Goal: Task Accomplishment & Management: Complete application form

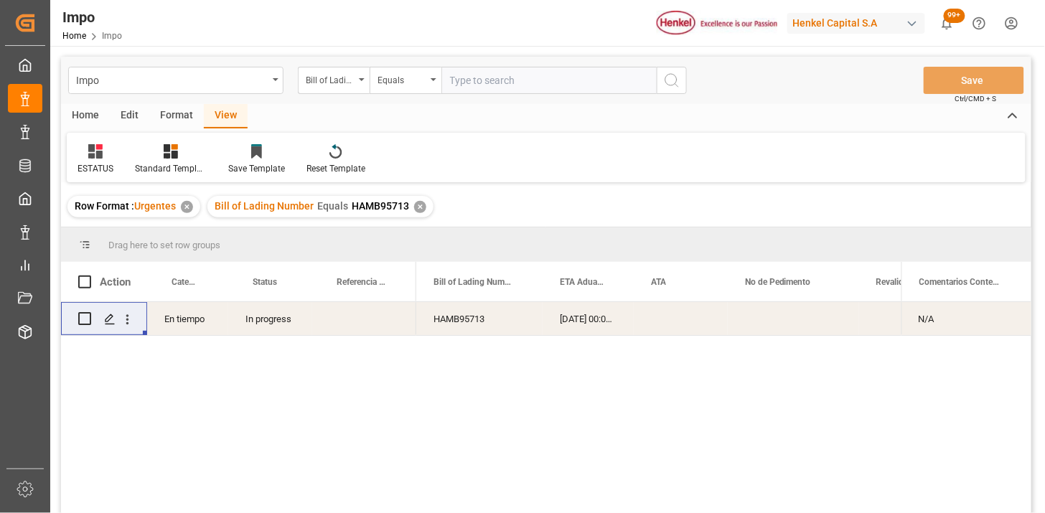
click at [493, 80] on input "text" at bounding box center [548, 80] width 215 height 27
paste input "COSU6427740910"
type input "COSU6427740910"
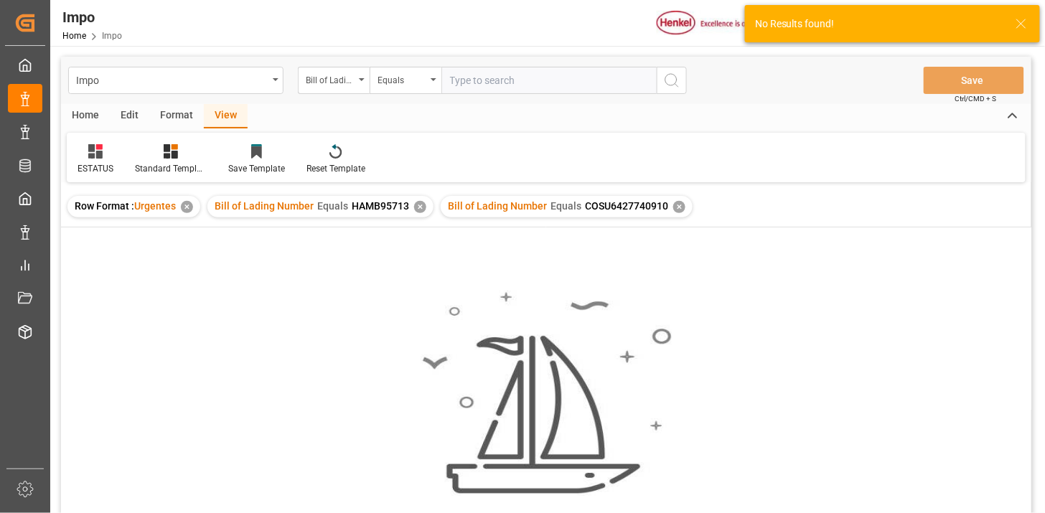
click at [416, 206] on div "✕" at bounding box center [420, 207] width 12 height 12
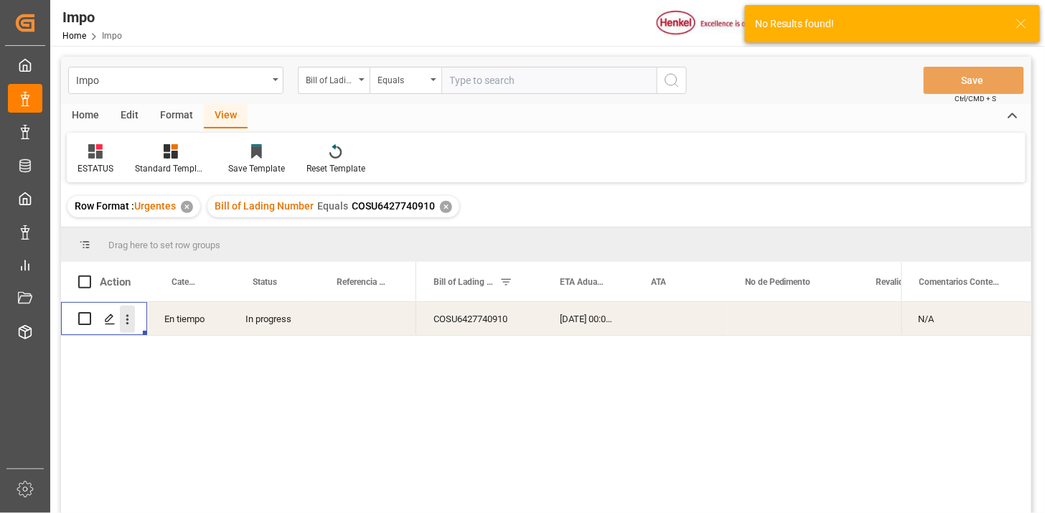
click at [132, 324] on icon "open menu" at bounding box center [127, 319] width 15 height 15
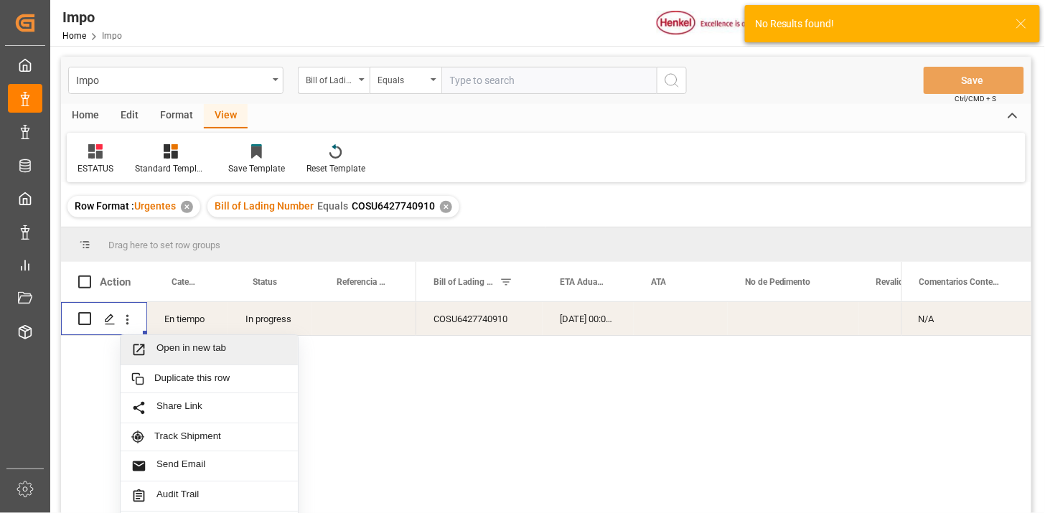
click at [174, 346] on span "Open in new tab" at bounding box center [221, 349] width 131 height 15
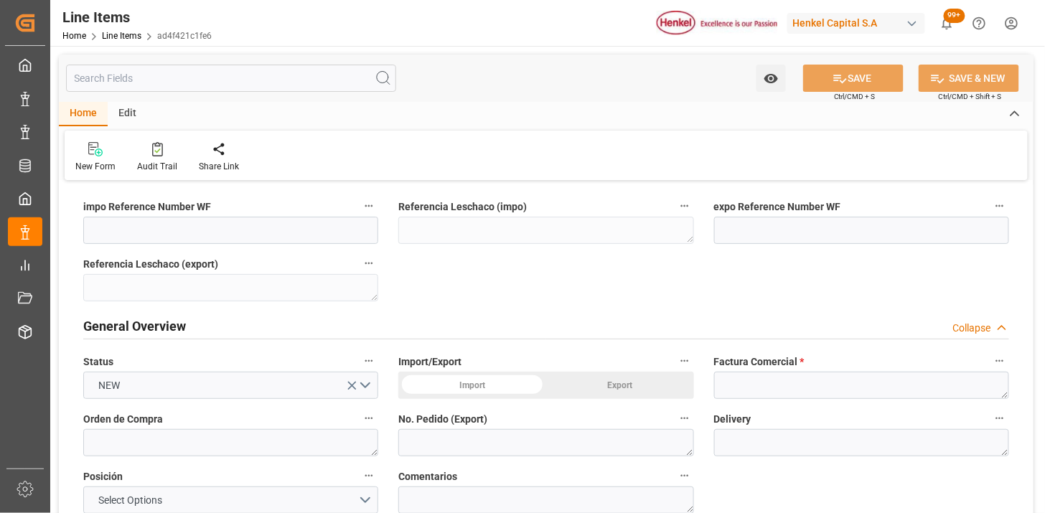
type input "1"
type input "18-04-2023 21:33"
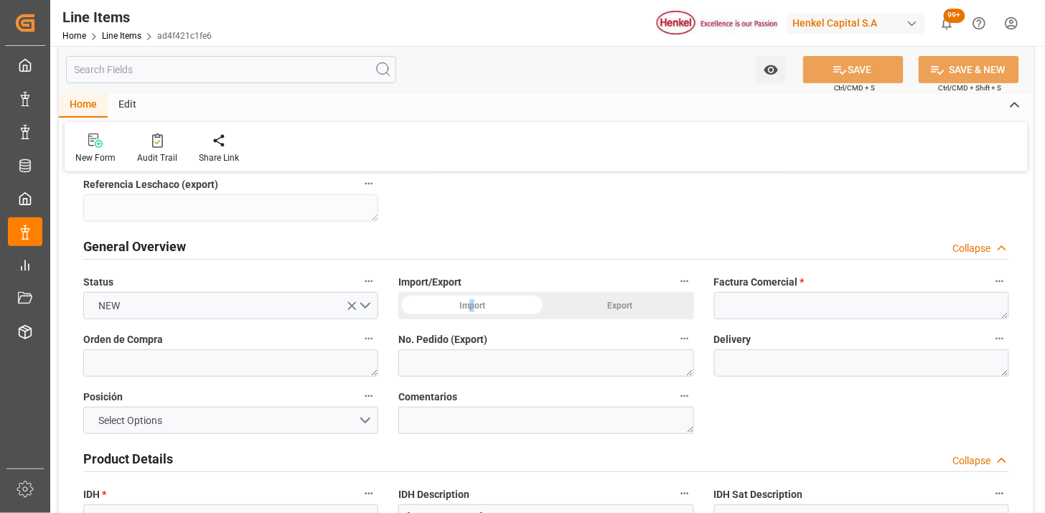
click at [471, 310] on div "Import" at bounding box center [472, 305] width 148 height 27
drag, startPoint x: 471, startPoint y: 310, endPoint x: 510, endPoint y: 306, distance: 38.9
click at [510, 306] on div "Import" at bounding box center [472, 305] width 148 height 27
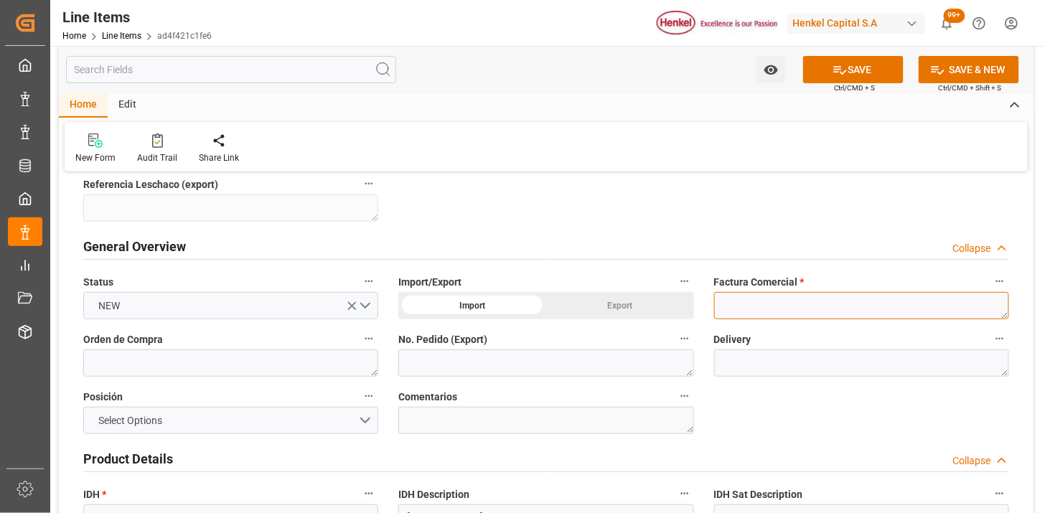
click at [722, 310] on textarea at bounding box center [861, 305] width 295 height 27
type textarea "KCC-251282"
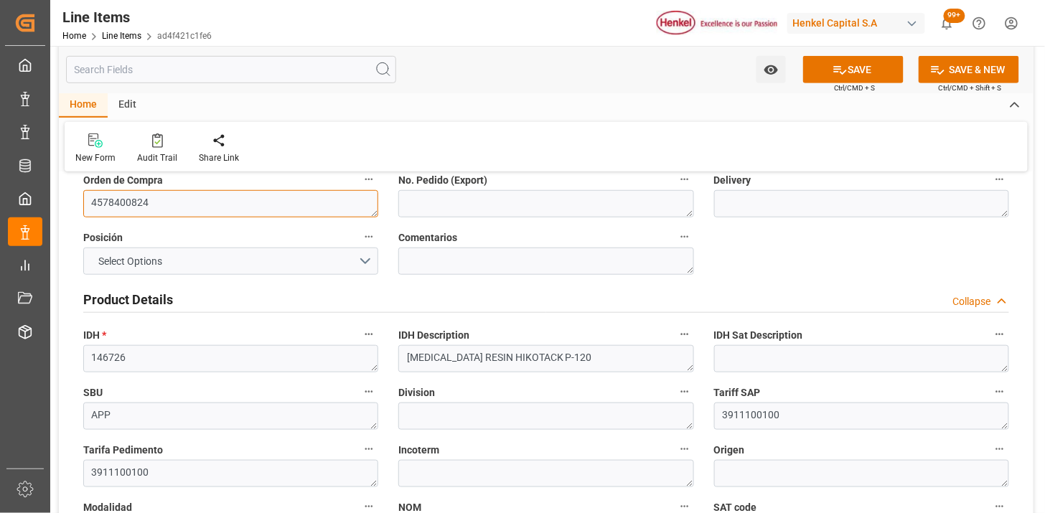
scroll to position [319, 0]
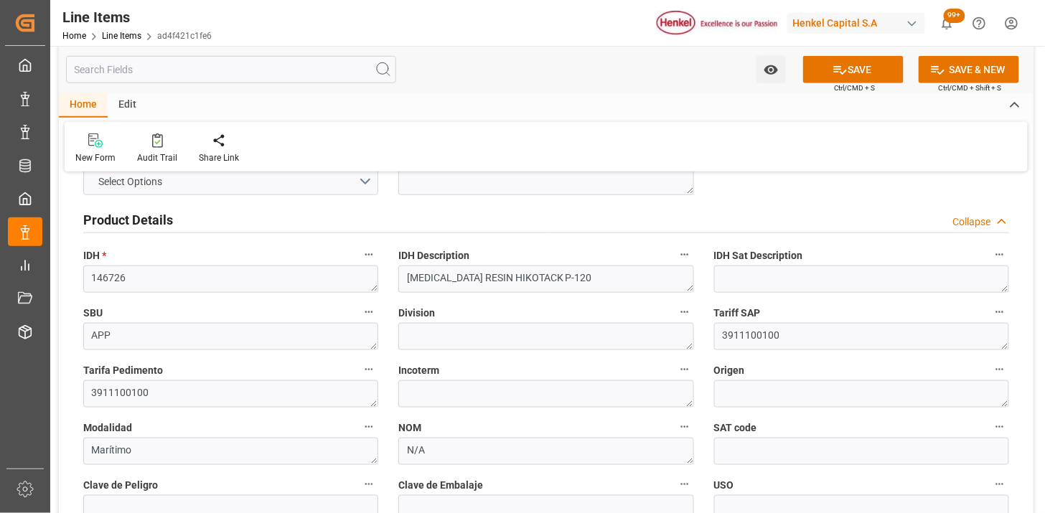
type textarea "4578400824"
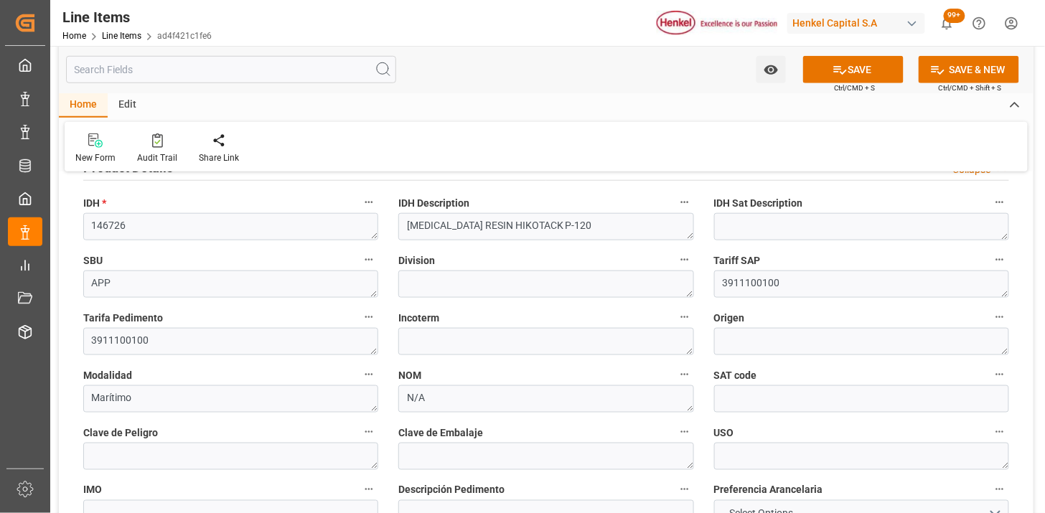
scroll to position [398, 0]
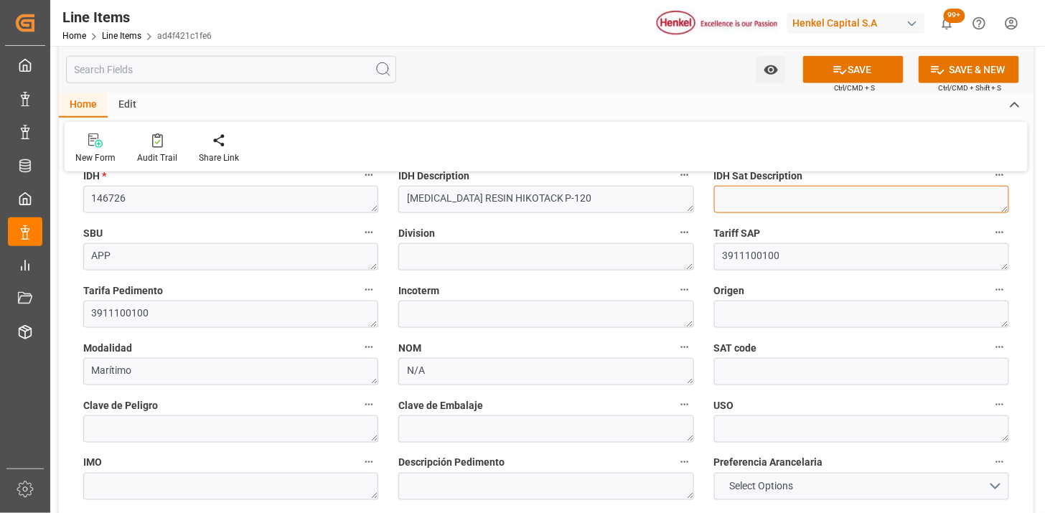
click at [737, 201] on textarea at bounding box center [861, 199] width 295 height 27
paste textarea "Resinas de petróleo"
type textarea "Resinas de petróleo"
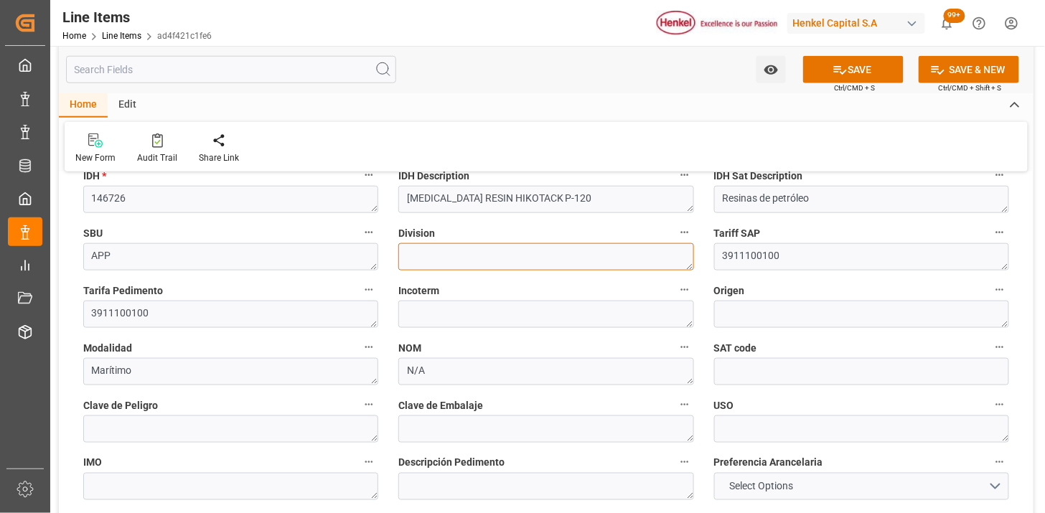
click at [413, 256] on textarea at bounding box center [545, 256] width 295 height 27
type textarea "Raw Material"
click at [386, 270] on div "SBU APP" at bounding box center [230, 246] width 315 height 57
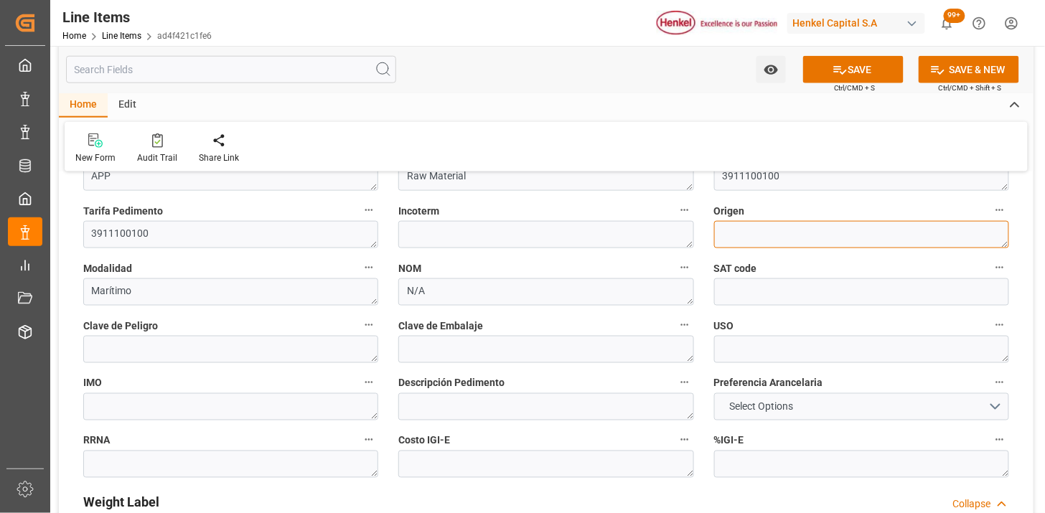
click at [722, 244] on textarea at bounding box center [861, 234] width 295 height 27
type textarea "CHINA"
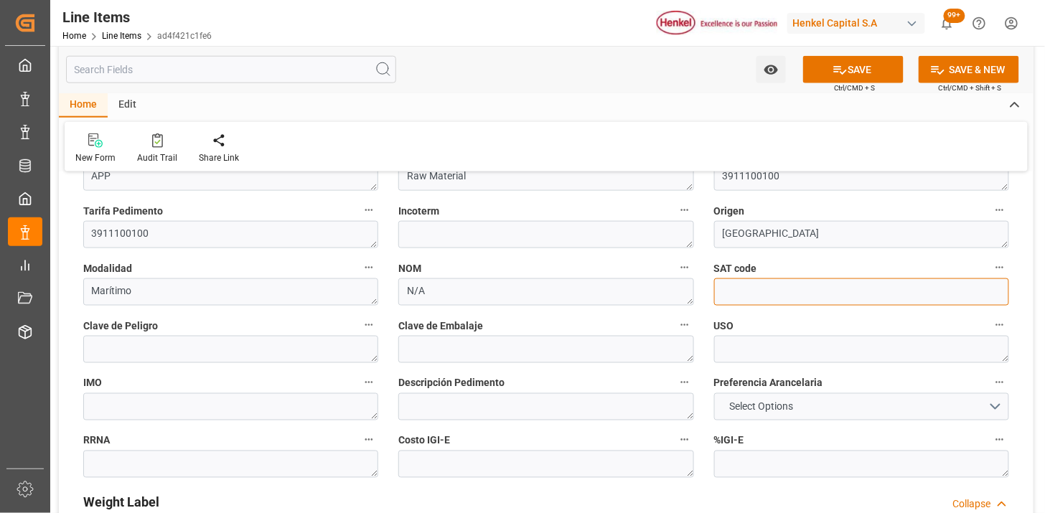
drag, startPoint x: 745, startPoint y: 288, endPoint x: 718, endPoint y: 288, distance: 26.6
click at [745, 288] on input at bounding box center [861, 291] width 295 height 27
click at [389, 306] on div "NOM N/A" at bounding box center [545, 281] width 315 height 57
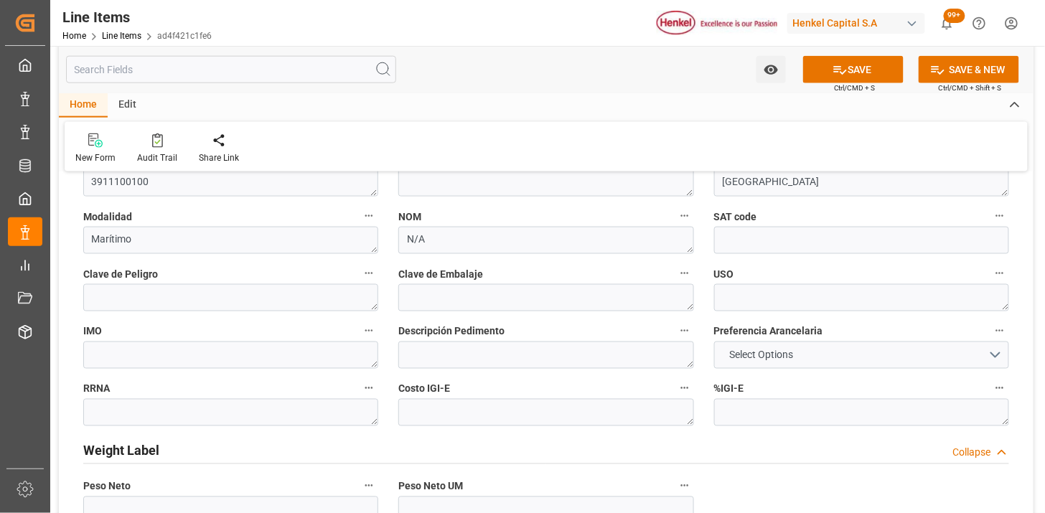
scroll to position [557, 0]
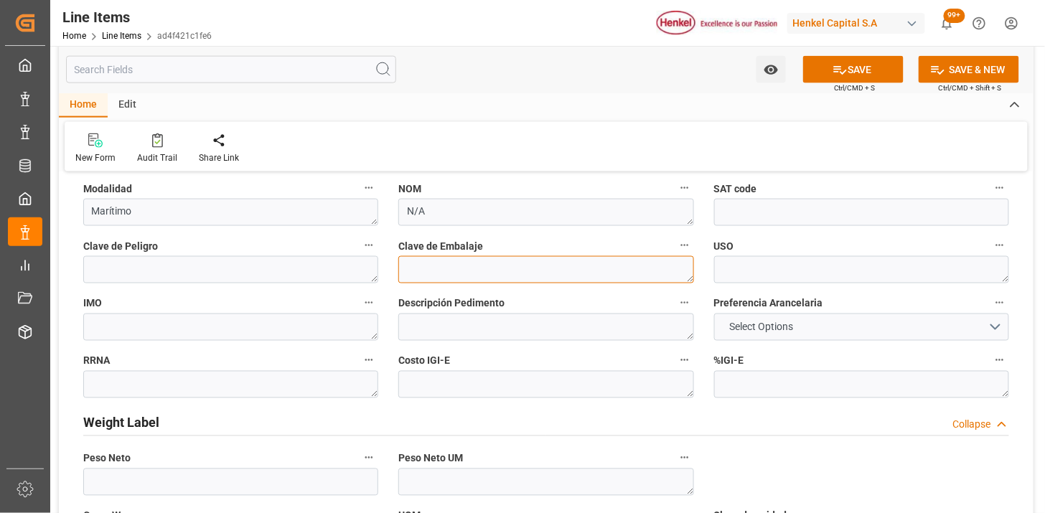
click at [407, 277] on textarea at bounding box center [545, 269] width 295 height 27
type textarea "5M1"
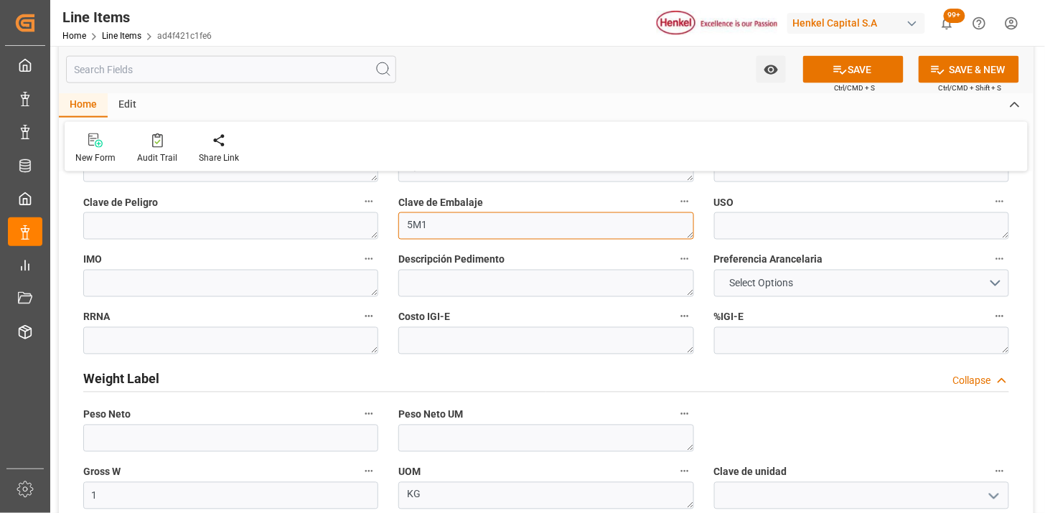
scroll to position [637, 0]
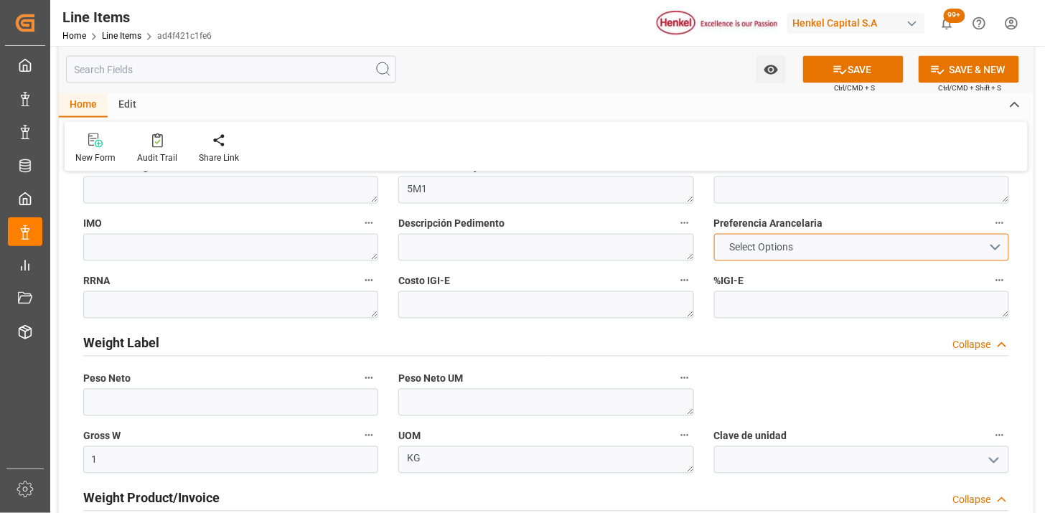
click at [725, 242] on span "Select Options" at bounding box center [761, 247] width 78 height 15
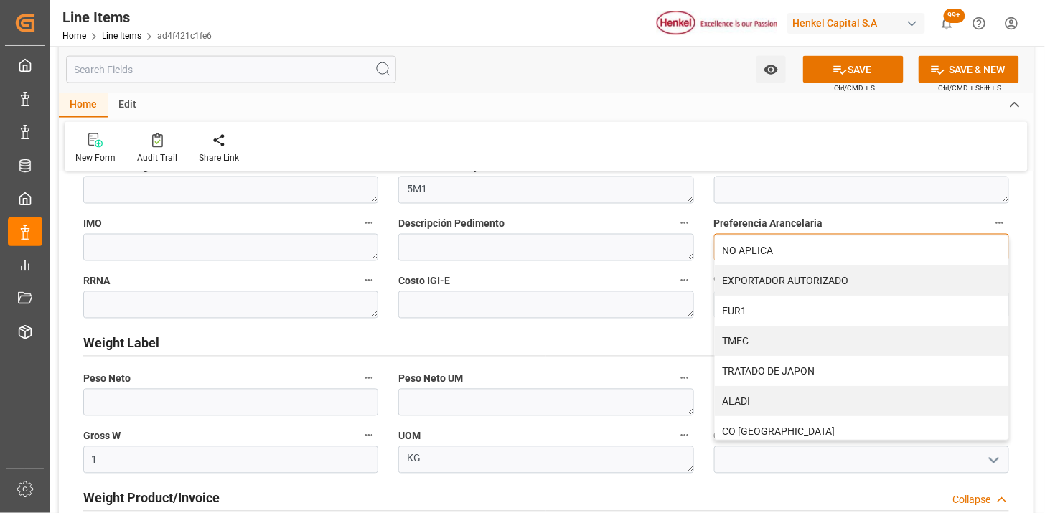
drag, startPoint x: 733, startPoint y: 248, endPoint x: 651, endPoint y: 264, distance: 84.0
click at [734, 248] on div "NO APLICA" at bounding box center [861, 251] width 293 height 30
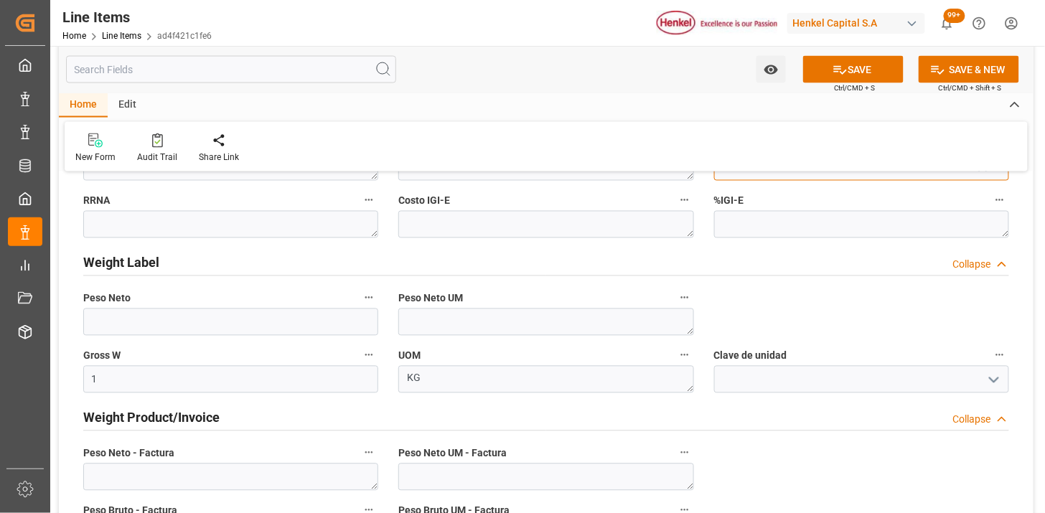
scroll to position [797, 0]
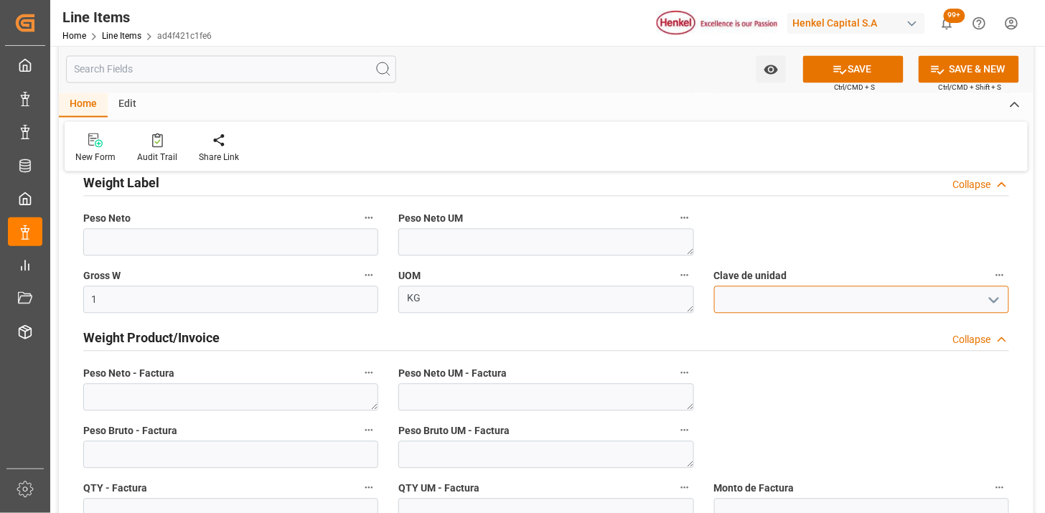
click at [822, 302] on input at bounding box center [861, 299] width 295 height 27
type input "KGM"
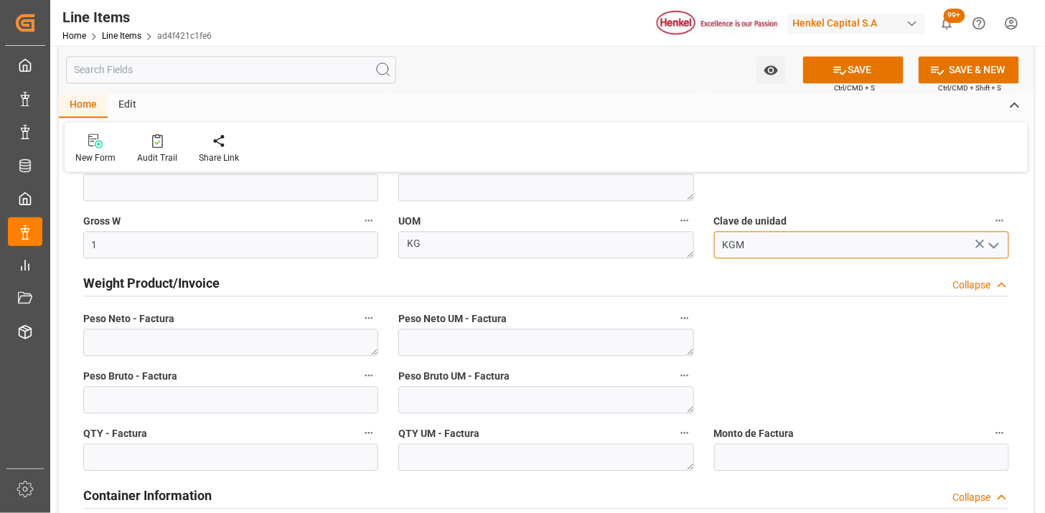
scroll to position [877, 0]
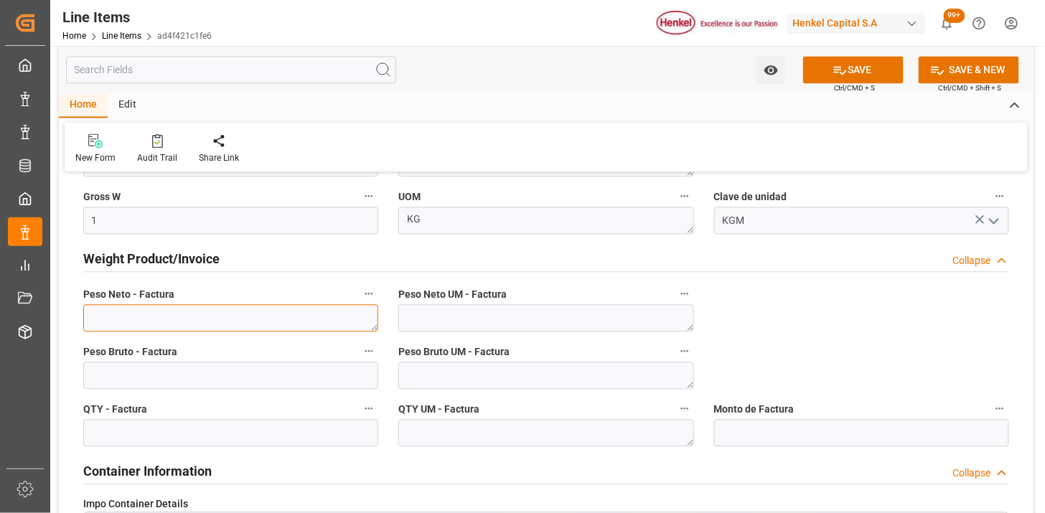
click at [303, 314] on textarea at bounding box center [230, 317] width 295 height 27
type textarea "21600"
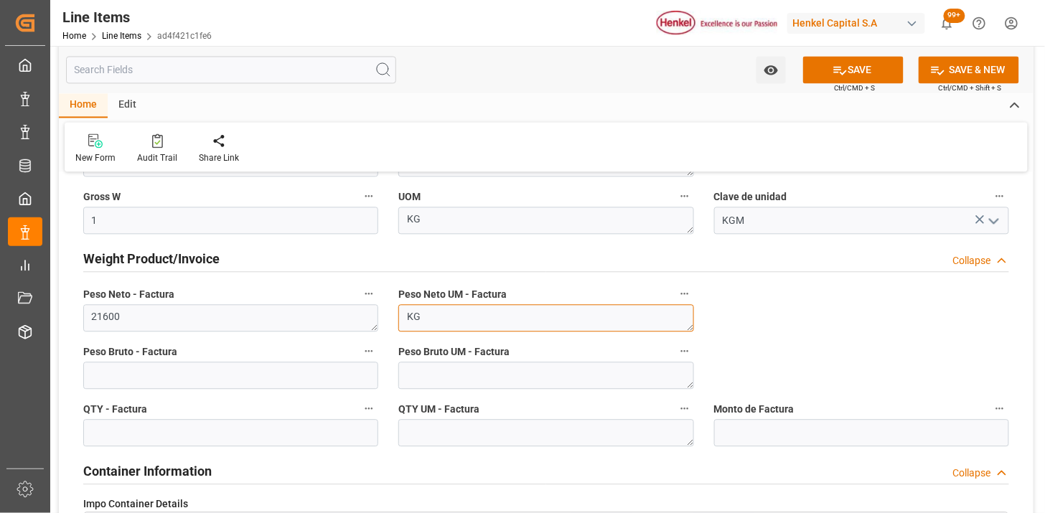
type textarea "KG"
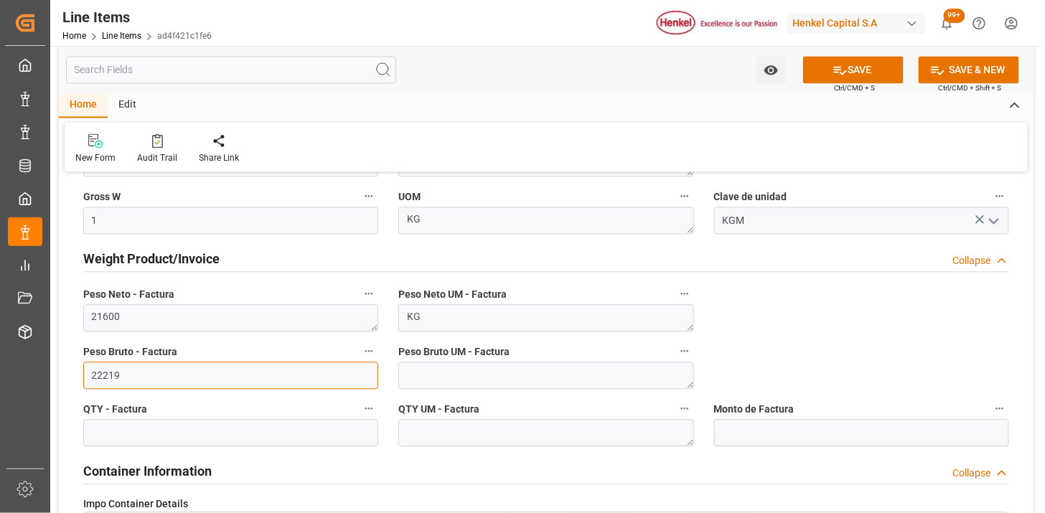
type input "22219"
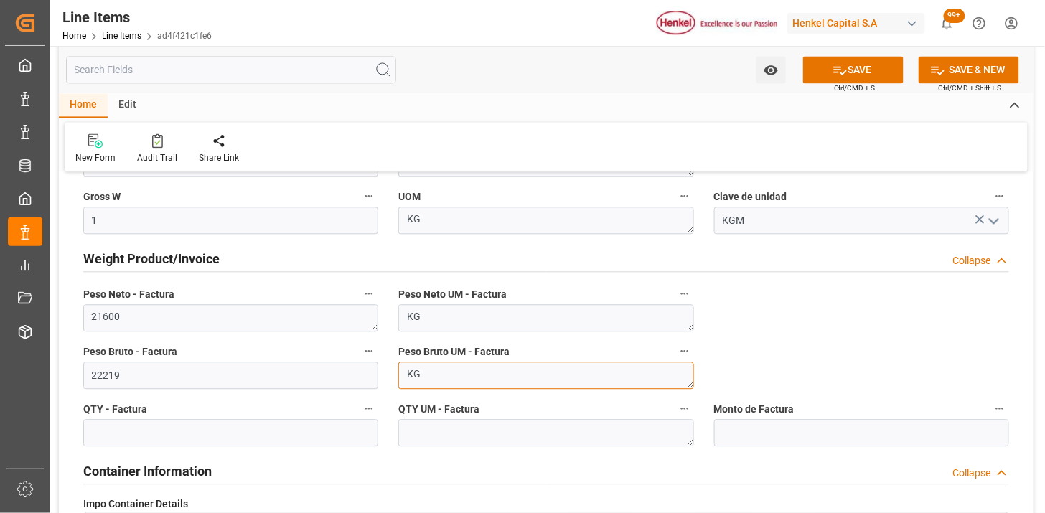
type textarea "KG"
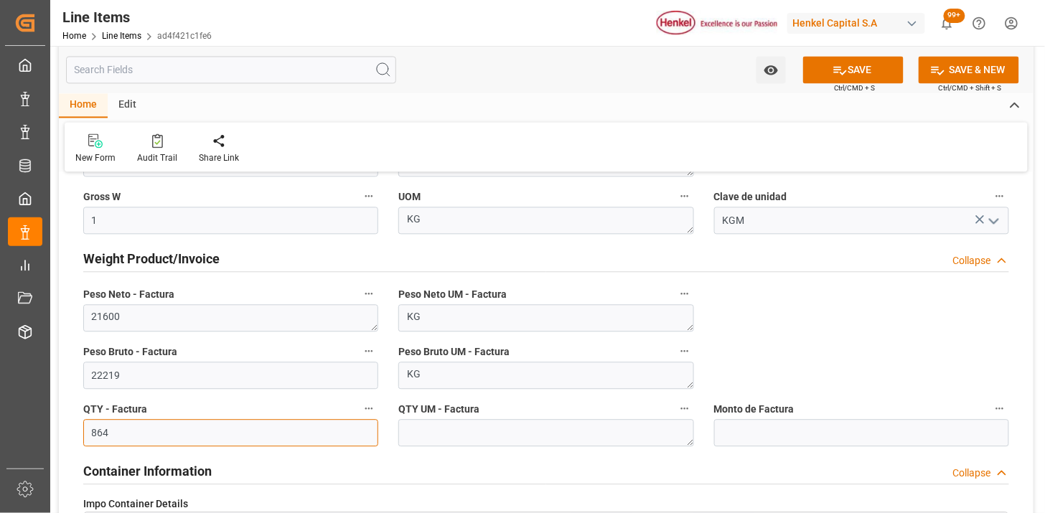
type input "864"
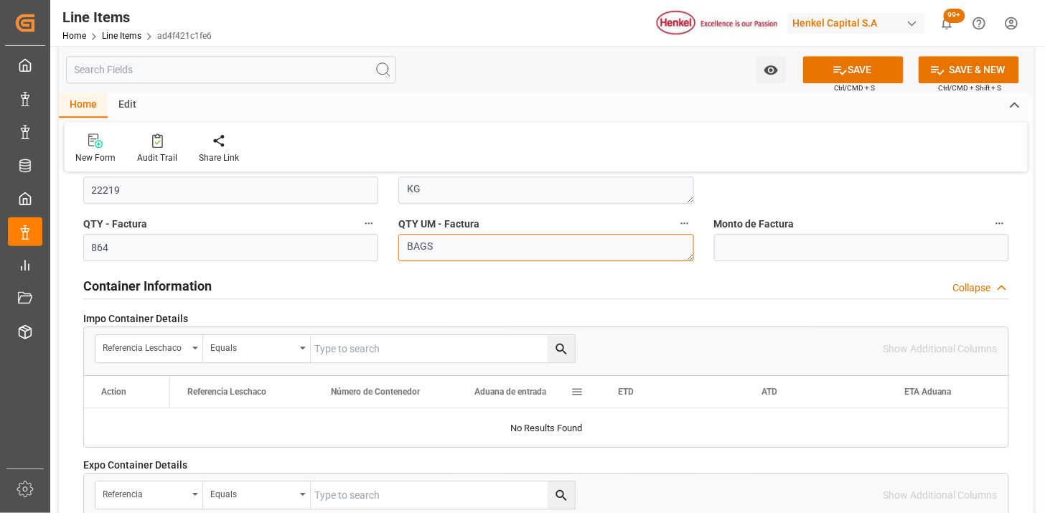
scroll to position [1036, 0]
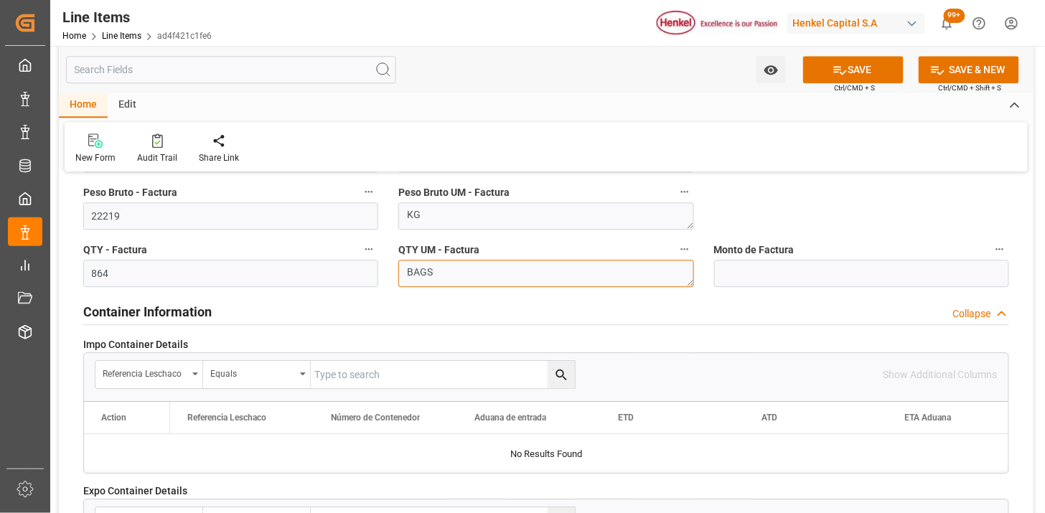
type textarea "BAGS"
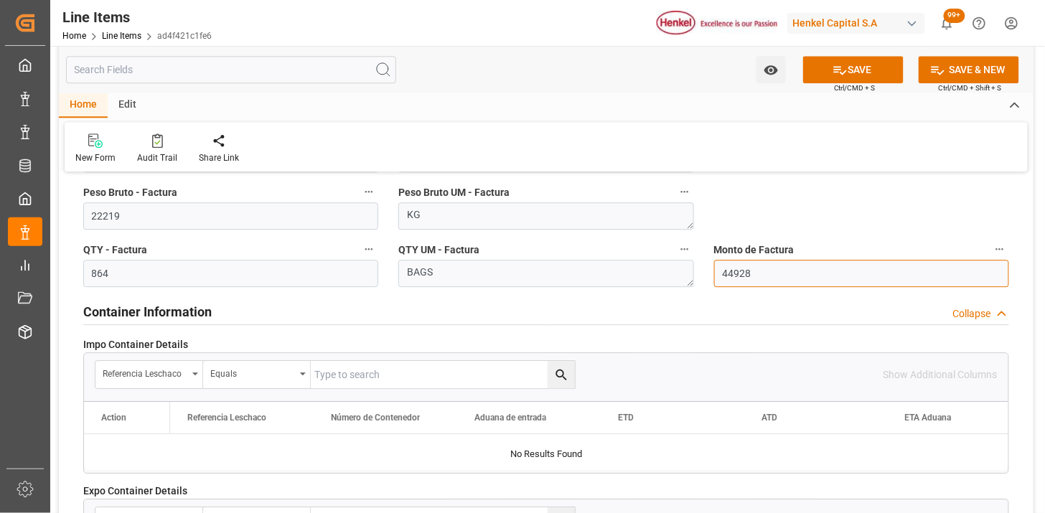
type input "44928"
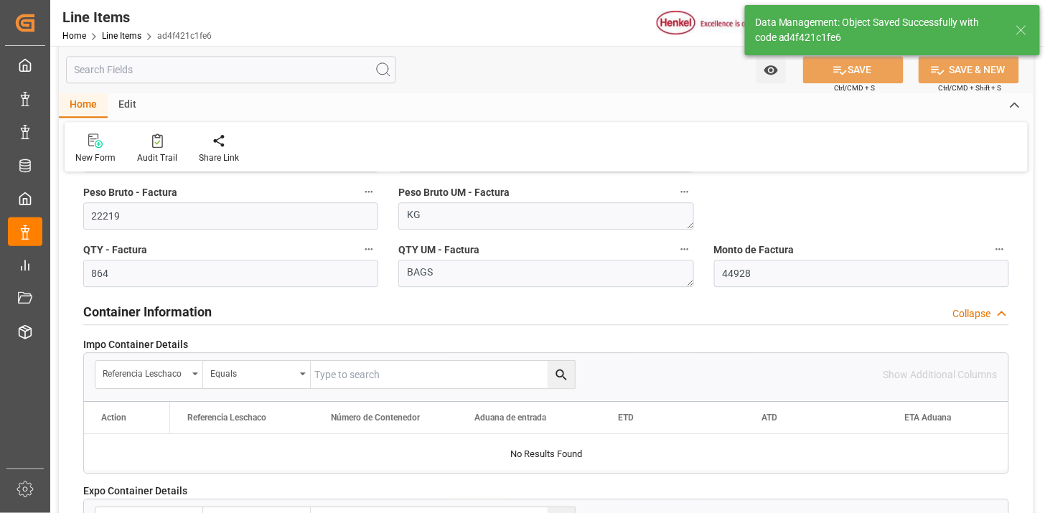
type textarea "HIKOTACK P-120"
type textarea "COREA"
type input "13111060"
type textarea "N/A"
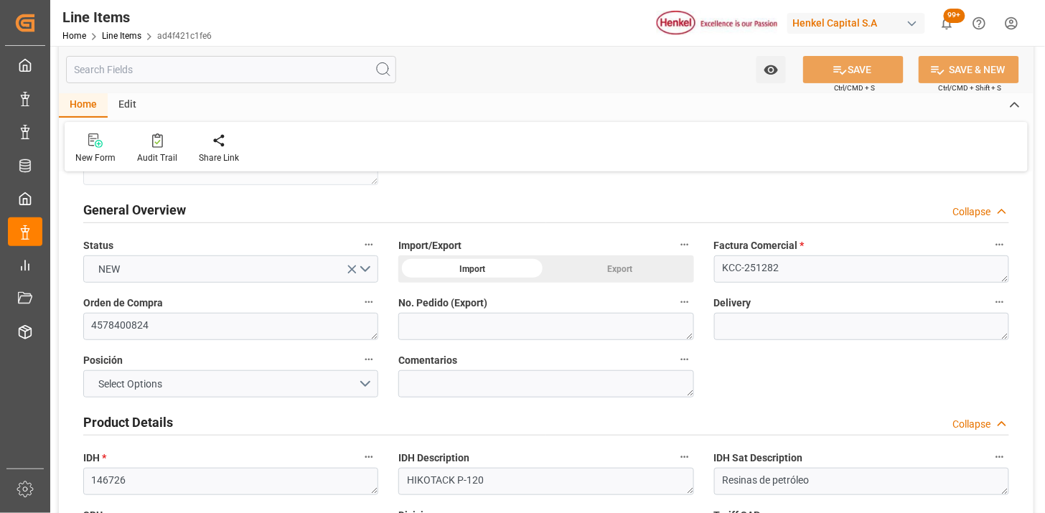
scroll to position [0, 0]
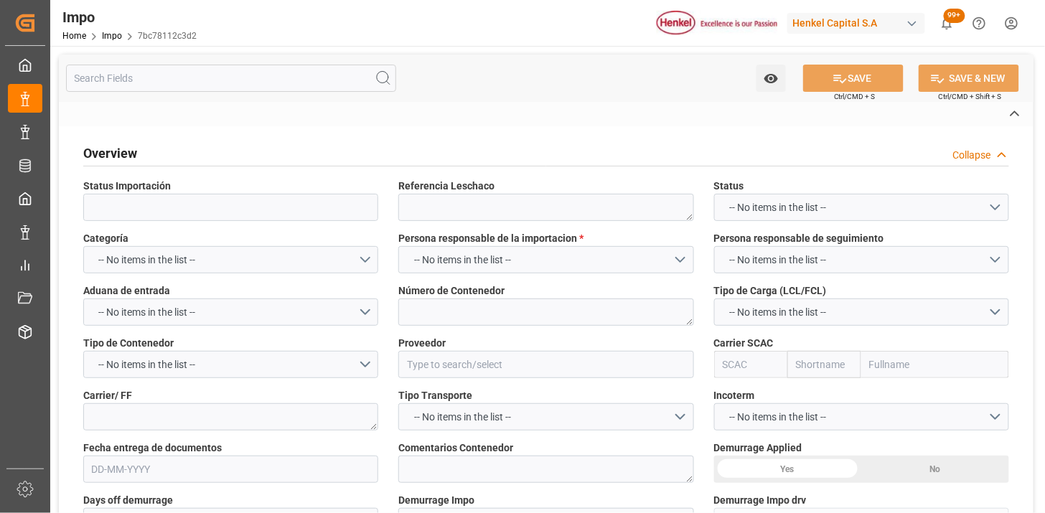
type textarea "N/A"
type input "AA"
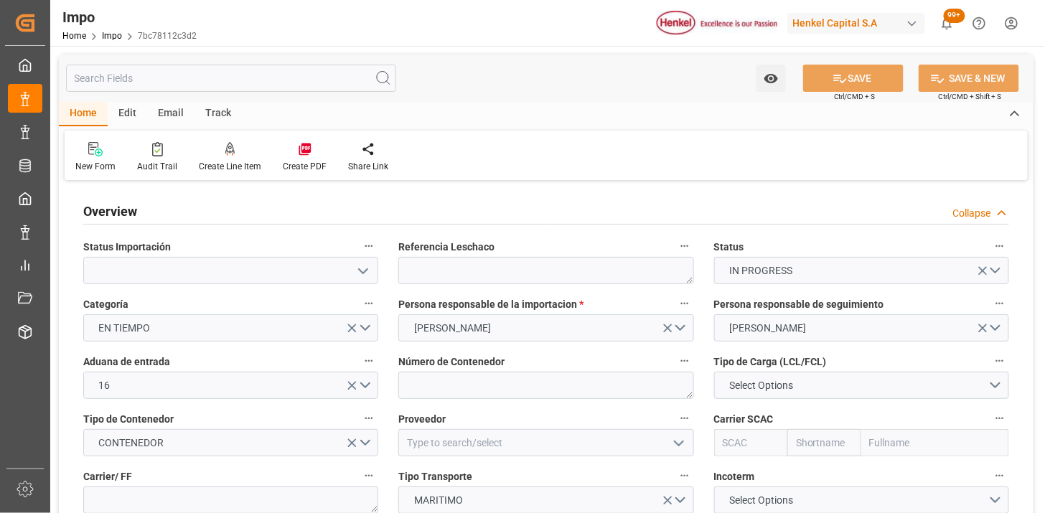
type input "[DATE]"
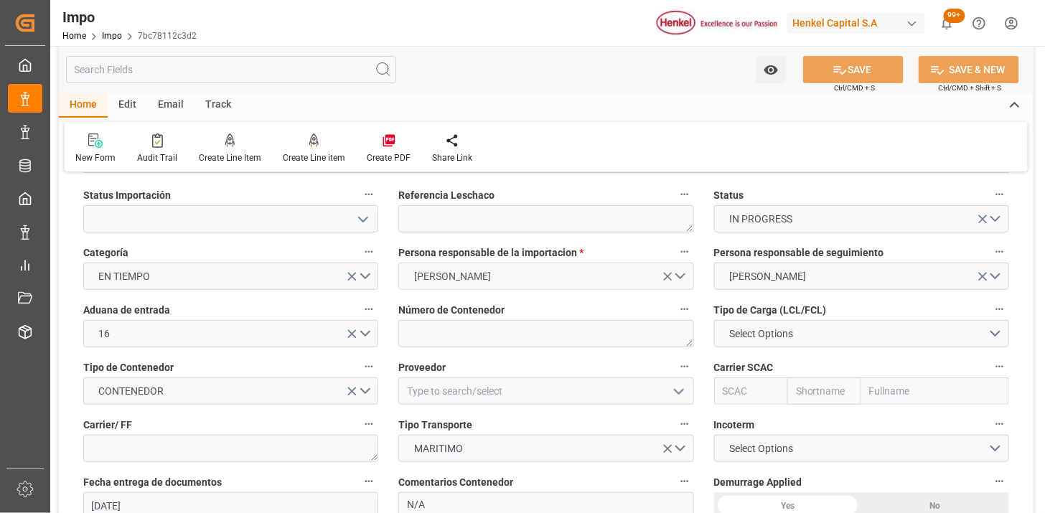
scroll to position [80, 0]
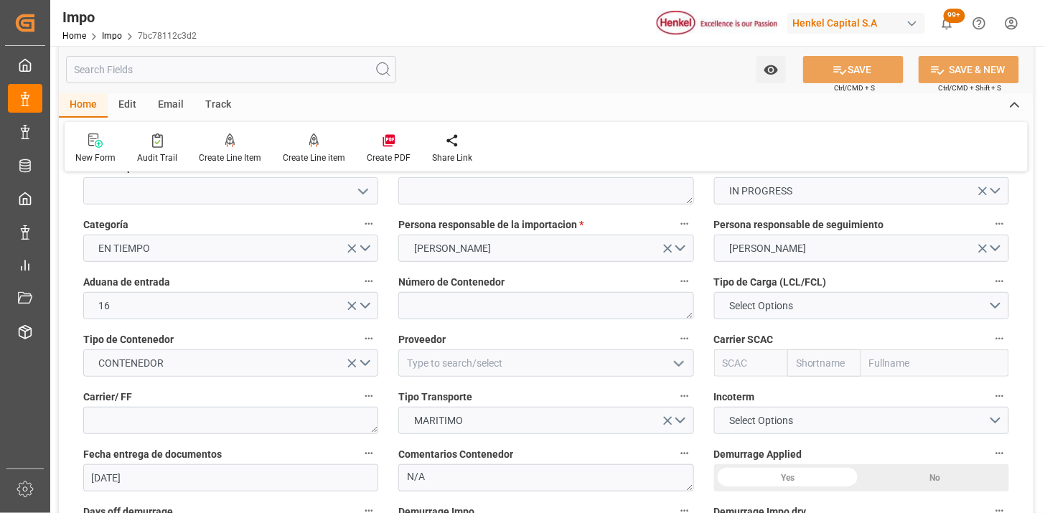
click at [434, 321] on div "Número de Contenedor" at bounding box center [545, 295] width 315 height 57
click at [439, 316] on textarea at bounding box center [545, 305] width 295 height 27
paste textarea "CSLU6041252"
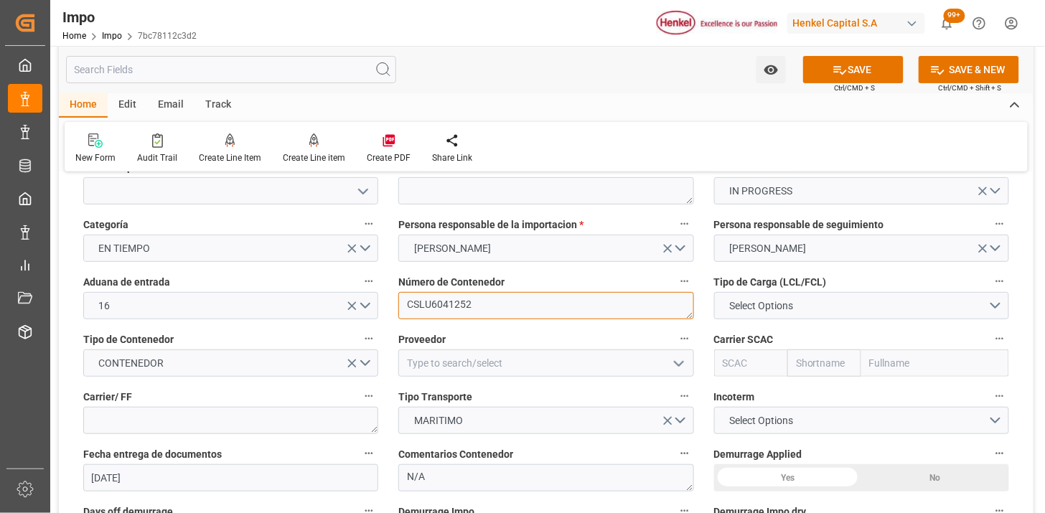
type textarea "CSLU6041252"
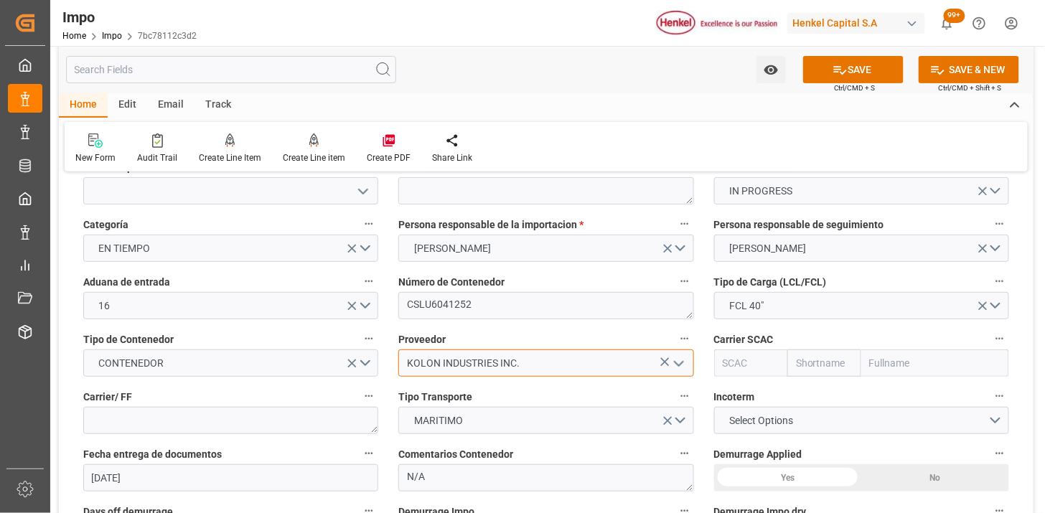
type input "KOLON INDUSTRIES INC."
type input "COSU"
type input "Cosco"
type input "COSCO Shipping Co. Ltd."
type input "COSU"
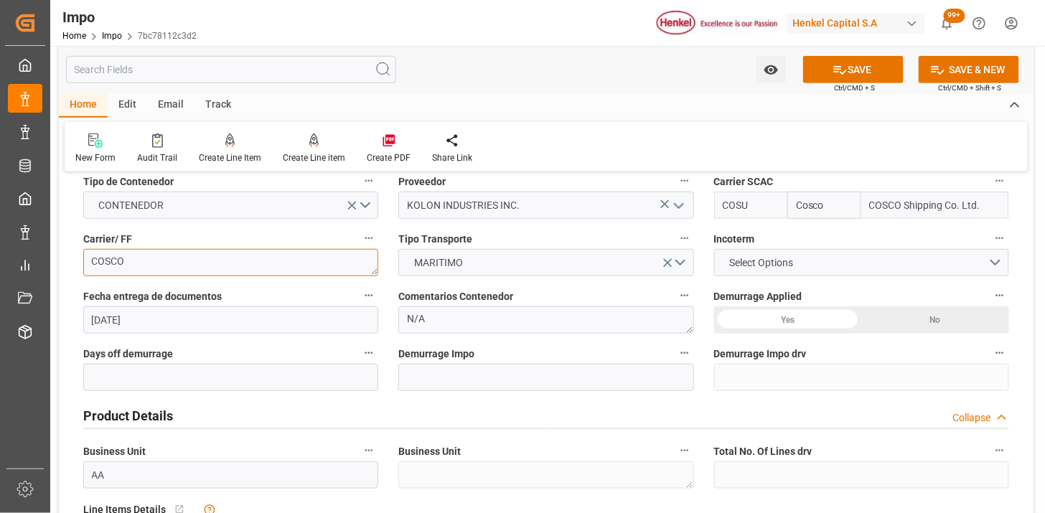
scroll to position [239, 0]
type textarea "COSCO"
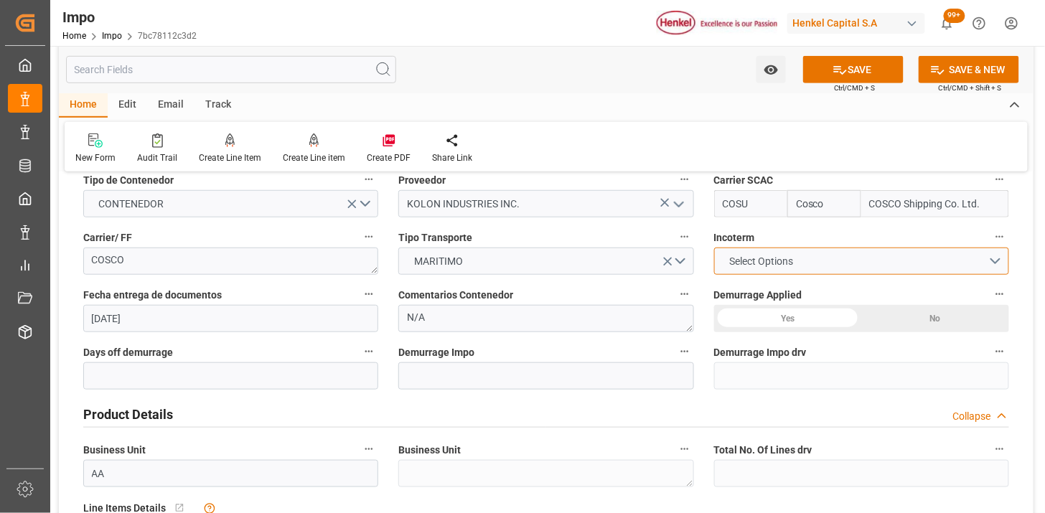
click at [755, 263] on span "Select Options" at bounding box center [761, 261] width 78 height 15
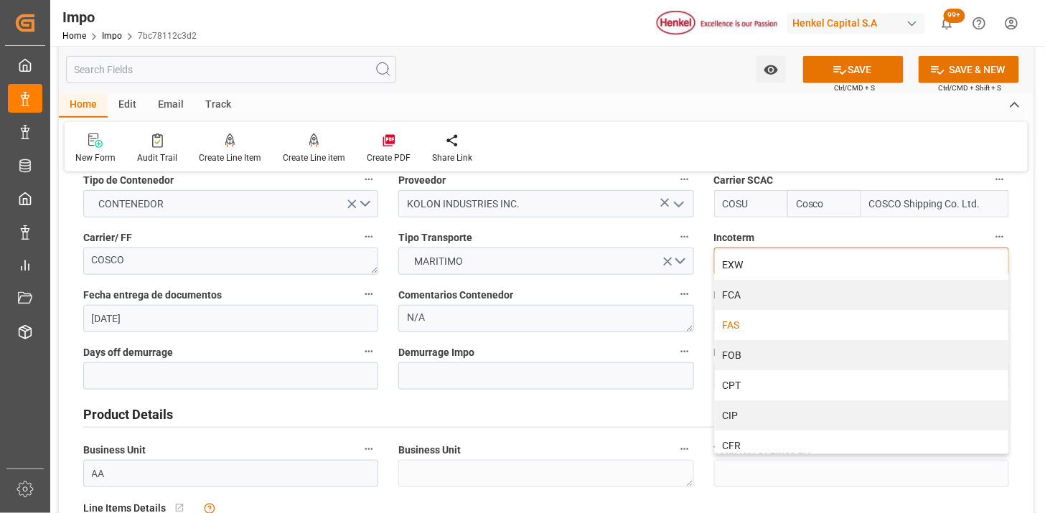
scroll to position [80, 0]
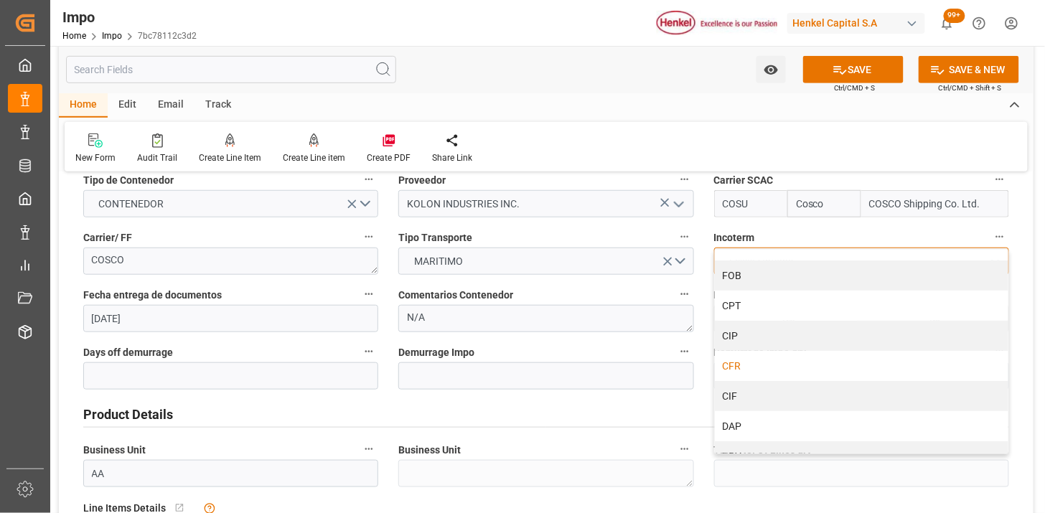
click at [765, 359] on div "CFR" at bounding box center [861, 366] width 293 height 30
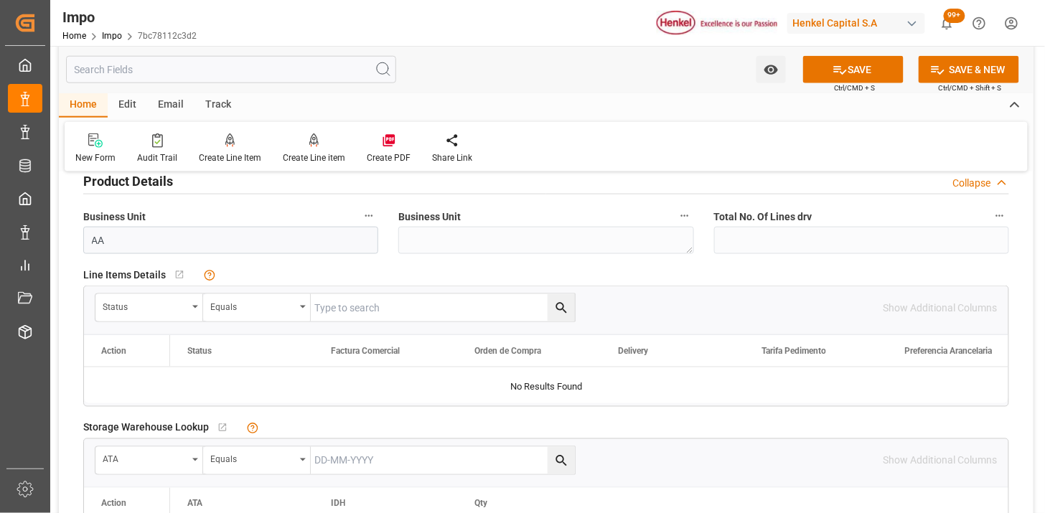
scroll to position [478, 0]
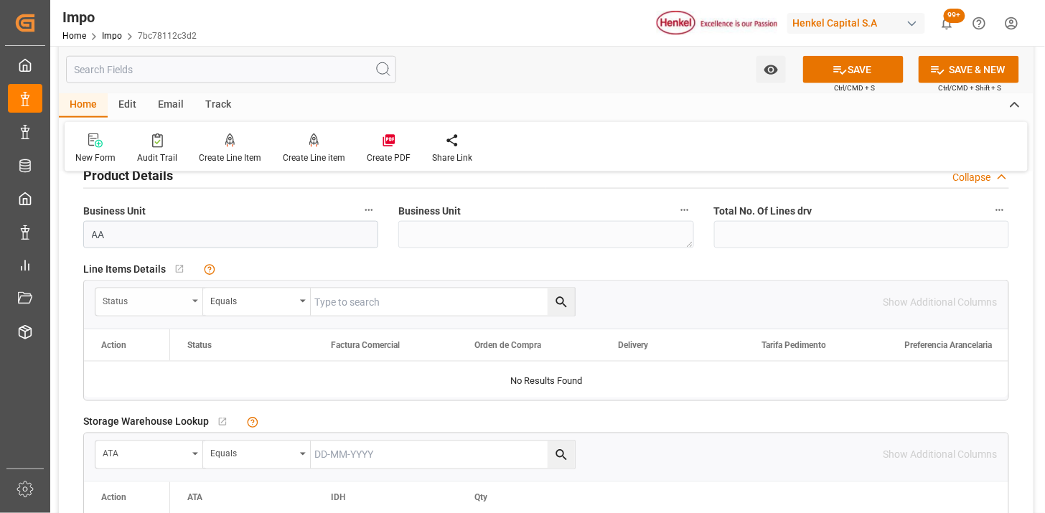
click at [159, 296] on div "Status" at bounding box center [145, 299] width 85 height 17
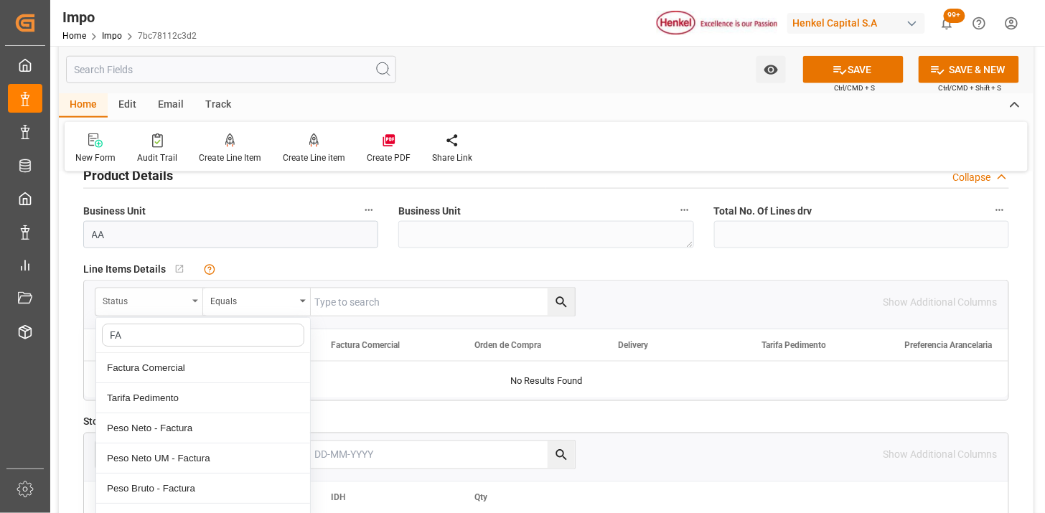
type input "FAC"
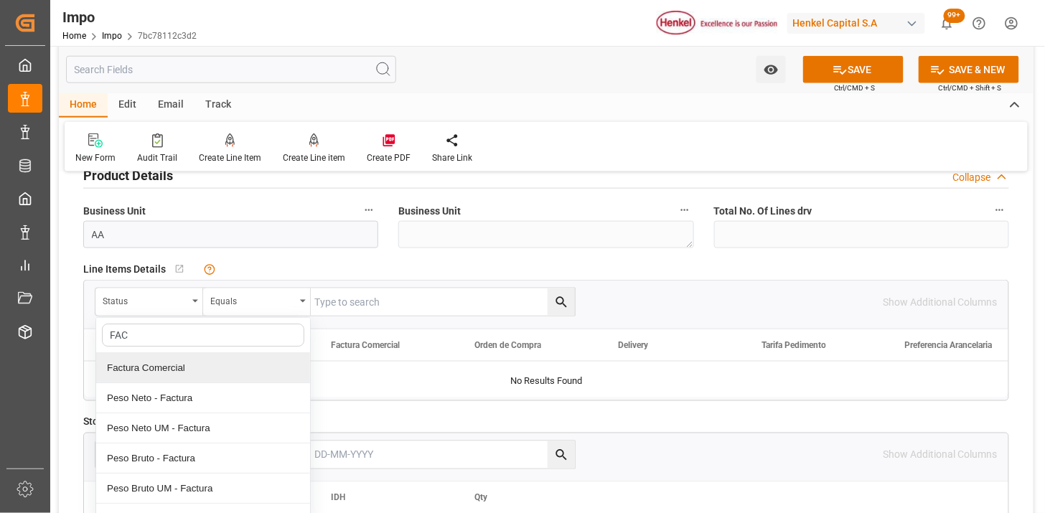
click at [182, 373] on div "Factura Comercial" at bounding box center [203, 368] width 214 height 30
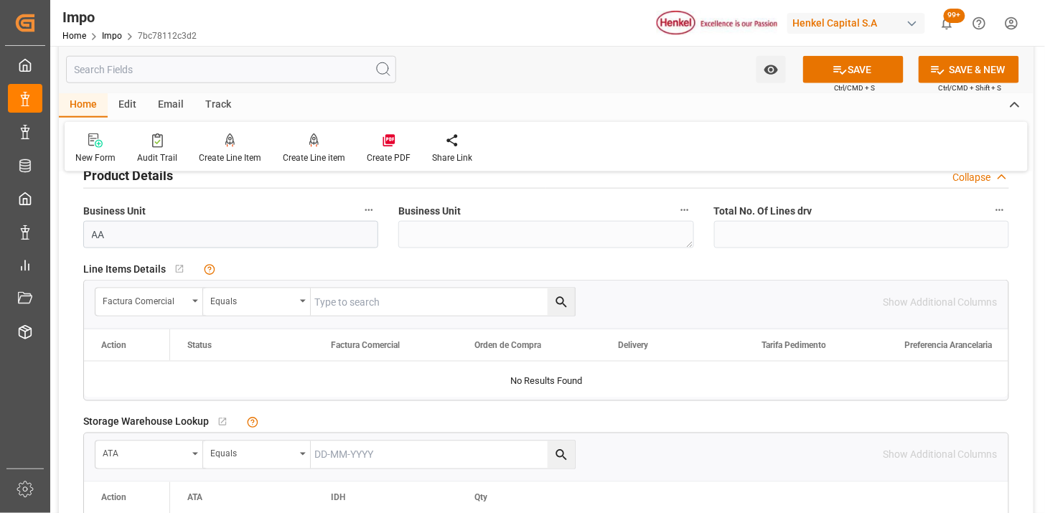
click at [372, 301] on input "text" at bounding box center [443, 301] width 264 height 27
paste input "KCC-251282"
type input "KCC-251282"
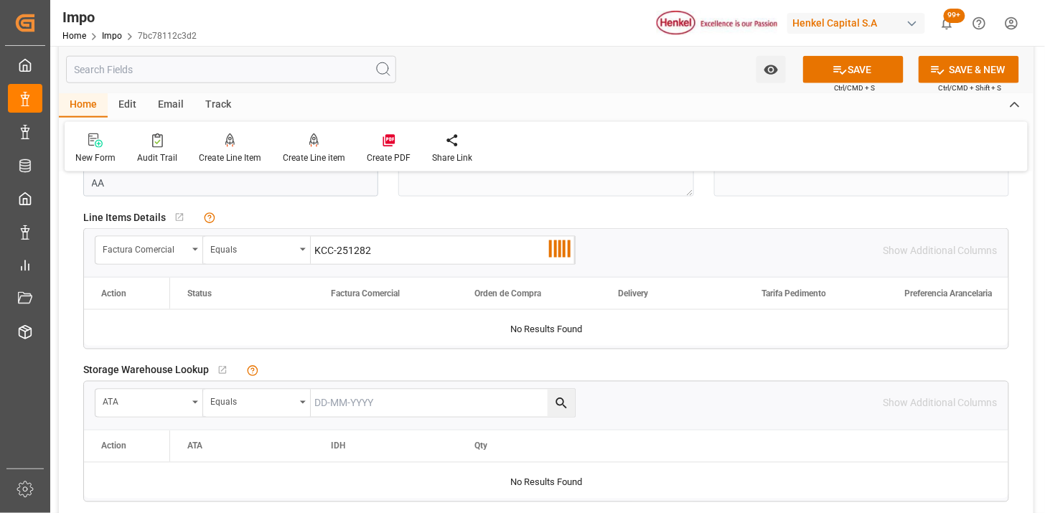
scroll to position [557, 0]
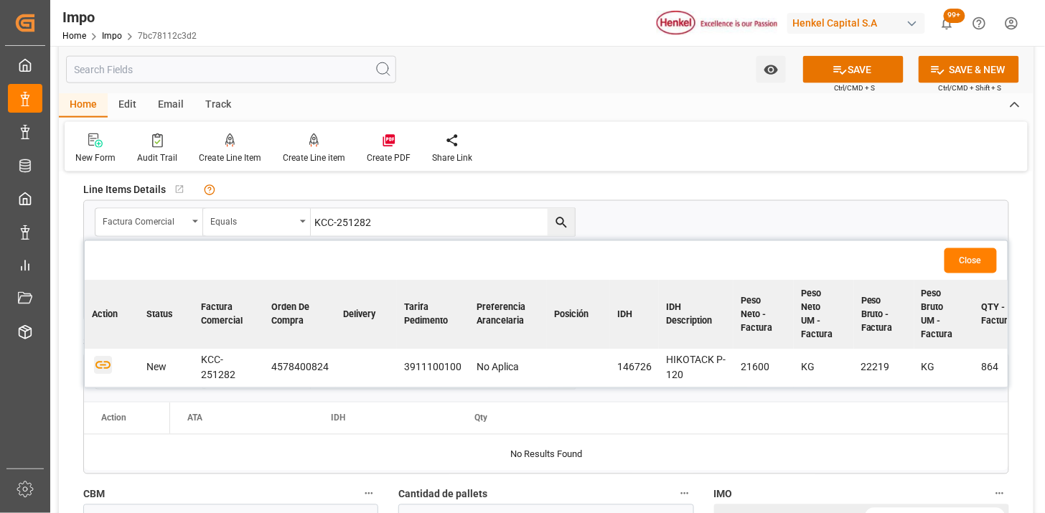
click at [95, 361] on icon "button" at bounding box center [103, 366] width 18 height 18
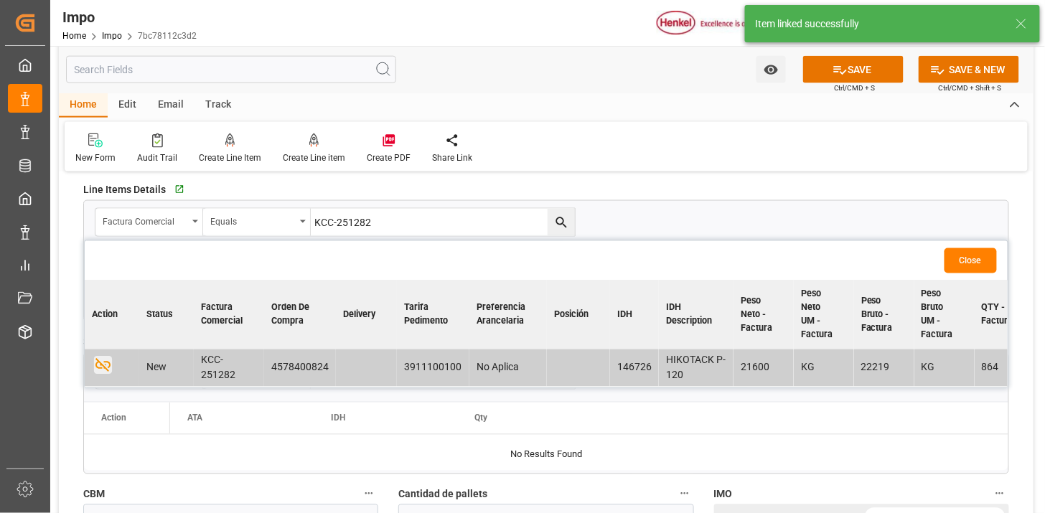
click at [952, 253] on button "Close" at bounding box center [970, 260] width 52 height 25
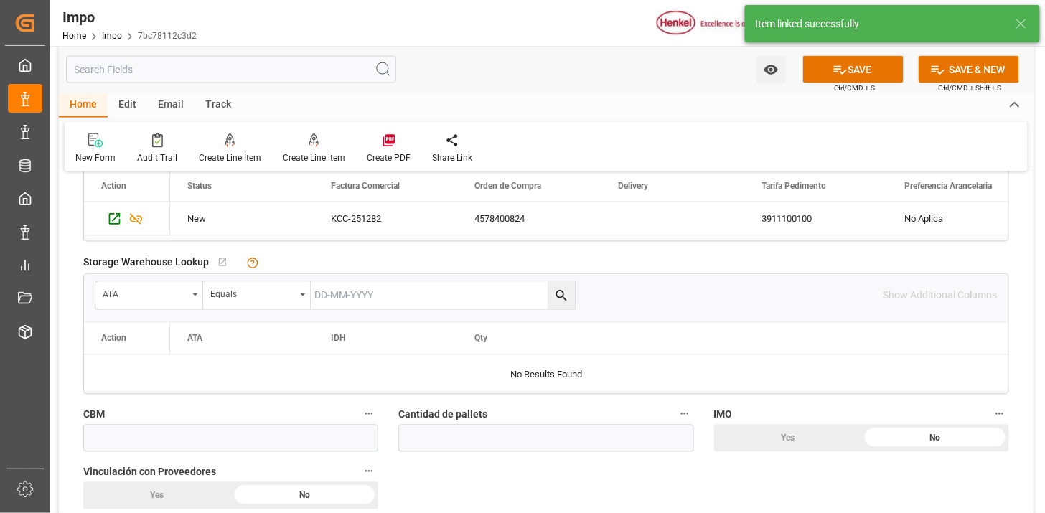
scroll to position [717, 0]
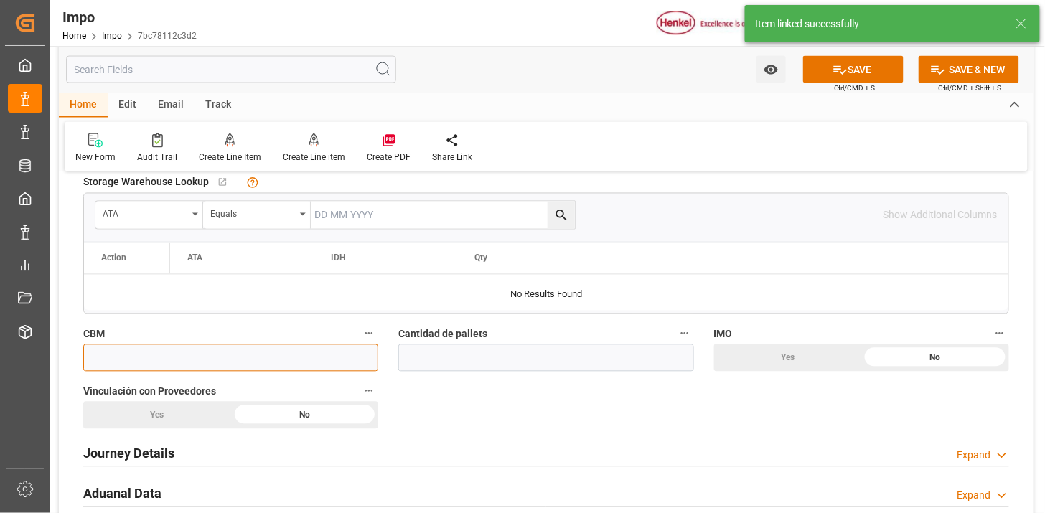
click at [324, 366] on input "text" at bounding box center [230, 357] width 295 height 27
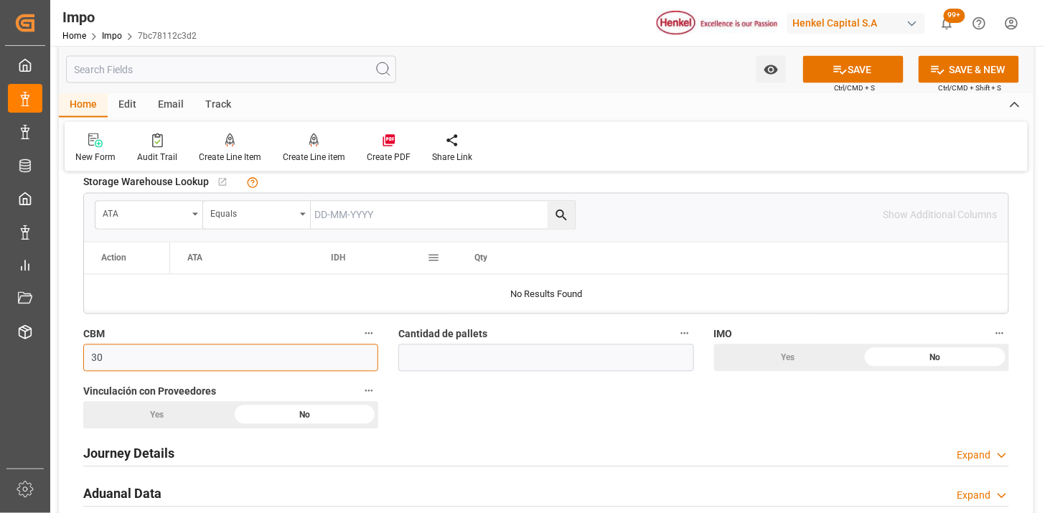
type input "30"
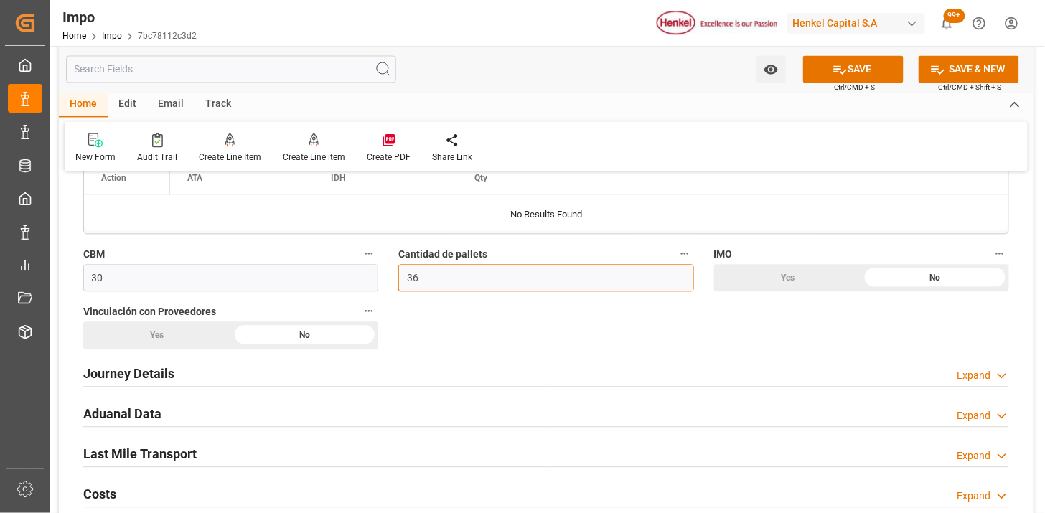
scroll to position [877, 0]
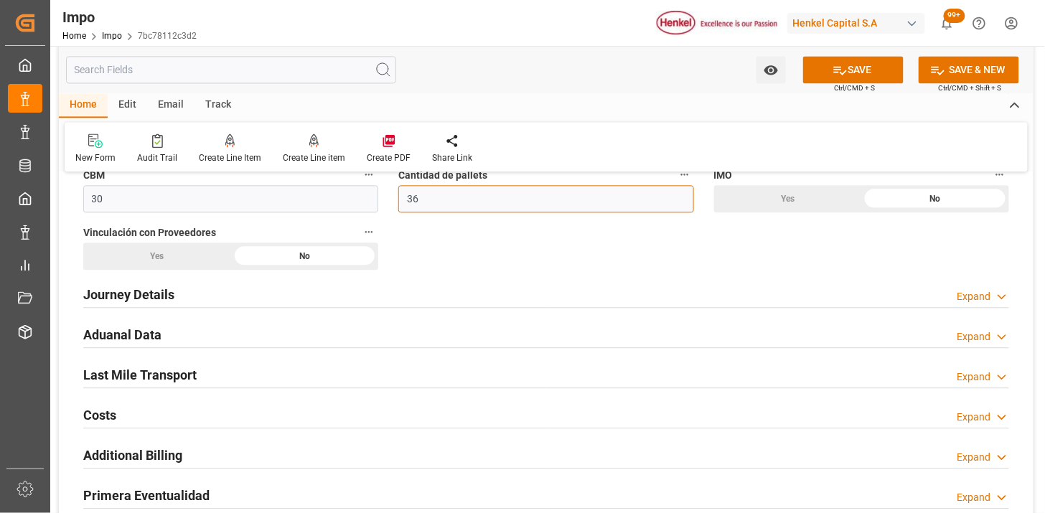
type input "36"
click at [181, 293] on div "Journey Details Expand" at bounding box center [546, 293] width 926 height 27
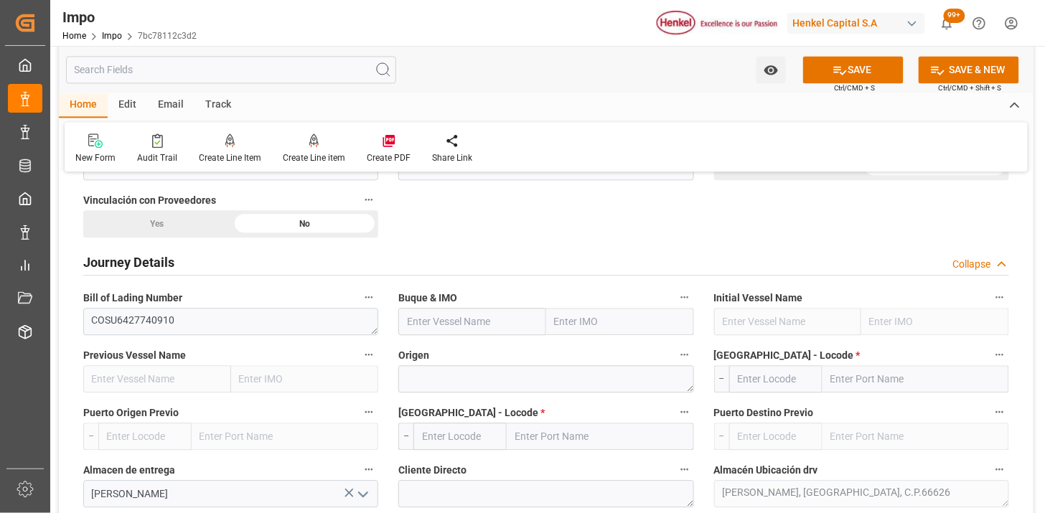
scroll to position [956, 0]
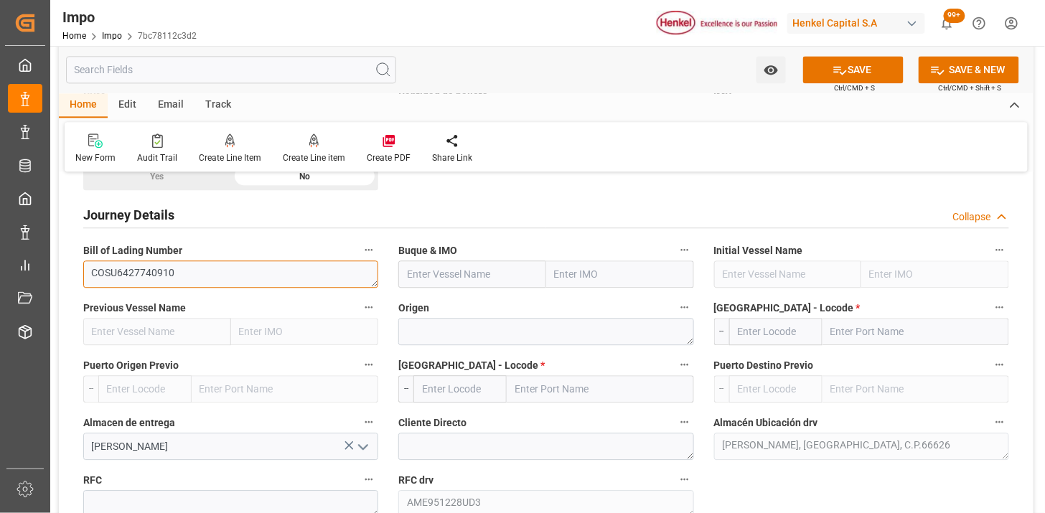
click at [297, 276] on textarea "COSU6427740910" at bounding box center [230, 273] width 295 height 27
paste input "CMA CGM PRIDE"
type input "CMA CGM PRIDE"
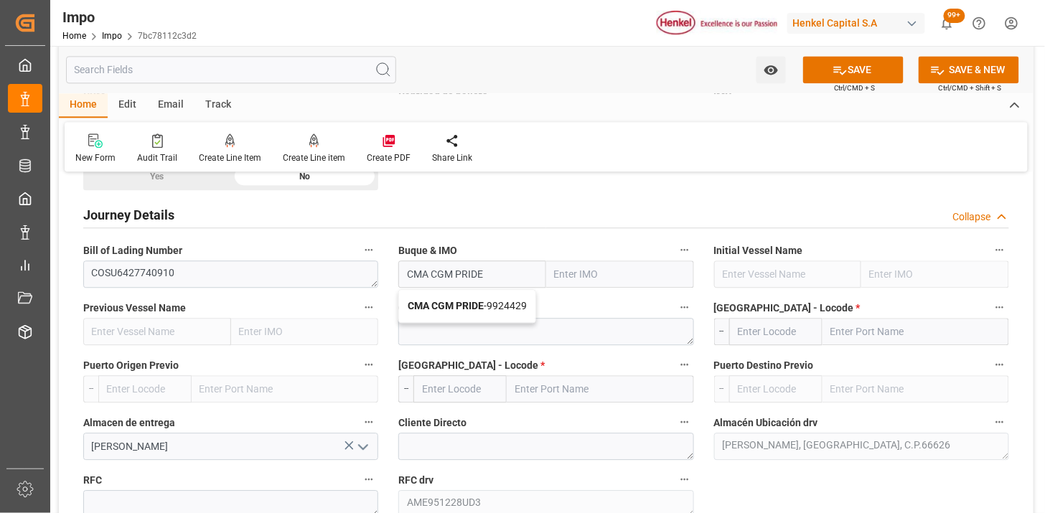
type input "9924429"
type input "CMA CGM PRIDE"
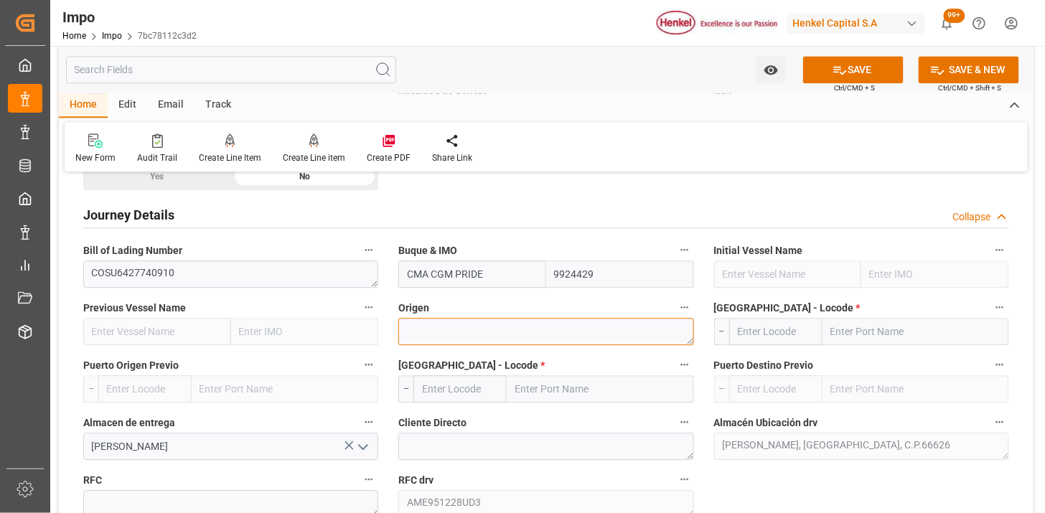
click at [472, 334] on textarea at bounding box center [545, 331] width 295 height 27
type textarea "K"
type textarea "COREA"
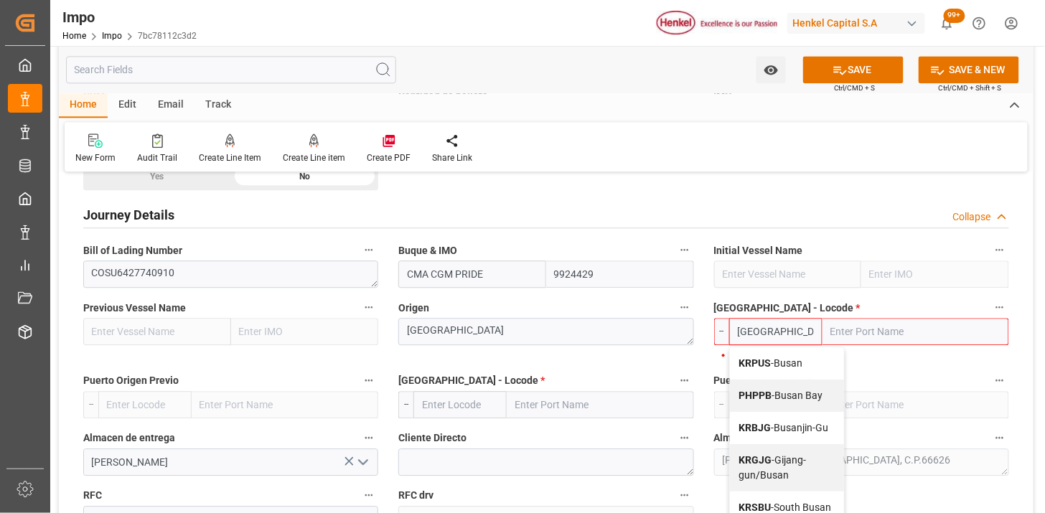
type input "KRPUS"
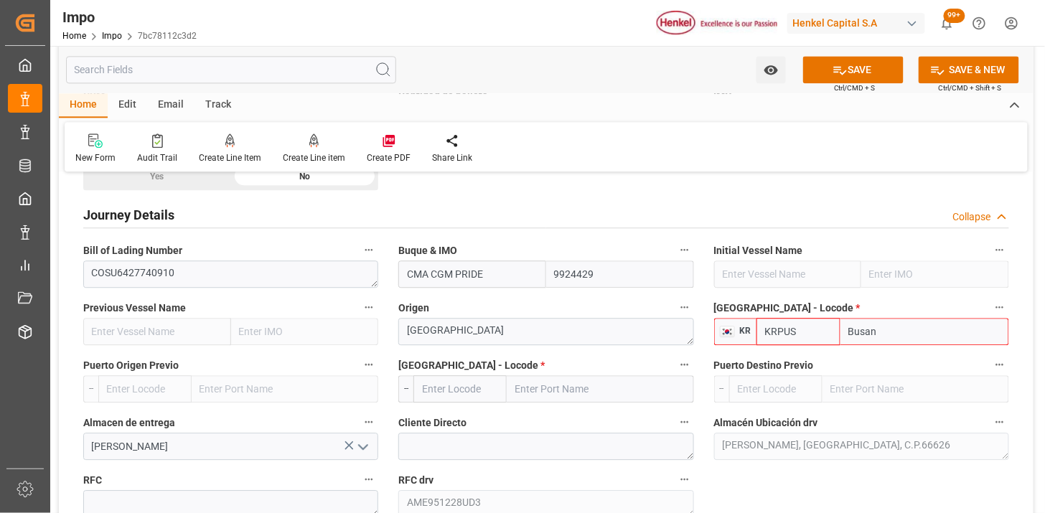
type input "Busan"
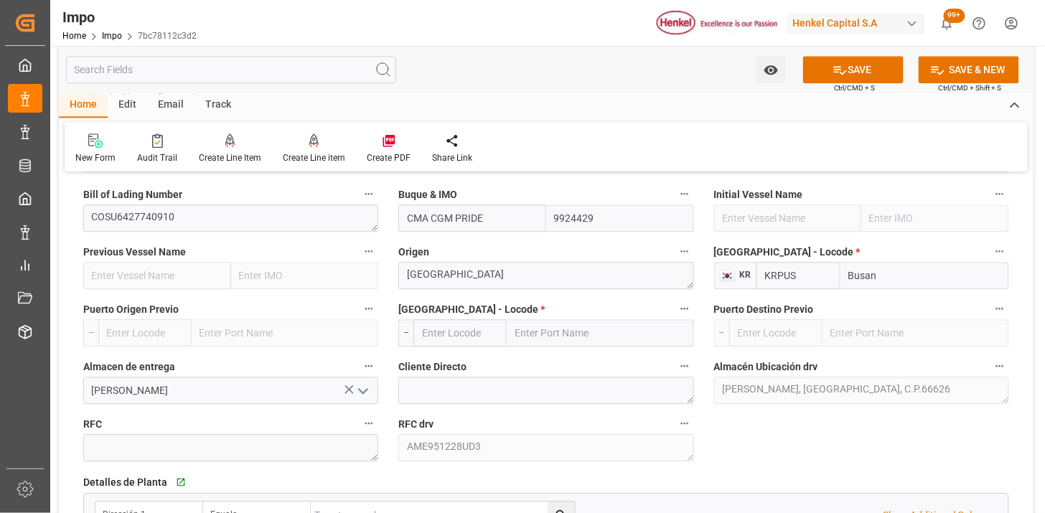
scroll to position [1036, 0]
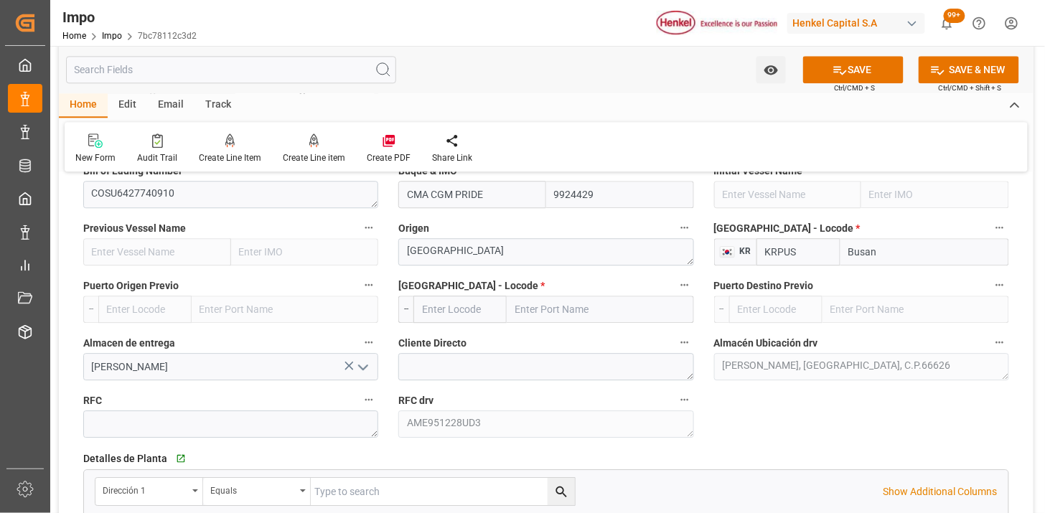
type input "KRPUS"
click at [469, 311] on input "text" at bounding box center [459, 309] width 93 height 27
type input "MXZLO"
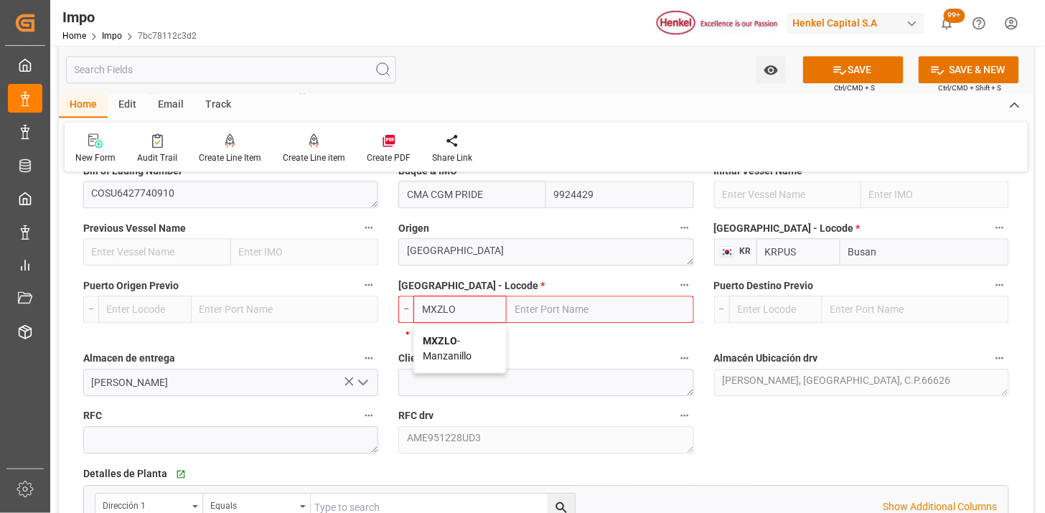
type input "Manzanillo"
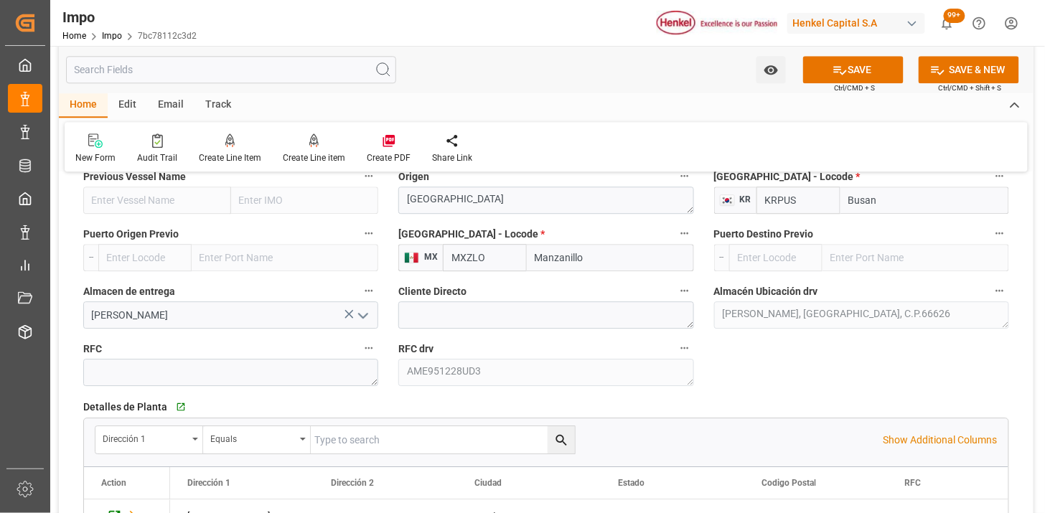
scroll to position [1116, 0]
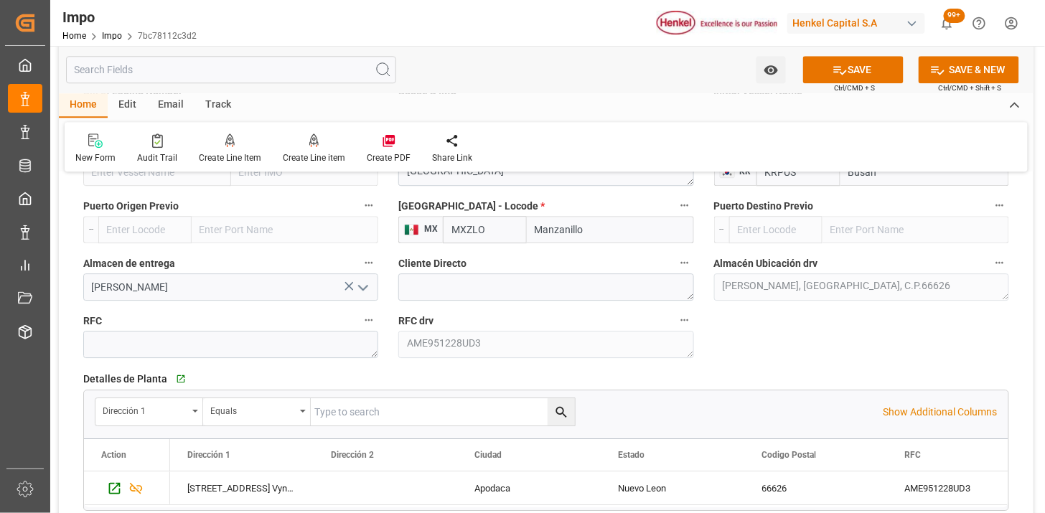
type input "MXZLO"
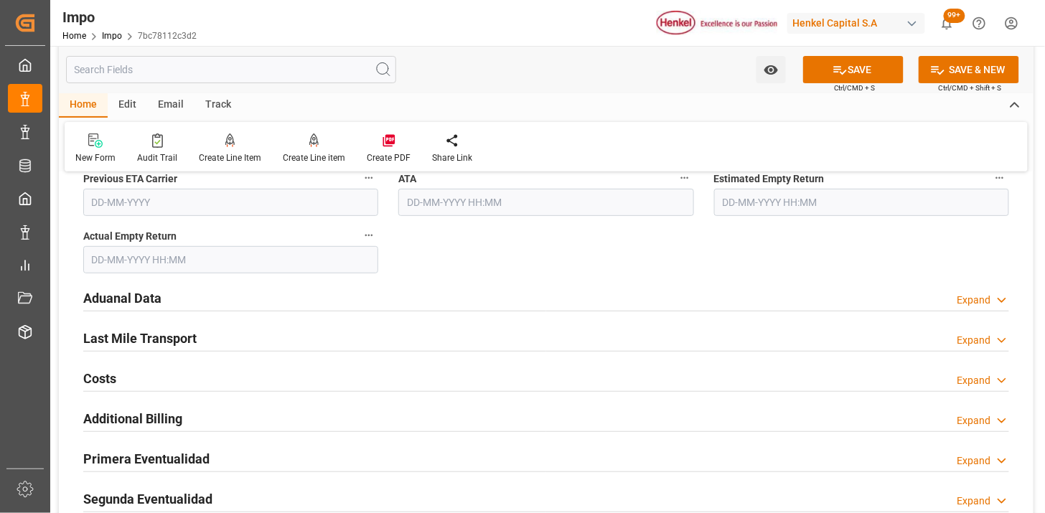
scroll to position [1674, 0]
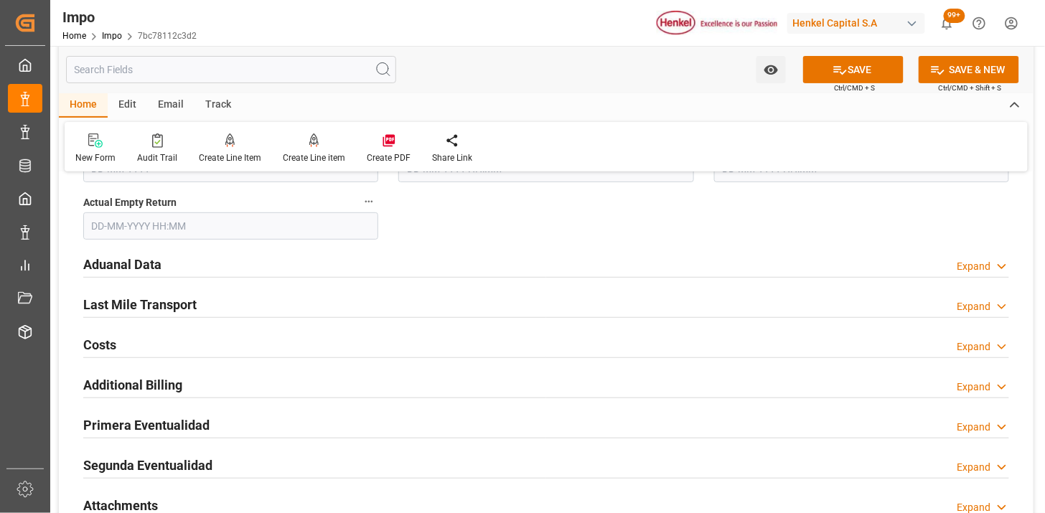
click at [334, 271] on div "Aduanal Data Expand" at bounding box center [546, 263] width 926 height 27
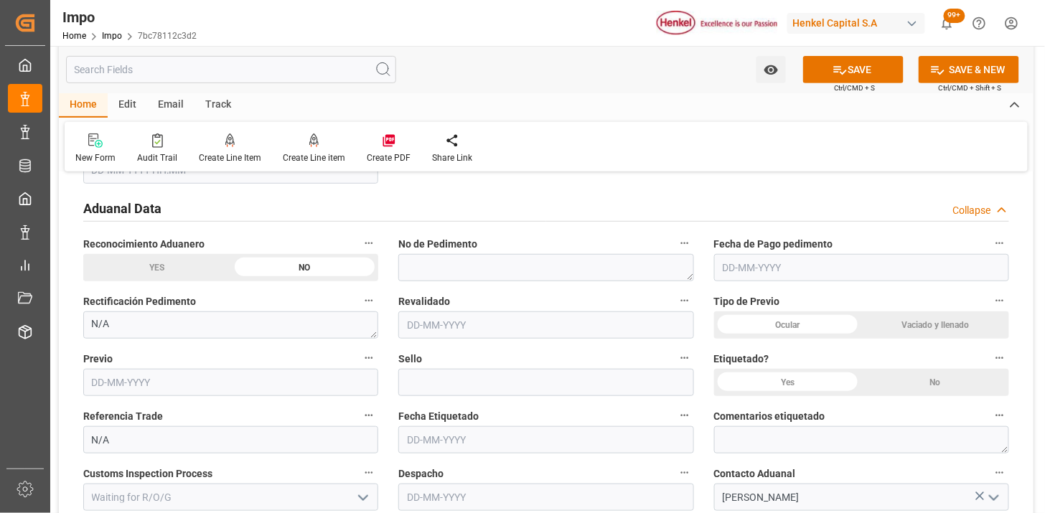
scroll to position [1753, 0]
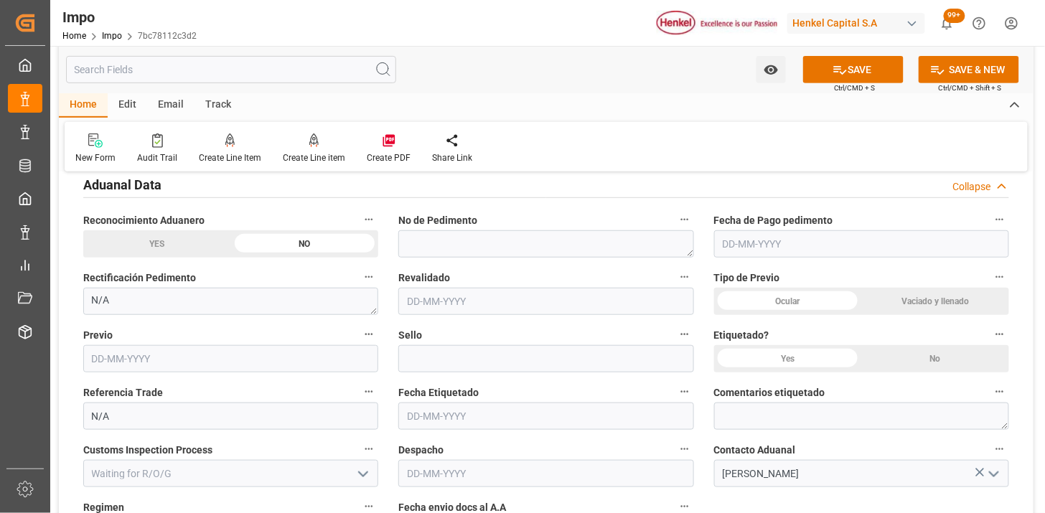
click at [849, 303] on div "Ocular" at bounding box center [788, 301] width 148 height 27
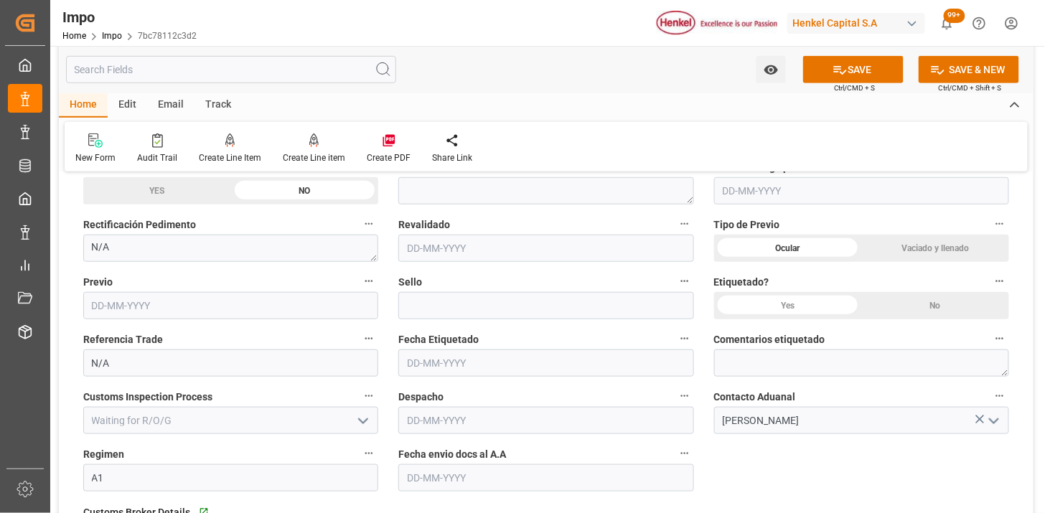
scroll to position [1833, 0]
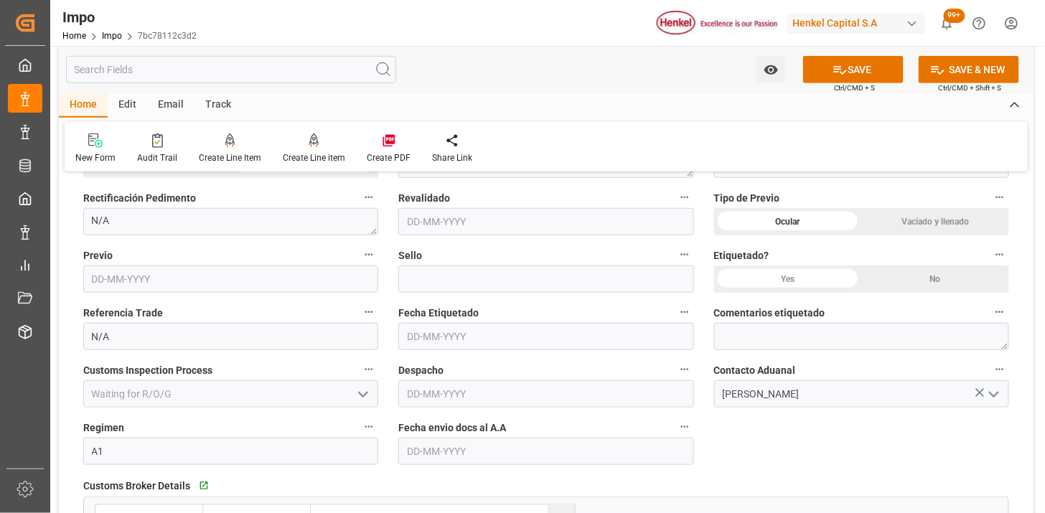
drag, startPoint x: 927, startPoint y: 289, endPoint x: 725, endPoint y: 286, distance: 202.4
click at [927, 288] on div "No" at bounding box center [935, 278] width 148 height 27
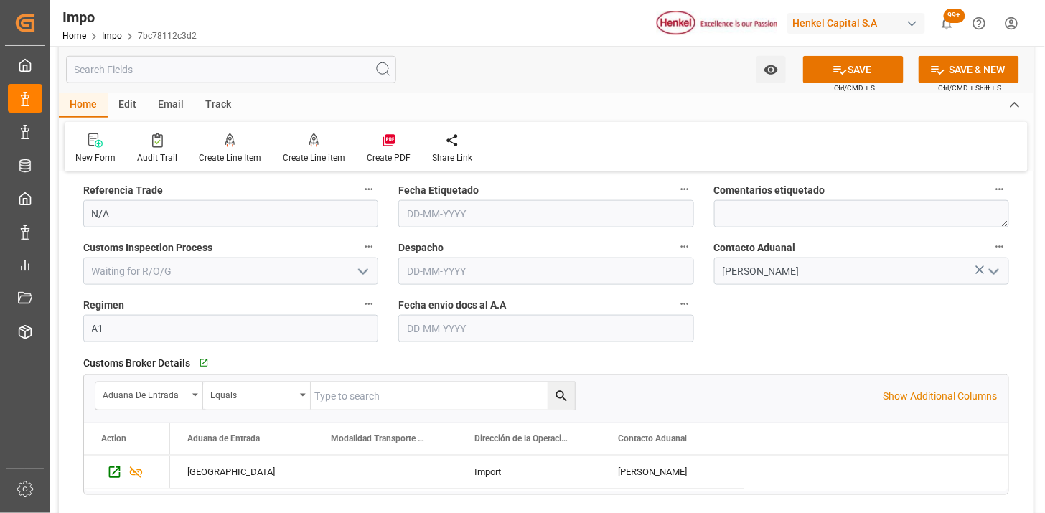
scroll to position [1992, 0]
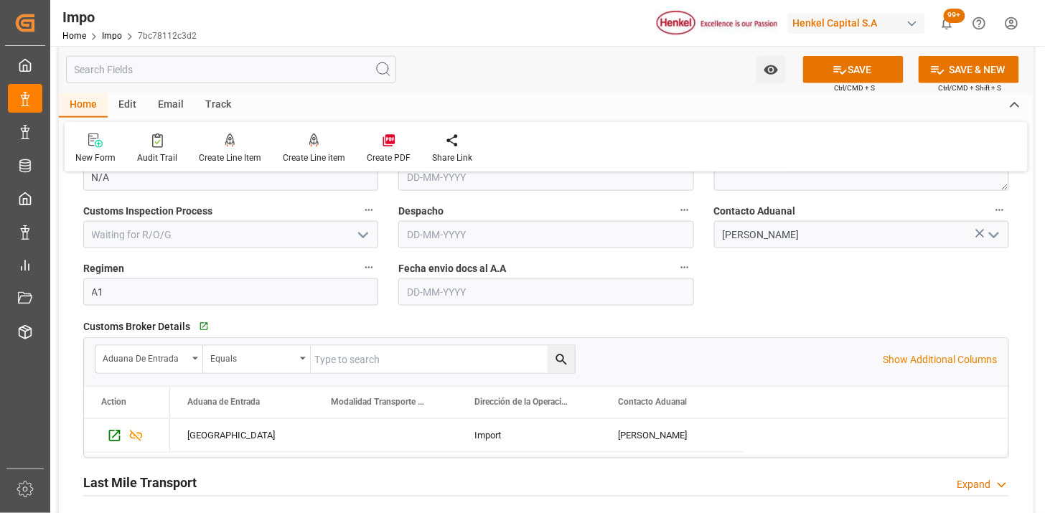
click at [451, 288] on input "text" at bounding box center [545, 291] width 295 height 27
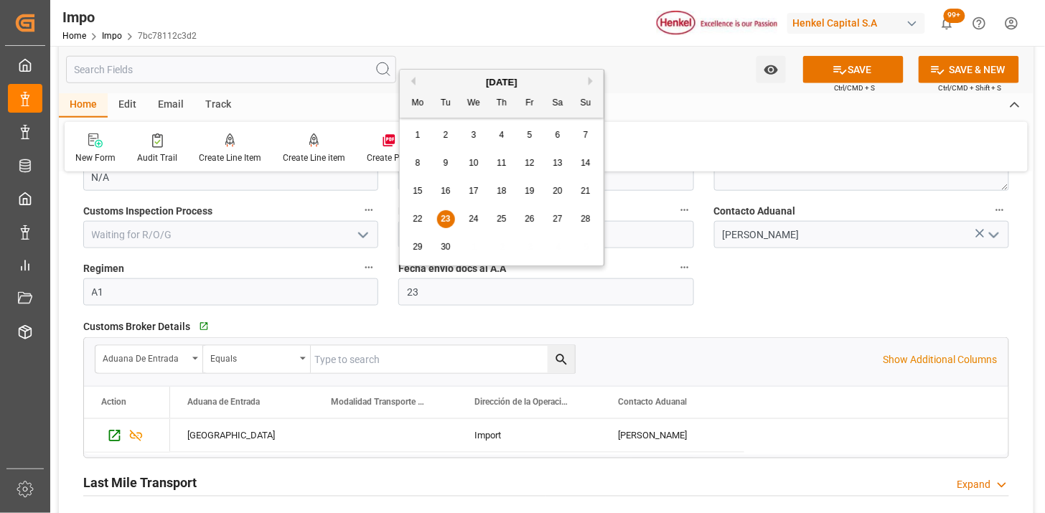
type input "23-09-2025"
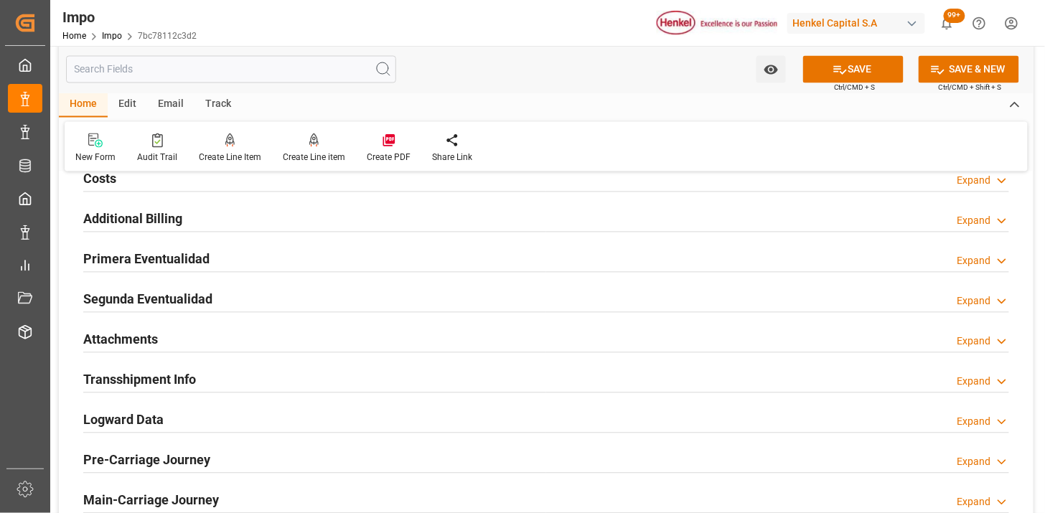
scroll to position [2391, 0]
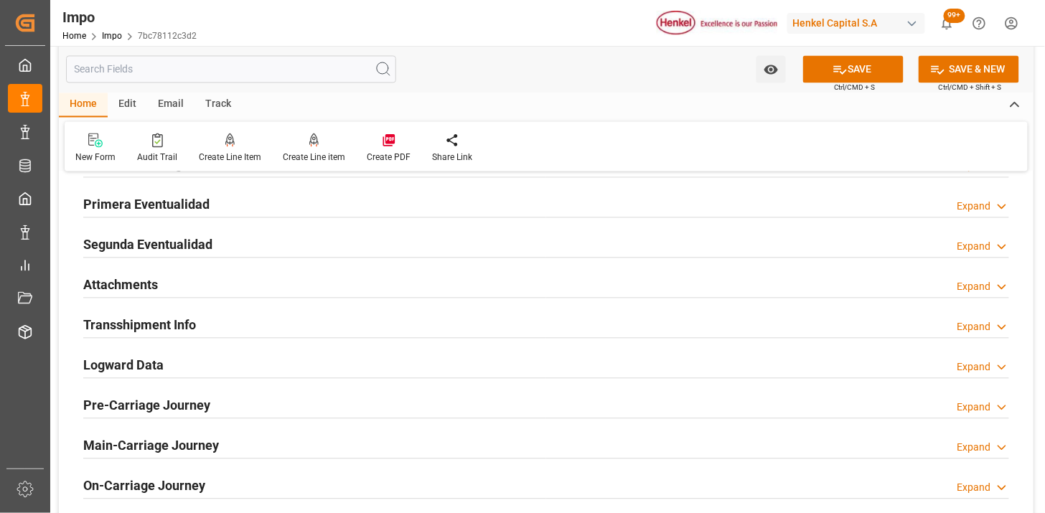
click at [265, 286] on div "Attachments Expand" at bounding box center [546, 283] width 926 height 27
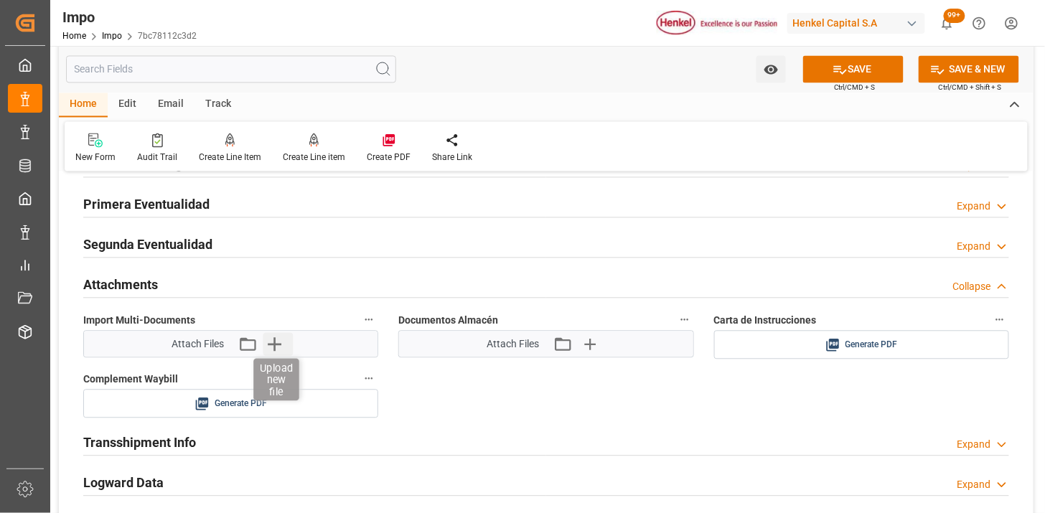
click at [275, 350] on icon "button" at bounding box center [274, 344] width 23 height 23
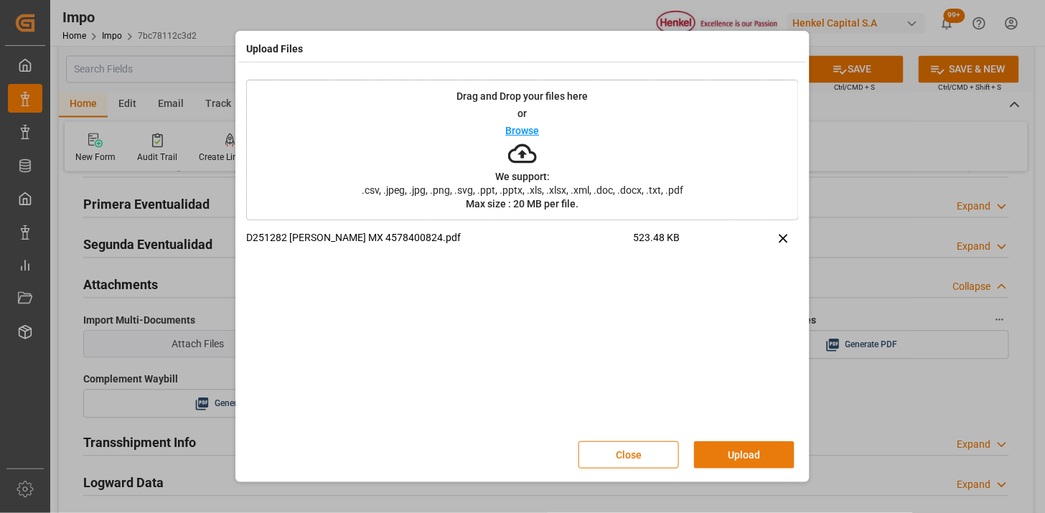
drag, startPoint x: 740, startPoint y: 460, endPoint x: 725, endPoint y: 472, distance: 18.8
click at [740, 459] on button "Upload" at bounding box center [744, 454] width 100 height 27
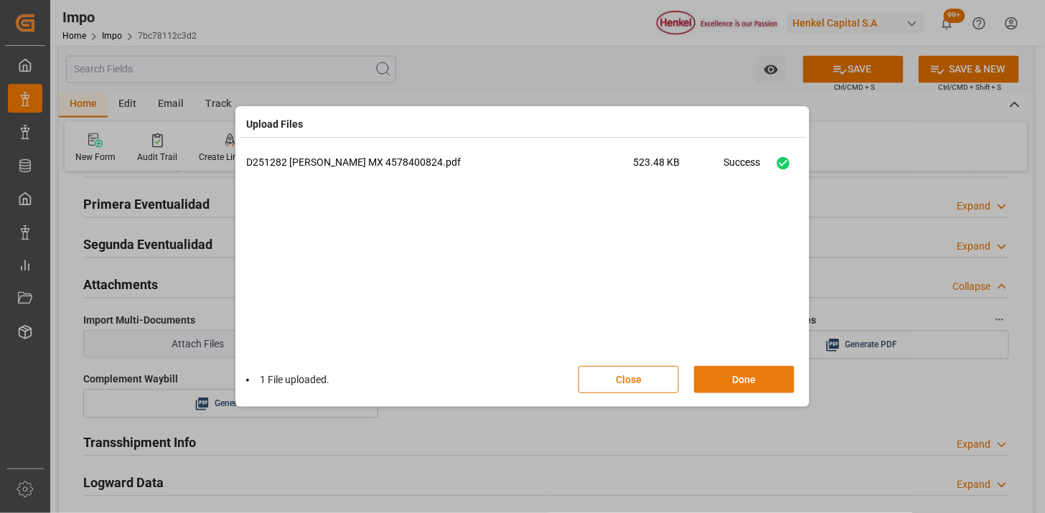
click at [749, 381] on button "Done" at bounding box center [744, 379] width 100 height 27
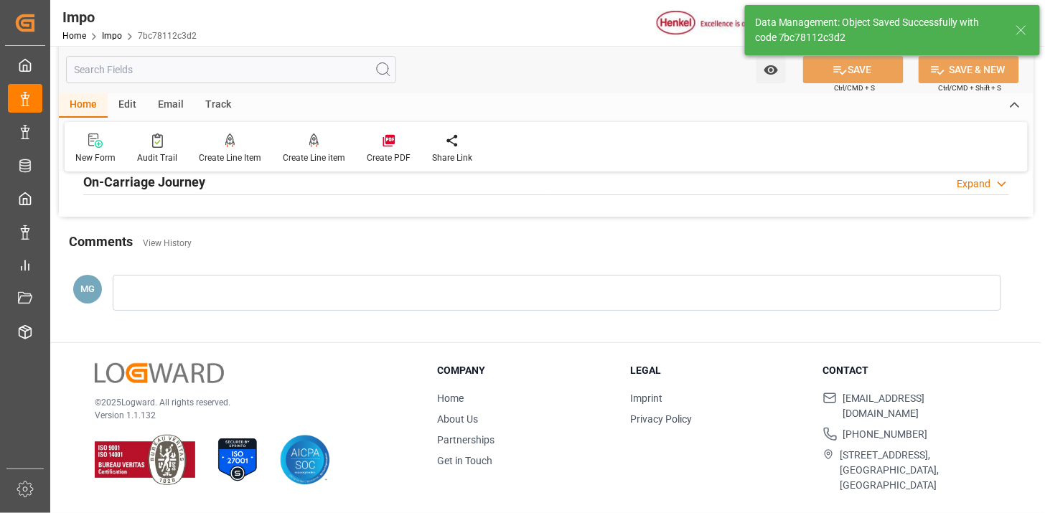
type textarea "AA"
type input "1"
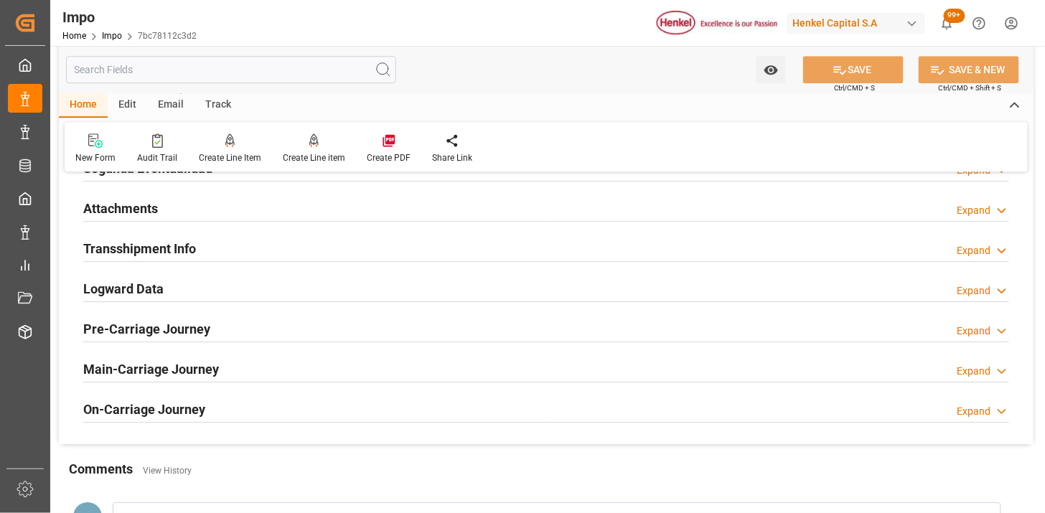
scroll to position [1195, 0]
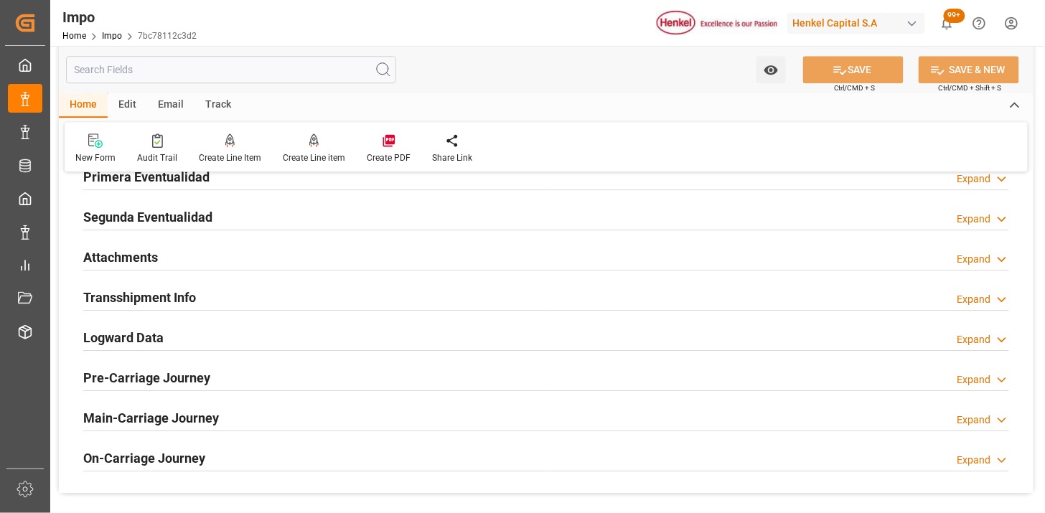
click at [160, 258] on div "Attachments Expand" at bounding box center [546, 255] width 926 height 27
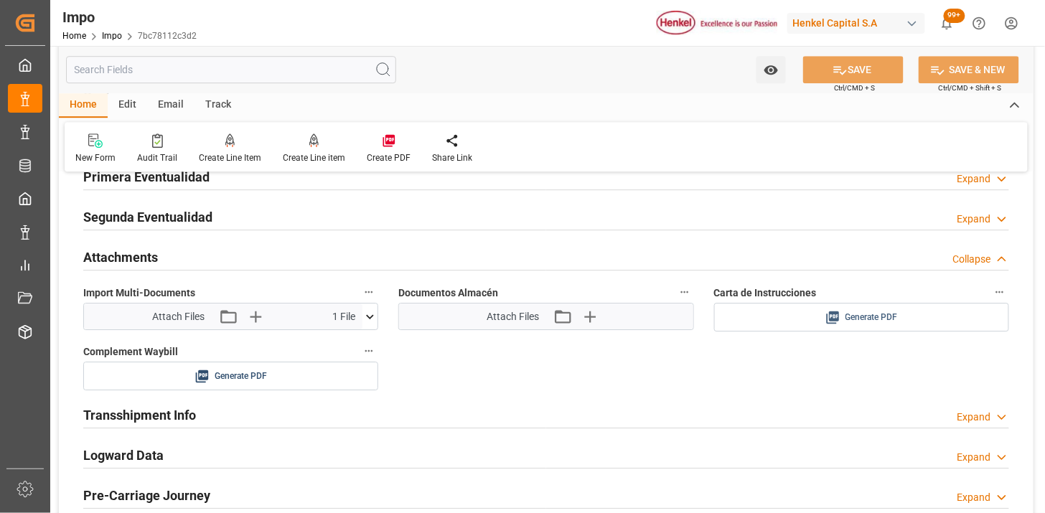
click at [851, 312] on span "Generate PDF" at bounding box center [871, 318] width 52 height 18
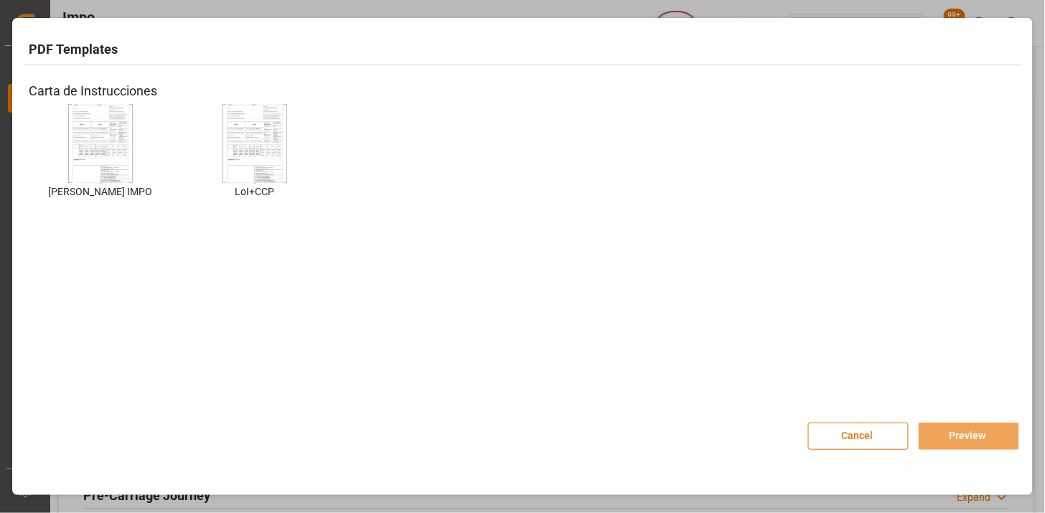
click at [98, 141] on img at bounding box center [100, 143] width 57 height 81
click at [980, 435] on button "Preview" at bounding box center [968, 436] width 100 height 27
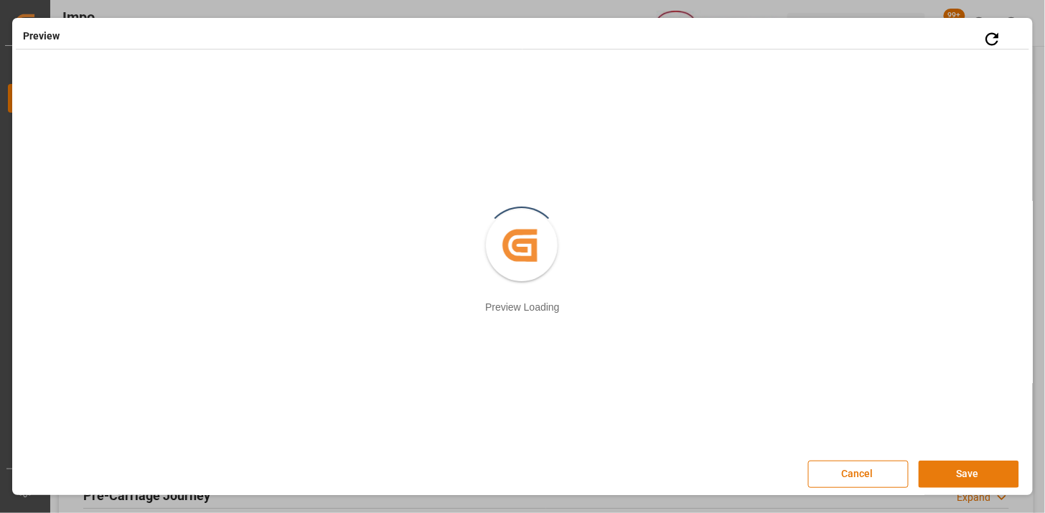
click at [970, 470] on button "Save" at bounding box center [968, 474] width 100 height 27
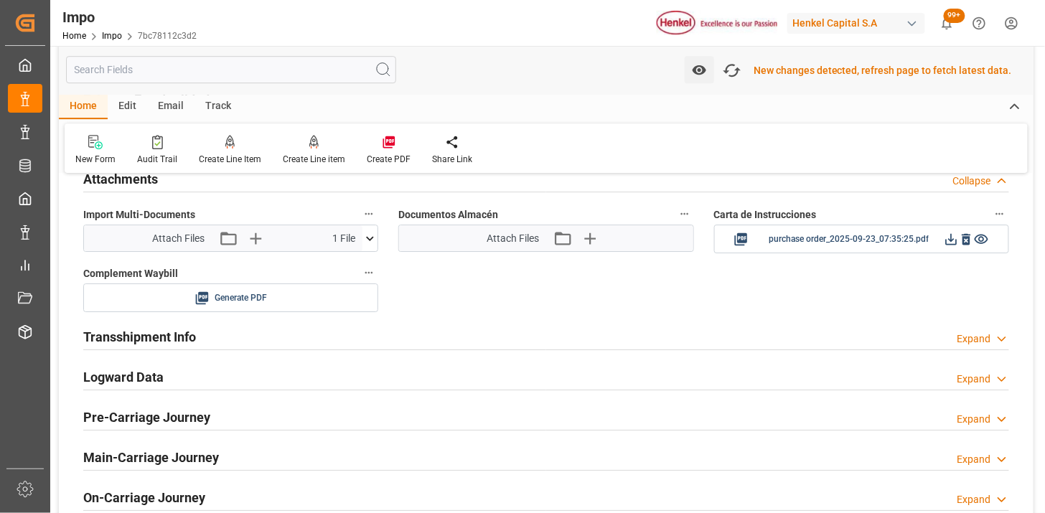
scroll to position [1277, 0]
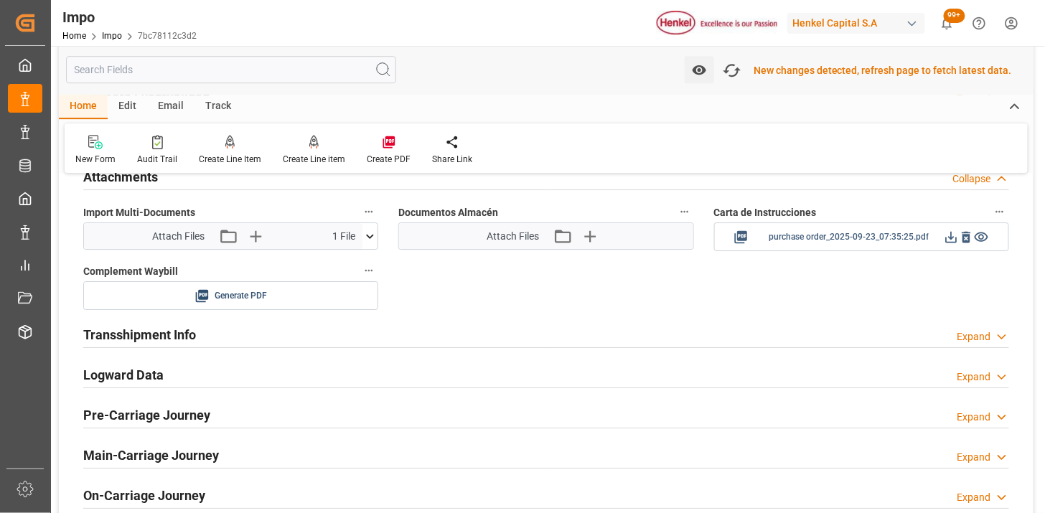
click at [953, 239] on icon at bounding box center [950, 237] width 15 height 15
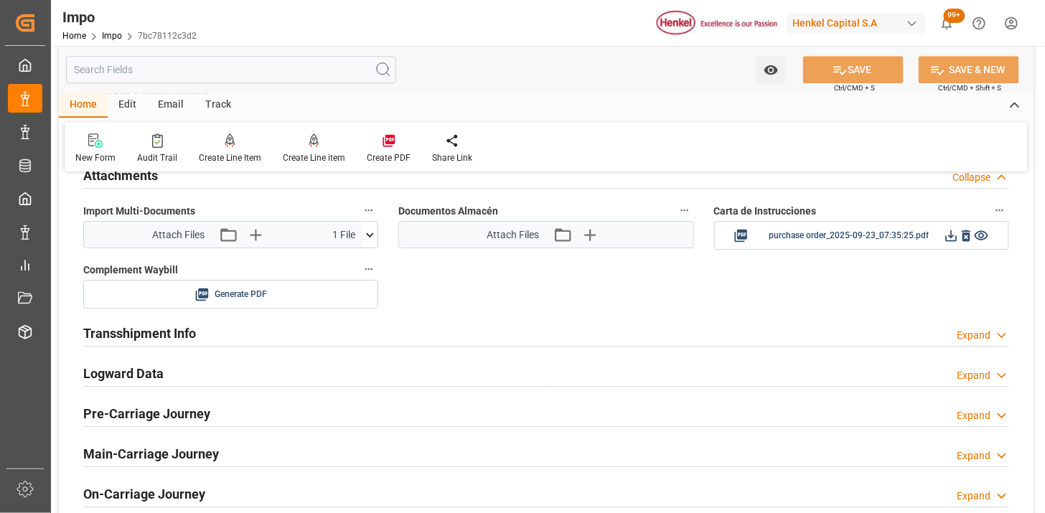
scroll to position [1275, 0]
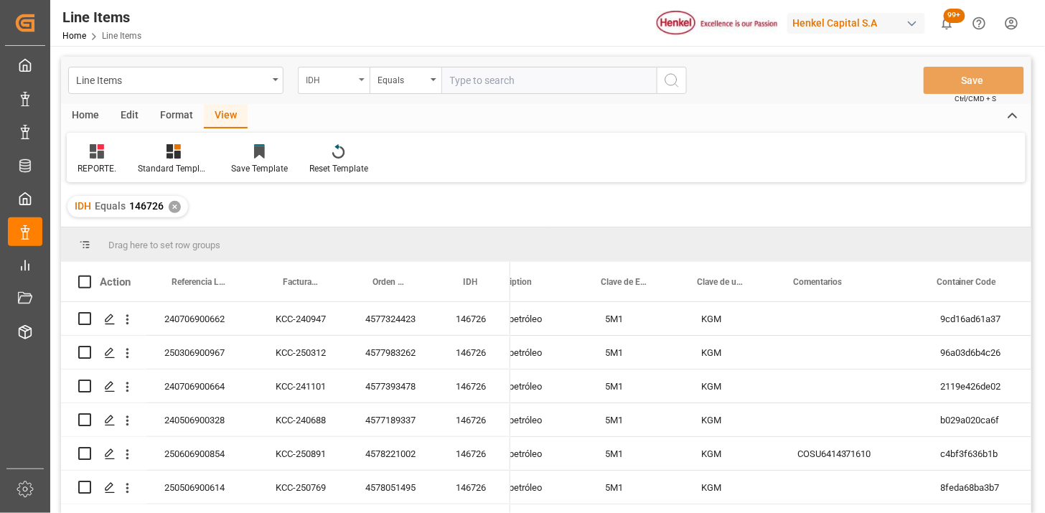
click at [354, 81] on div "IDH" at bounding box center [334, 80] width 72 height 27
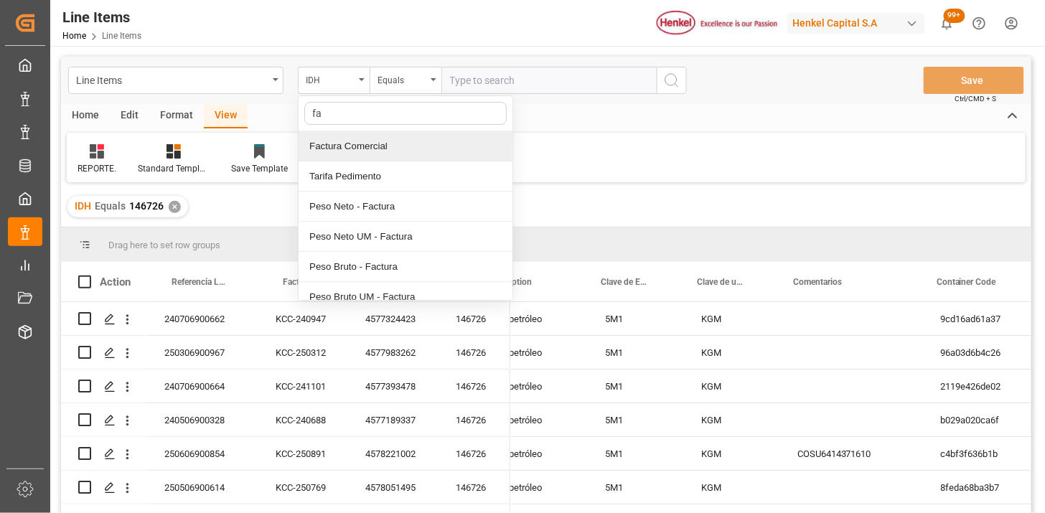
type input "fac"
click at [357, 142] on div "Factura Comercial" at bounding box center [405, 146] width 214 height 30
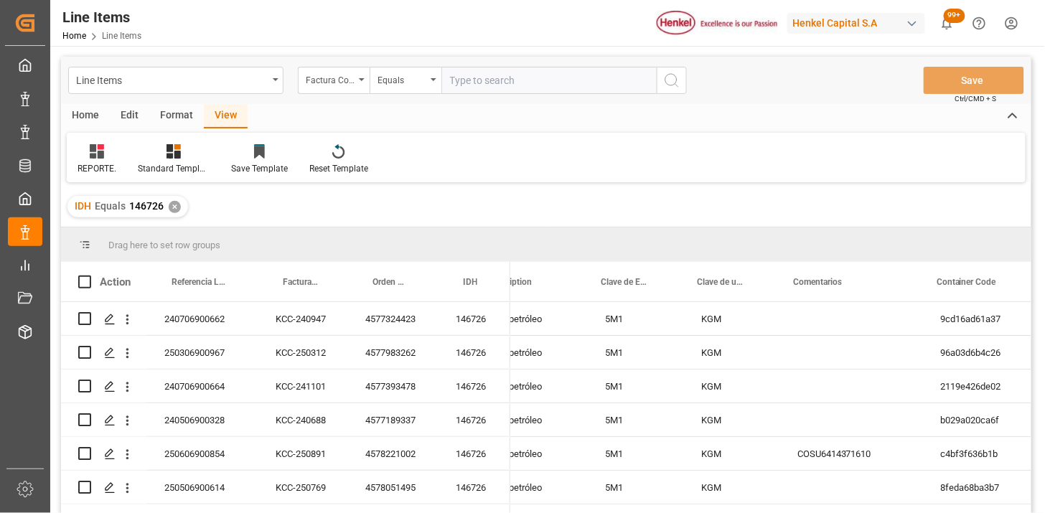
click at [547, 59] on div "Line Items Factura Comercial Equals Save Ctrl/CMD + S" at bounding box center [546, 80] width 970 height 47
click at [540, 82] on input "text" at bounding box center [548, 80] width 215 height 27
paste input "LH4578401099"
type input "LH4578401099"
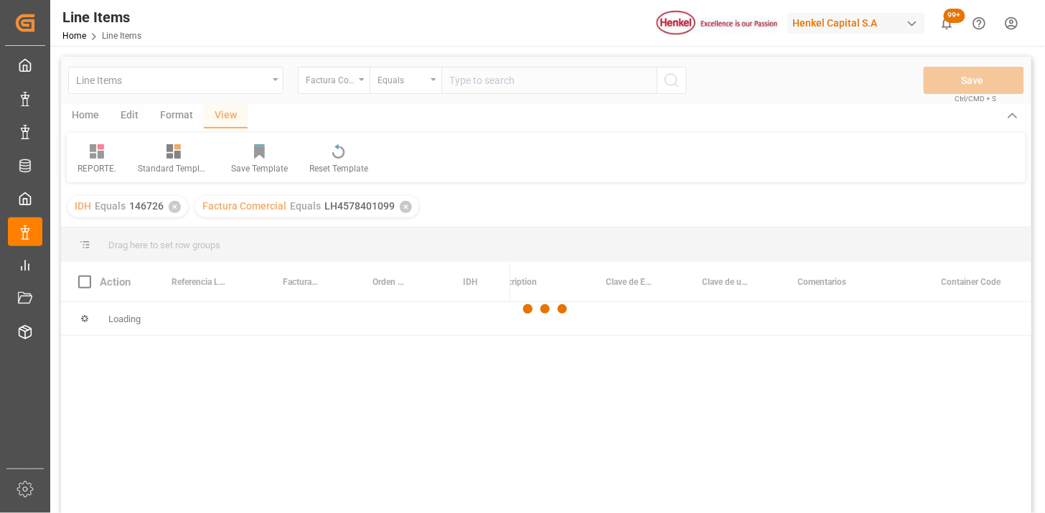
scroll to position [0, 1738]
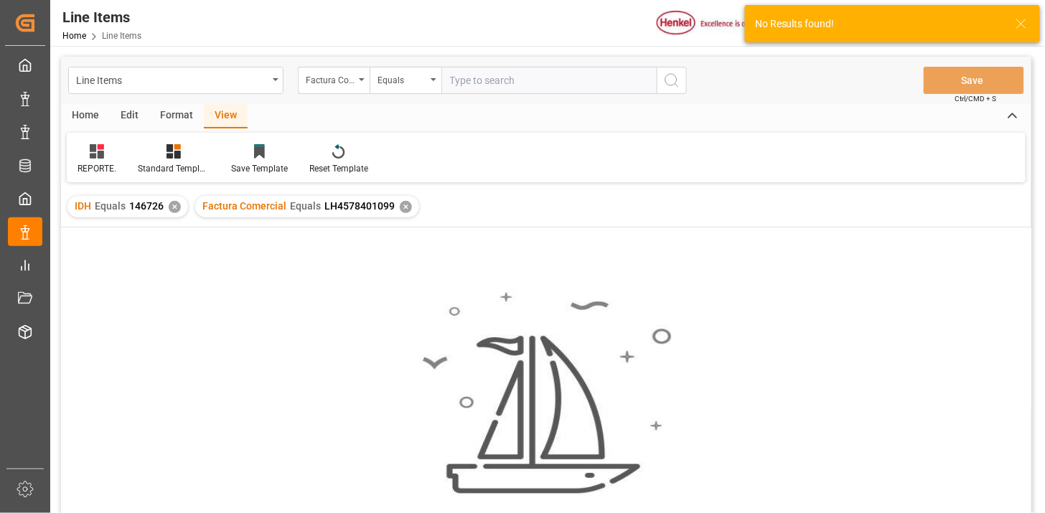
click at [174, 211] on div "✕" at bounding box center [175, 207] width 12 height 12
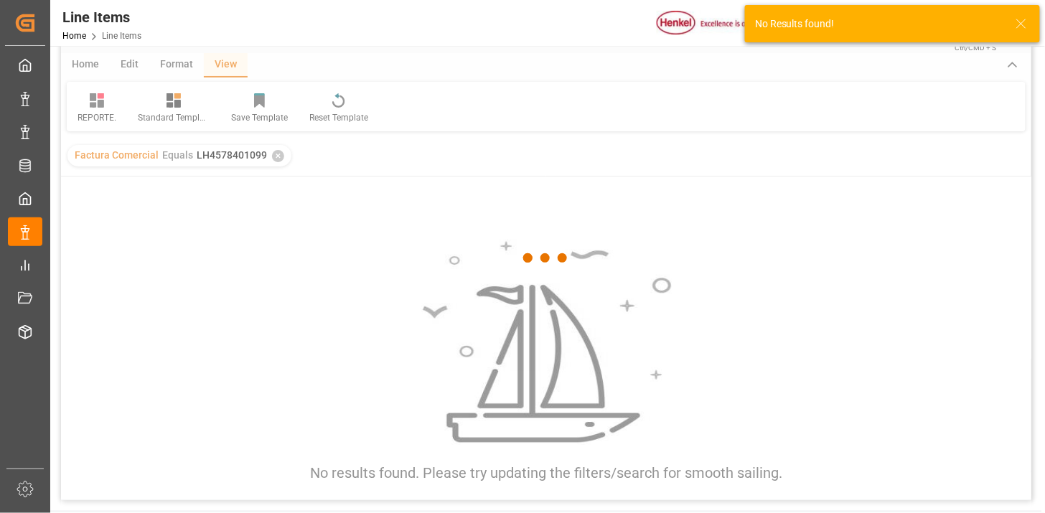
scroll to position [80, 0]
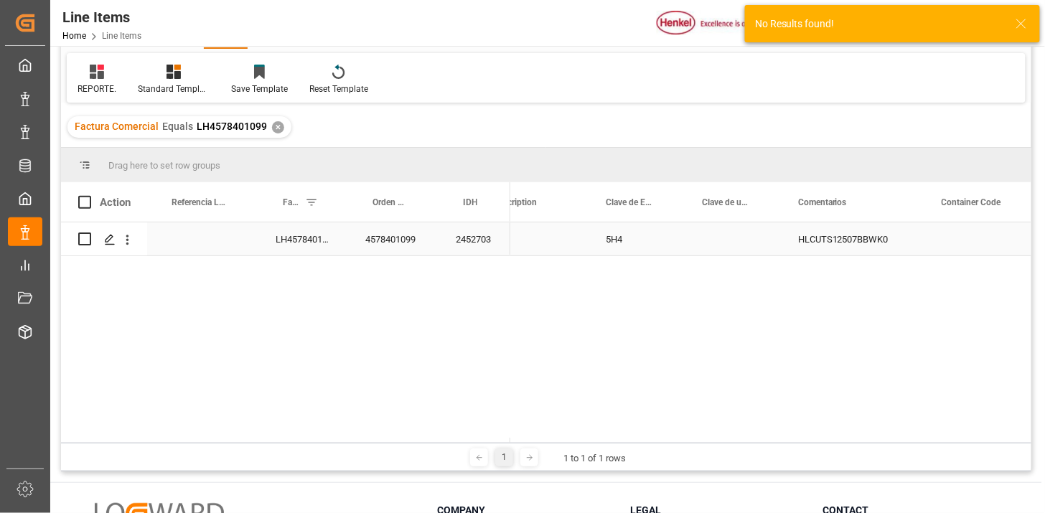
click at [327, 245] on div "LH4578401099" at bounding box center [303, 238] width 90 height 33
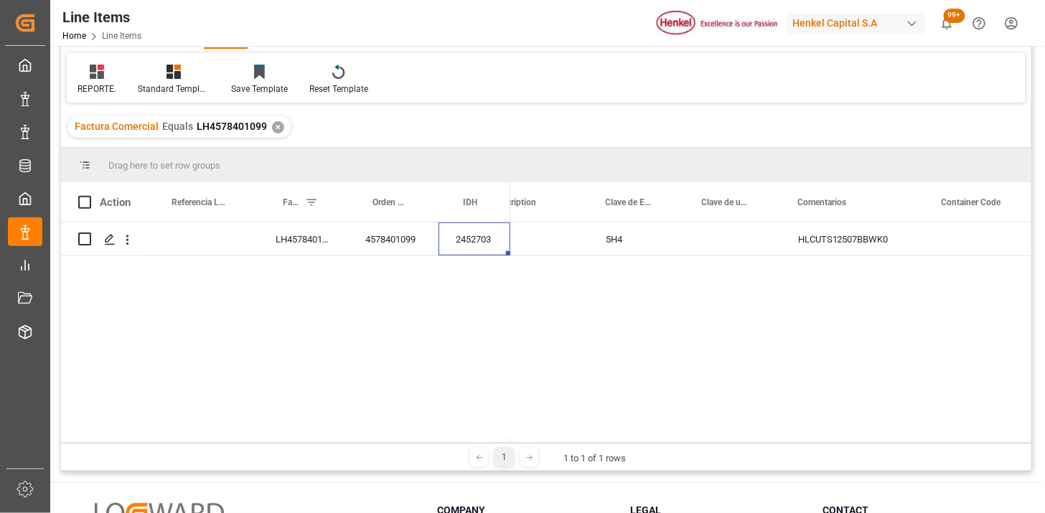
scroll to position [0, 0]
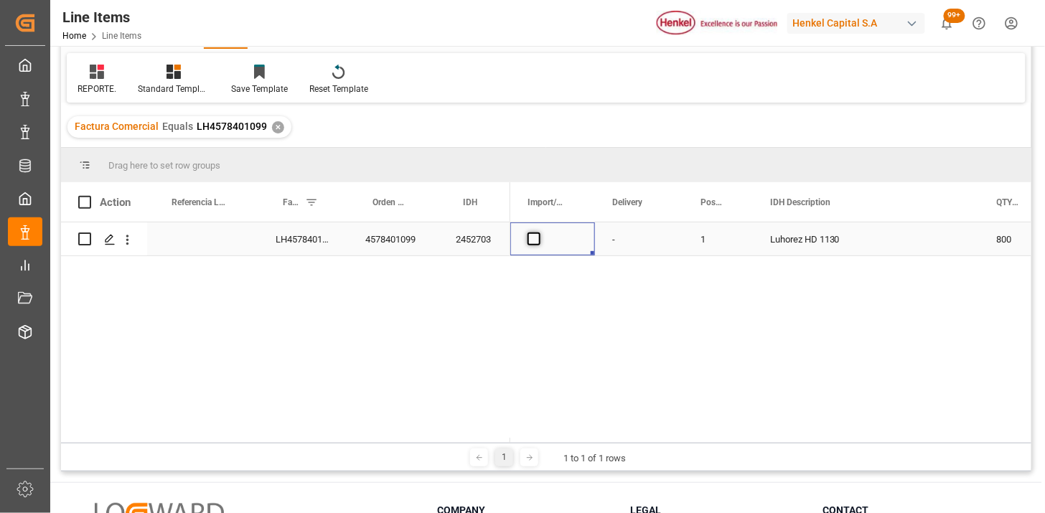
click at [529, 239] on span "Press SPACE to select this row." at bounding box center [533, 238] width 13 height 13
click at [538, 232] on input "Press SPACE to select this row." at bounding box center [538, 232] width 0 height 0
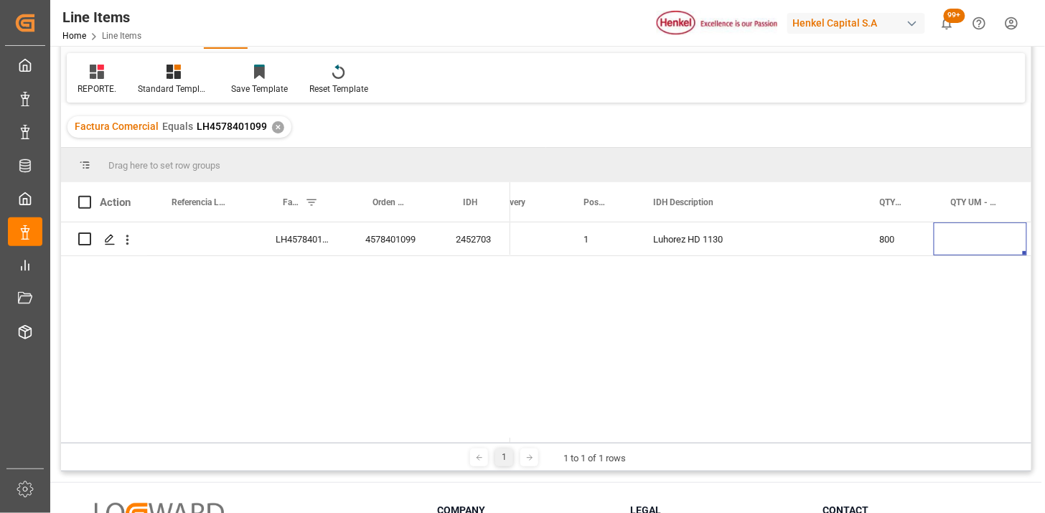
scroll to position [0, 212]
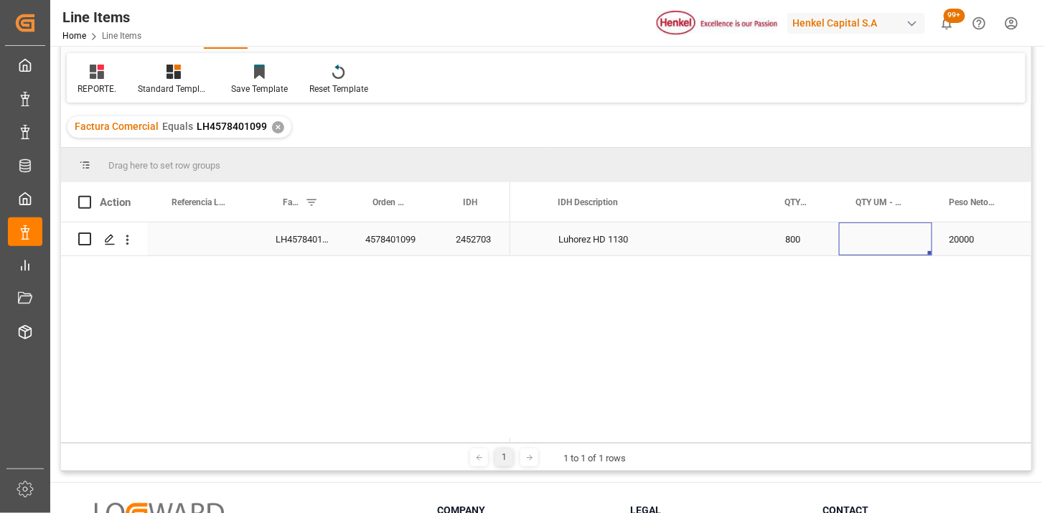
click at [865, 242] on div "Press SPACE to select this row." at bounding box center [885, 238] width 93 height 33
click at [865, 242] on input "Press SPACE to select this row." at bounding box center [885, 247] width 70 height 27
type input "BGS"
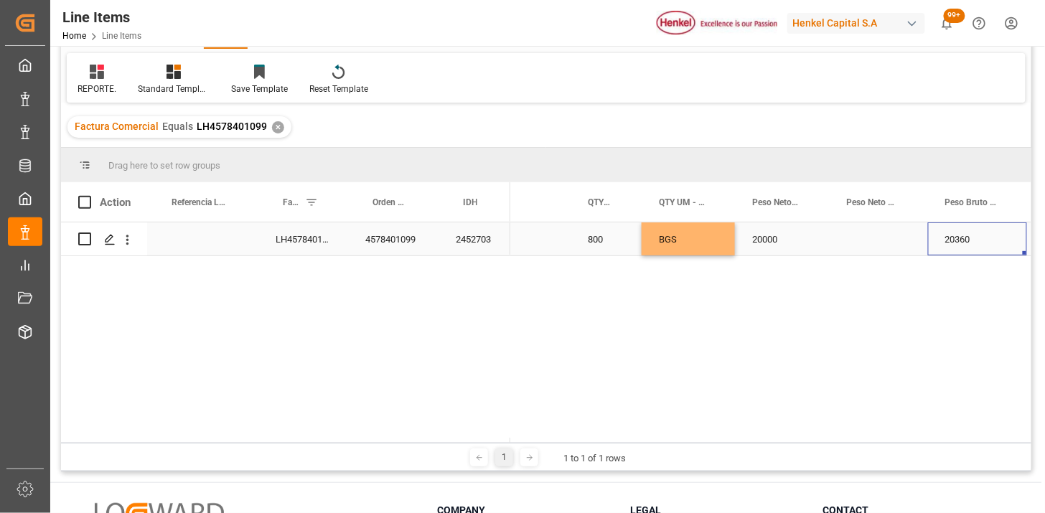
scroll to position [0, 514]
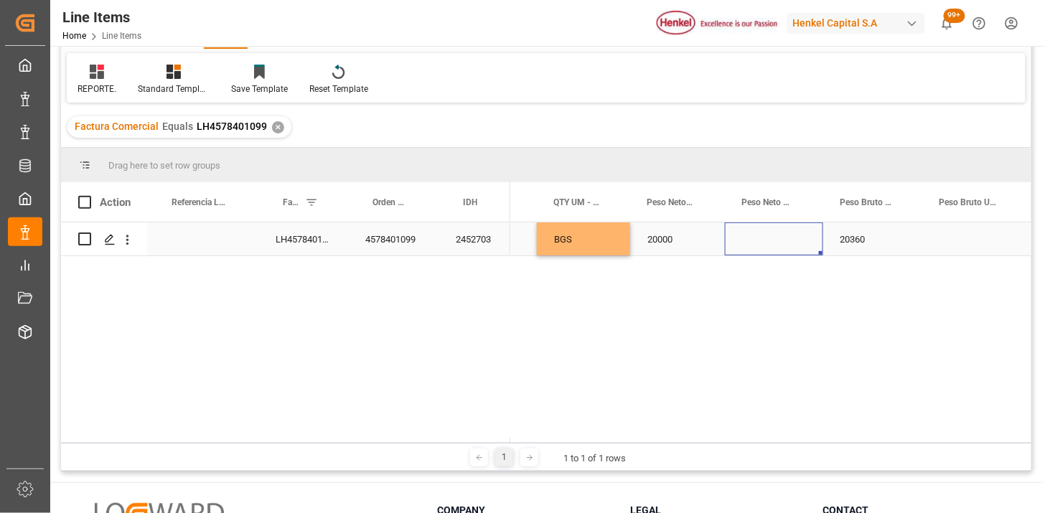
click at [773, 245] on div "Press SPACE to select this row." at bounding box center [774, 238] width 98 height 33
click at [773, 245] on input "Press SPACE to select this row." at bounding box center [773, 247] width 75 height 27
type input "KG"
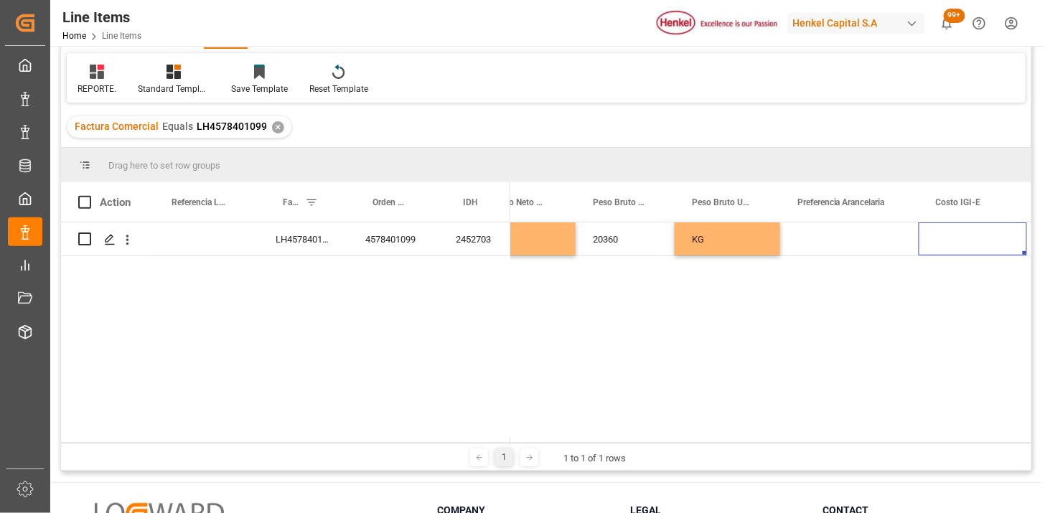
scroll to position [0, 0]
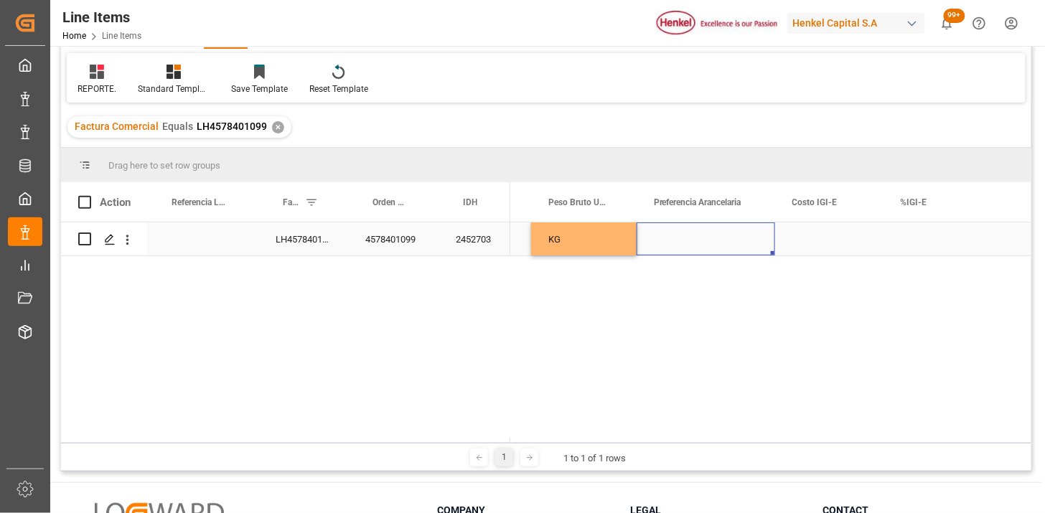
click at [707, 245] on div "Press SPACE to select this row." at bounding box center [705, 238] width 138 height 33
drag, startPoint x: 743, startPoint y: 251, endPoint x: 735, endPoint y: 257, distance: 10.3
click at [744, 250] on button "Select" at bounding box center [706, 247] width 116 height 27
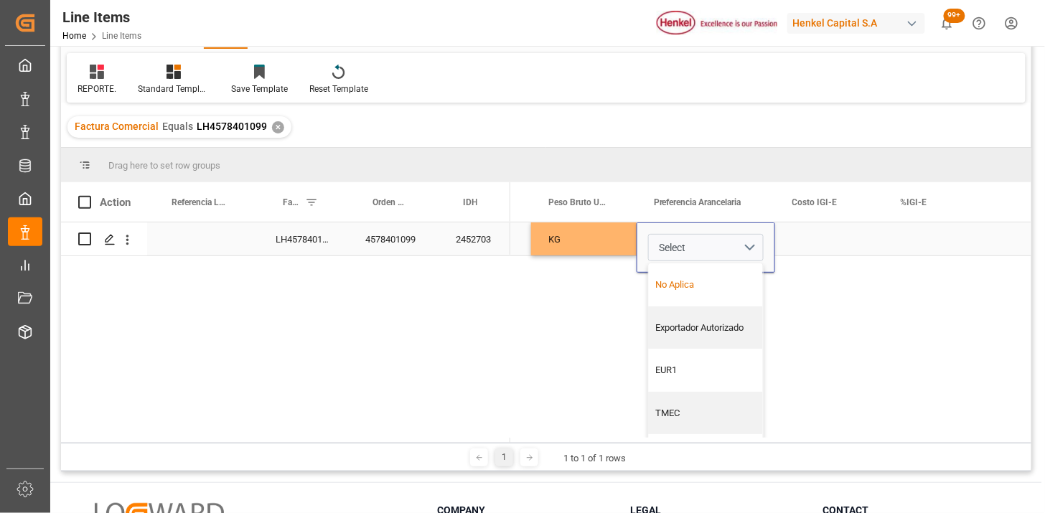
drag, startPoint x: 705, startPoint y: 284, endPoint x: 813, endPoint y: 237, distance: 117.3
click at [710, 282] on div "No Aplica" at bounding box center [705, 285] width 99 height 14
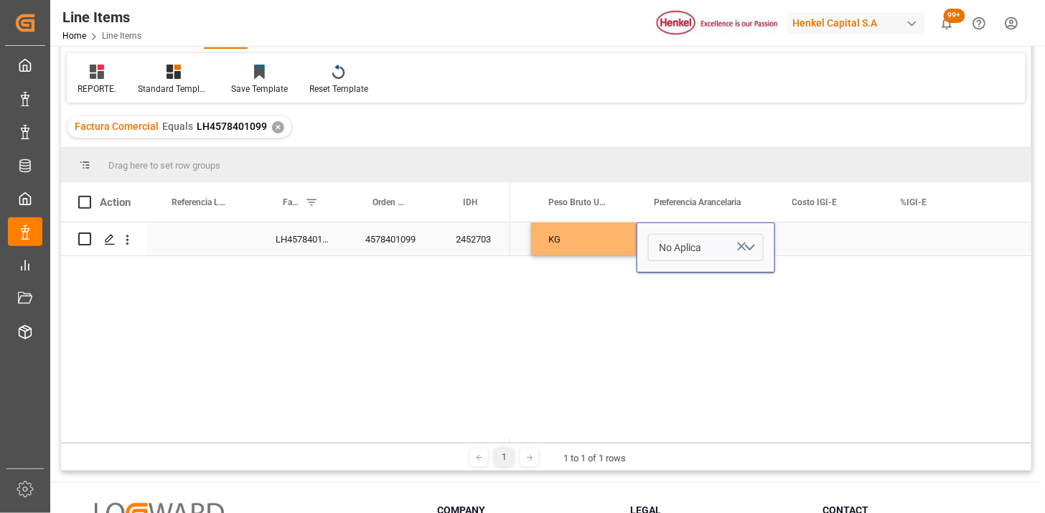
click at [826, 225] on div "Press SPACE to select this row." at bounding box center [829, 238] width 108 height 33
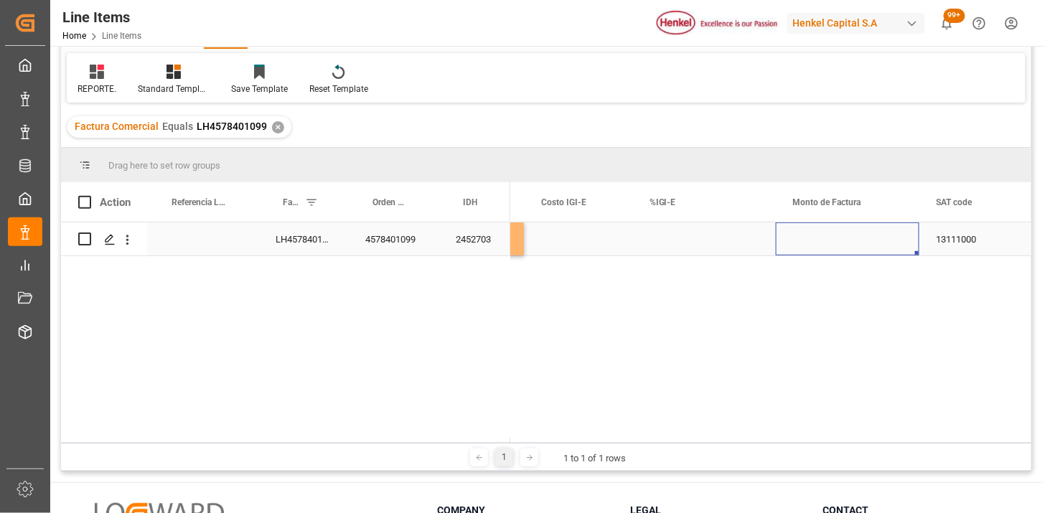
click at [821, 237] on div "Press SPACE to select this row." at bounding box center [847, 238] width 143 height 33
click at [821, 237] on input "Press SPACE to select this row." at bounding box center [847, 247] width 121 height 27
type input "26200"
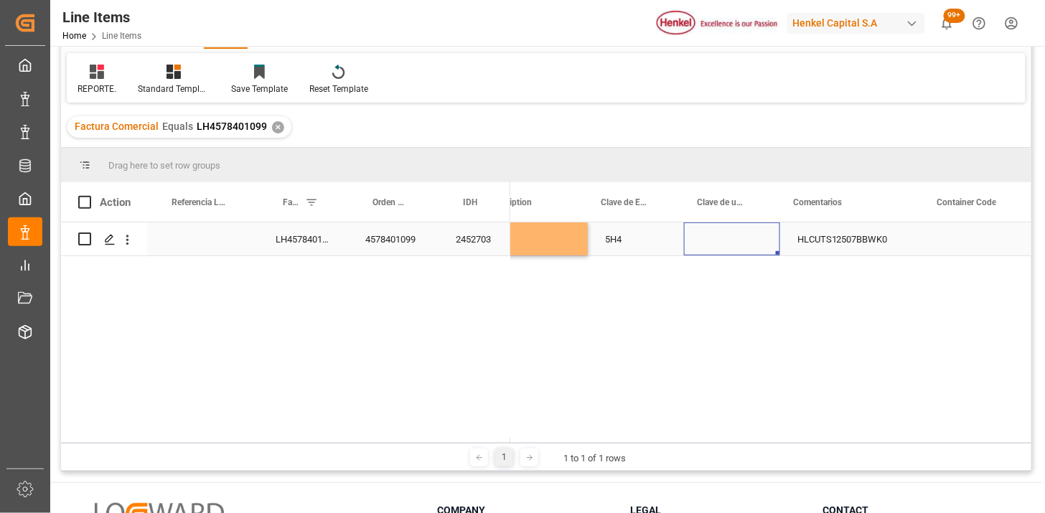
click at [711, 248] on div "Press SPACE to select this row." at bounding box center [732, 238] width 96 height 33
click at [720, 242] on input "Press SPACE to select this row." at bounding box center [731, 247] width 73 height 27
type input "KGM"
click at [829, 237] on div "HLCUTS12507BBWK0" at bounding box center [851, 238] width 143 height 33
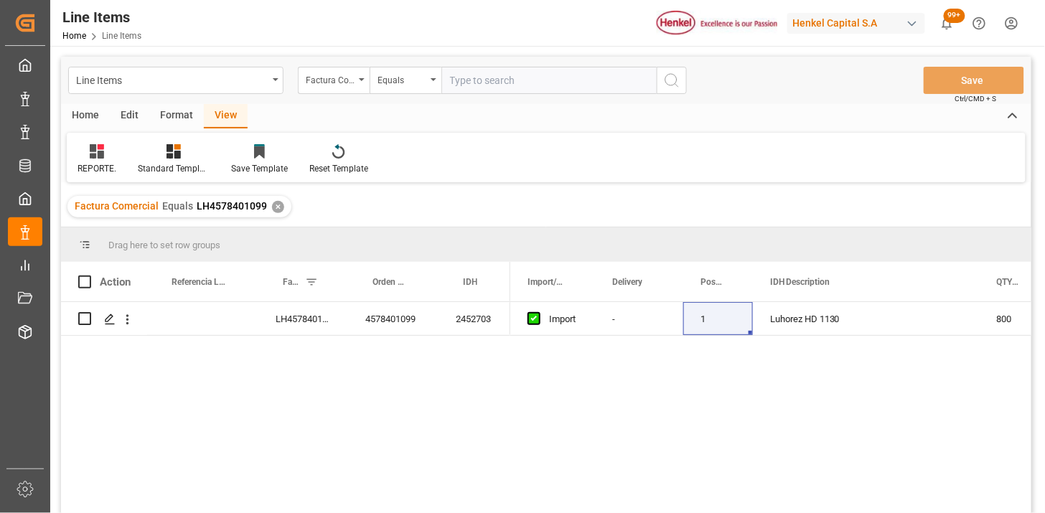
click at [471, 76] on input "text" at bounding box center [548, 80] width 215 height 27
paste input "250809NBHPIX129"
type input "250809NBHPIX129"
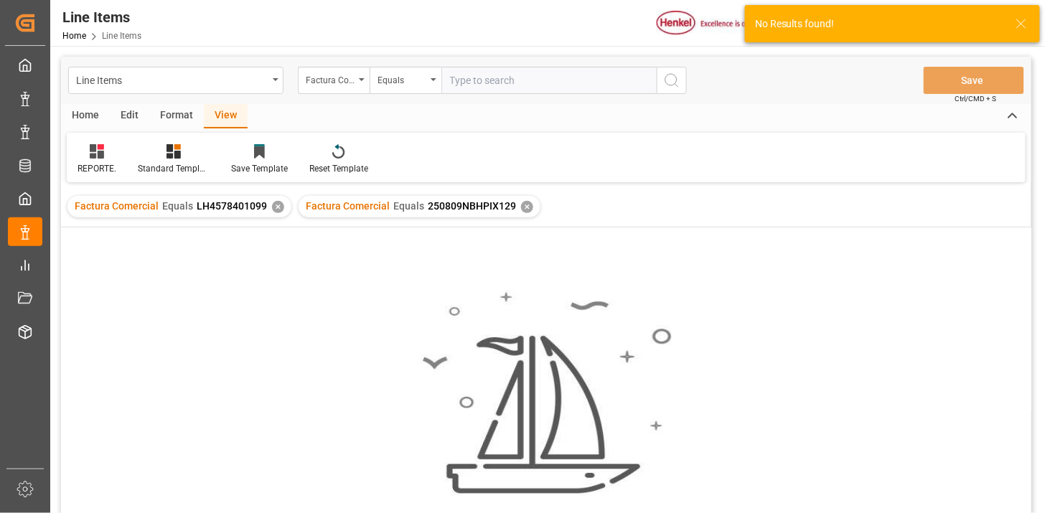
click at [275, 205] on div "✕" at bounding box center [278, 207] width 12 height 12
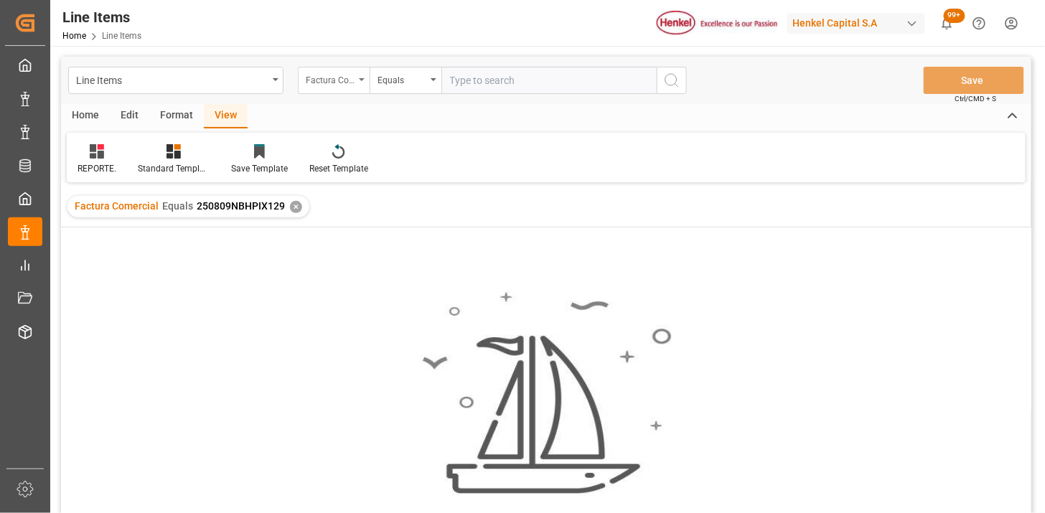
click at [341, 81] on div "Factura Comercial" at bounding box center [330, 78] width 49 height 17
type input "IDH"
click at [449, 80] on input "text" at bounding box center [548, 80] width 215 height 27
paste input "1241853"
type input "1241853"
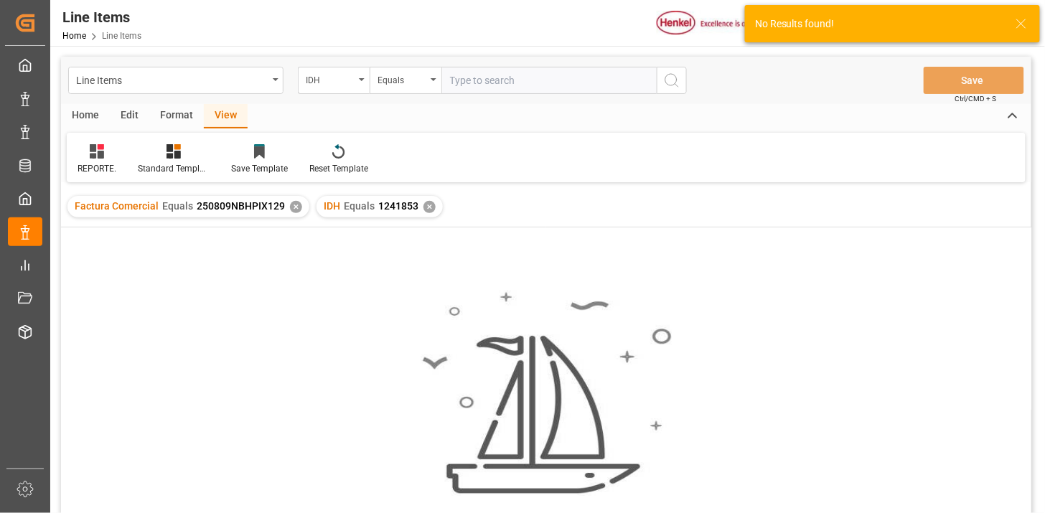
click at [291, 211] on div "✕" at bounding box center [296, 207] width 12 height 12
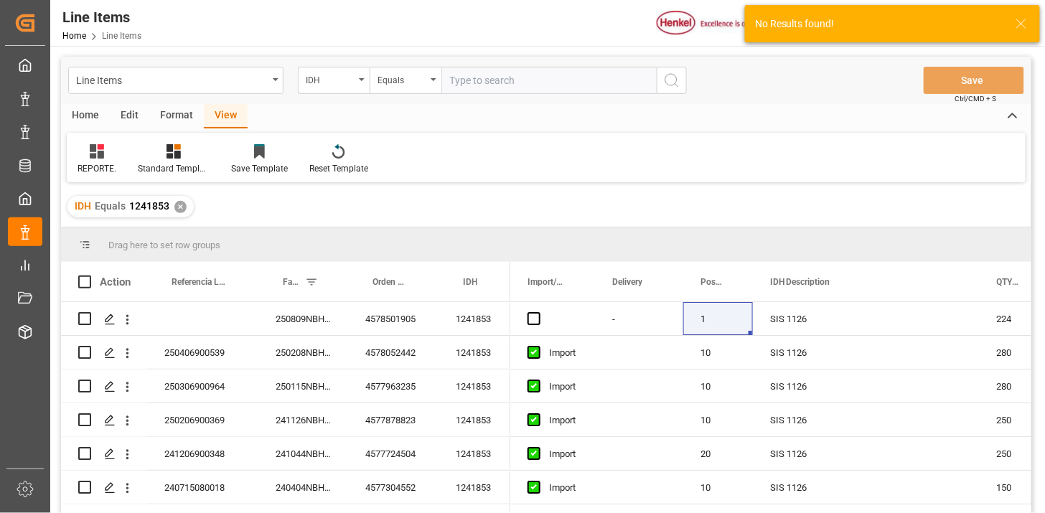
scroll to position [80, 0]
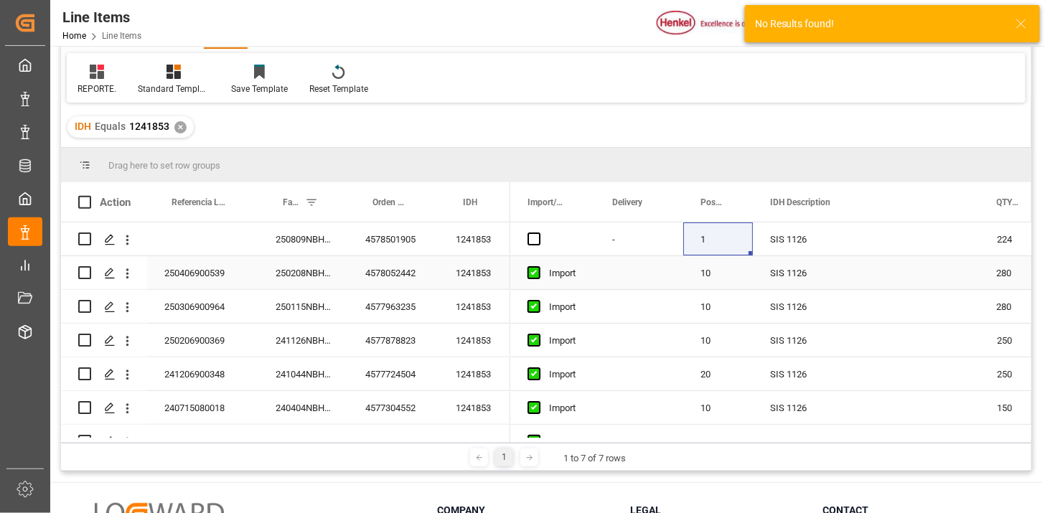
click at [321, 255] on div "250809NBHPIX129 P" at bounding box center [303, 238] width 90 height 33
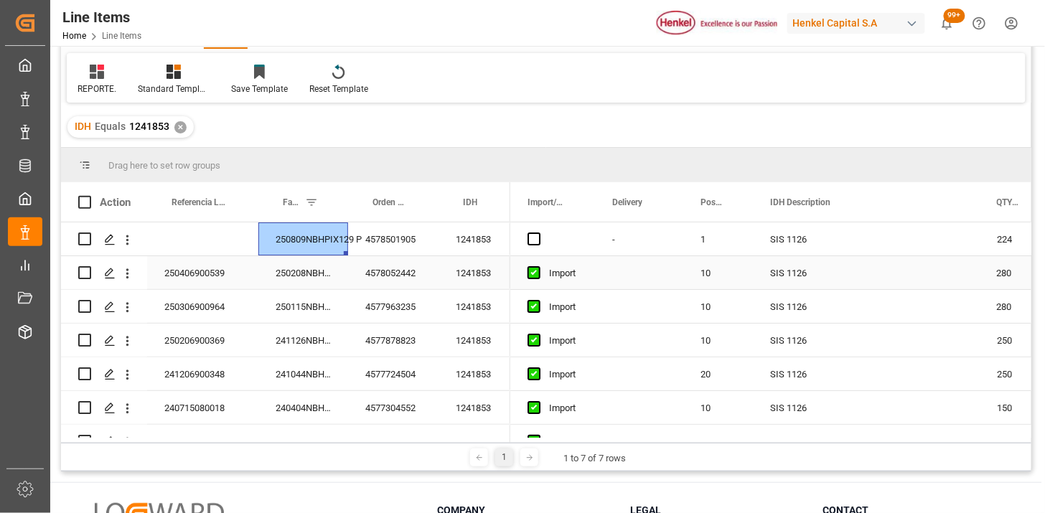
scroll to position [0, 0]
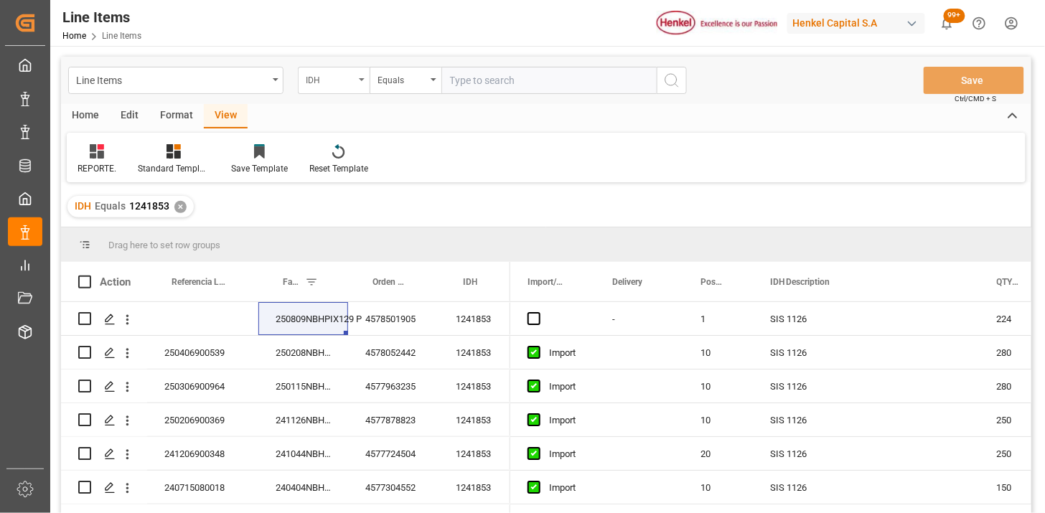
click at [328, 79] on div "IDH" at bounding box center [330, 78] width 49 height 17
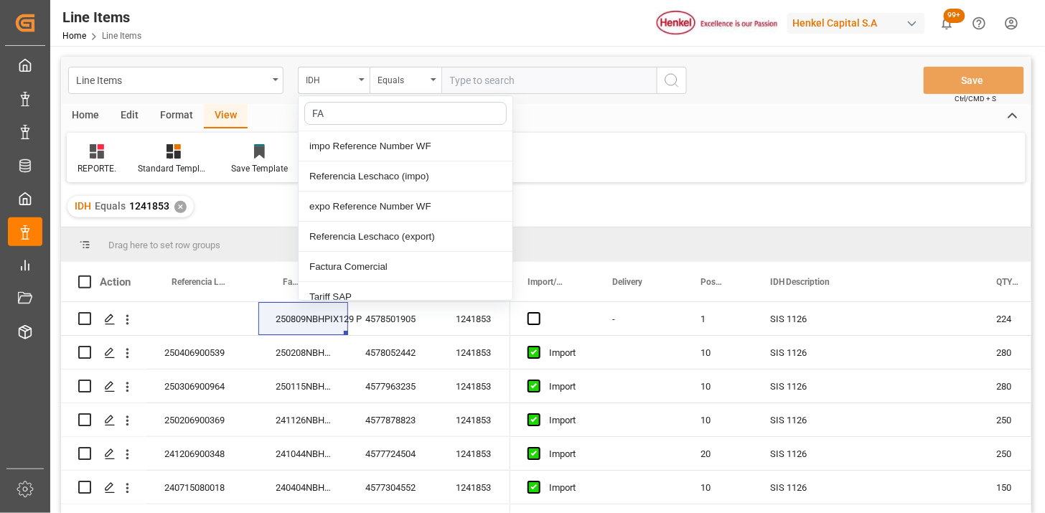
type input "FAC"
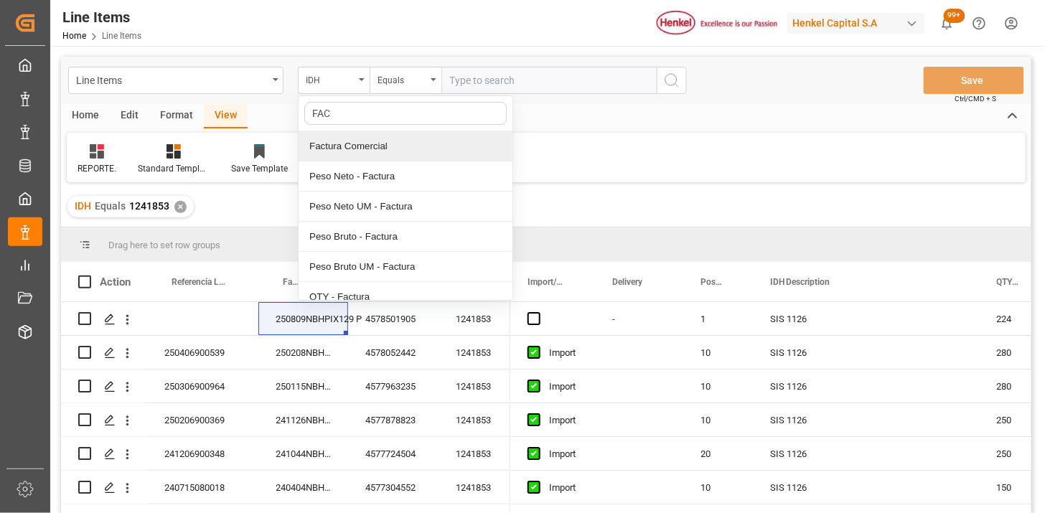
click at [374, 149] on div "Factura Comercial" at bounding box center [405, 146] width 214 height 30
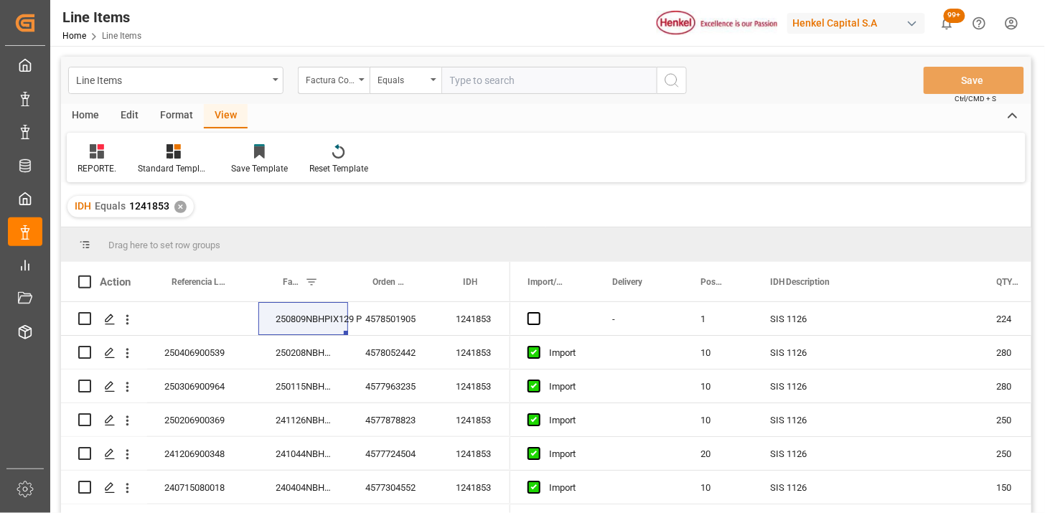
click at [510, 80] on input "text" at bounding box center [548, 80] width 215 height 27
paste input "250809NBHPIX129 P"
type input "250809NBHPIX129 P"
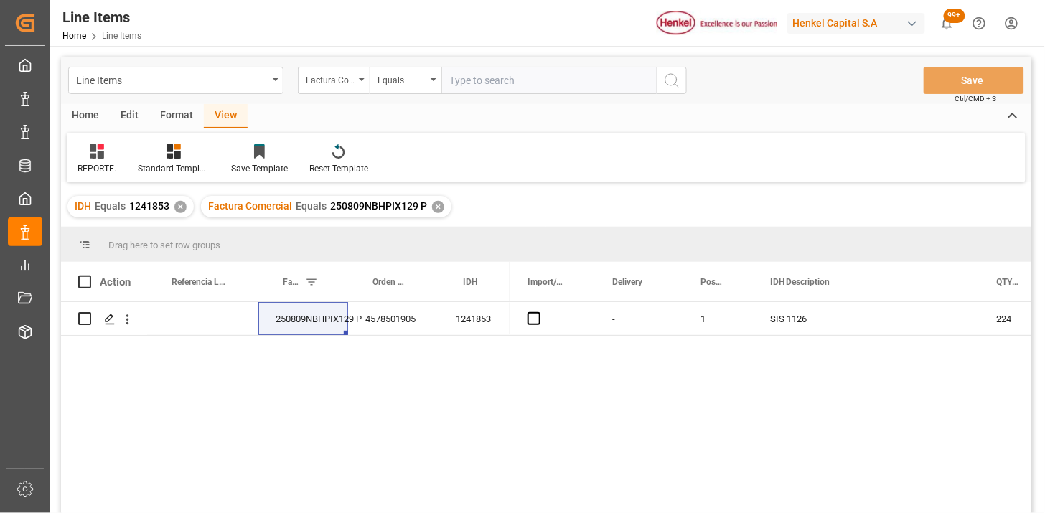
click at [181, 199] on div "IDH Equals 1241853 ✕" at bounding box center [130, 207] width 126 height 22
click at [182, 208] on div "✕" at bounding box center [180, 207] width 12 height 12
click at [291, 321] on div "250809NBHPIX129 P" at bounding box center [303, 318] width 90 height 33
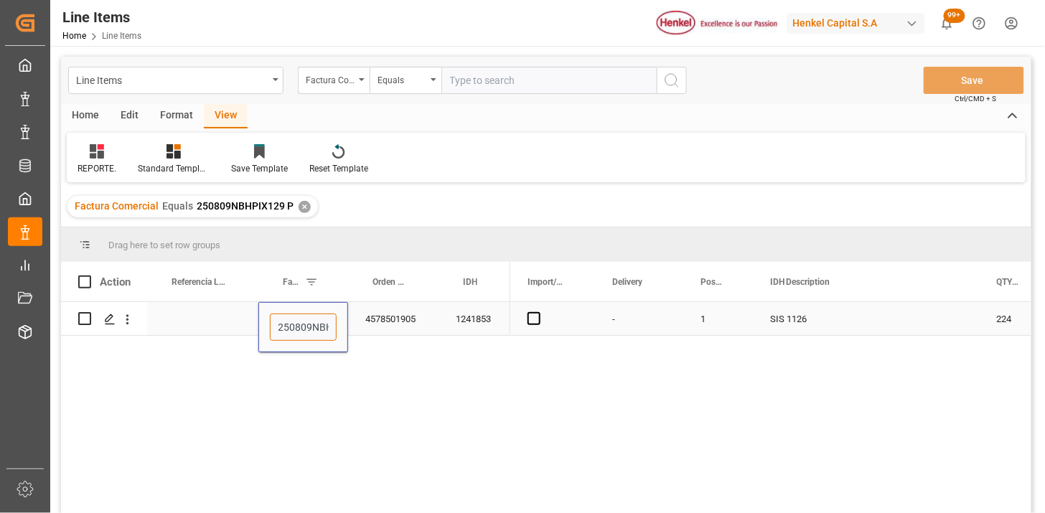
drag, startPoint x: 295, startPoint y: 319, endPoint x: 339, endPoint y: 327, distance: 45.2
click at [296, 319] on input "250809NBHPIX129 P" at bounding box center [303, 327] width 67 height 27
click at [319, 323] on input "250809NBHMX" at bounding box center [303, 327] width 67 height 27
type input "250809NBHMX129"
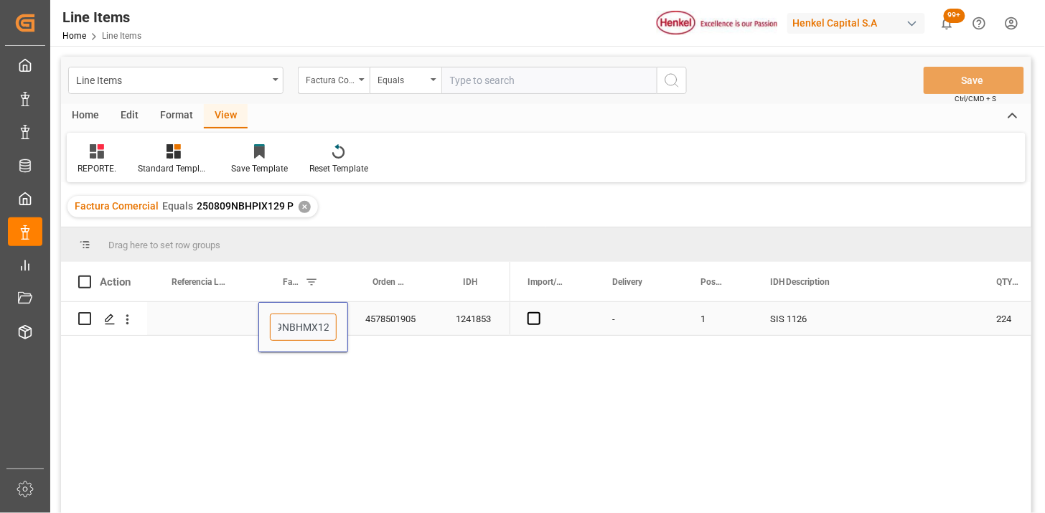
scroll to position [0, 36]
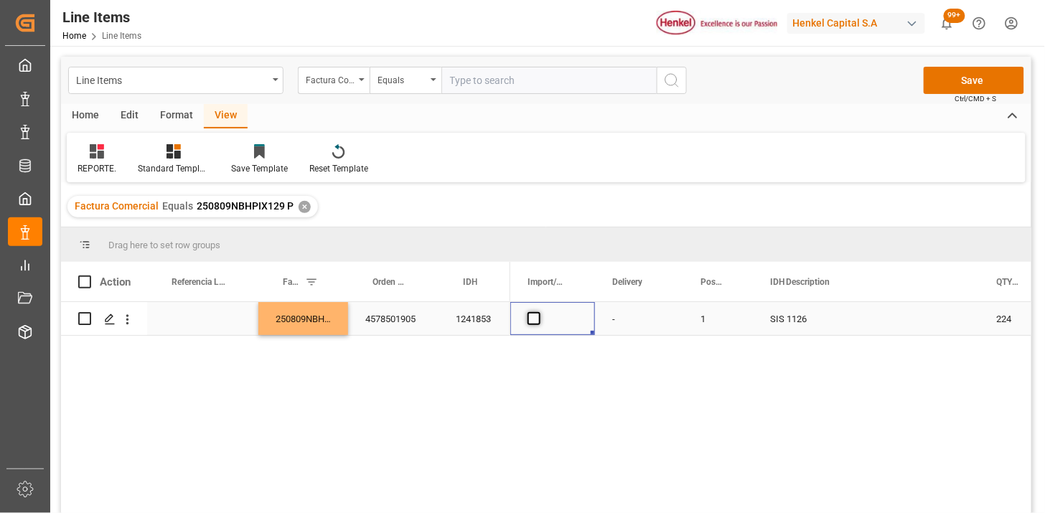
click at [529, 319] on span "Press SPACE to select this row." at bounding box center [533, 318] width 13 height 13
click at [538, 312] on input "Press SPACE to select this row." at bounding box center [538, 312] width 0 height 0
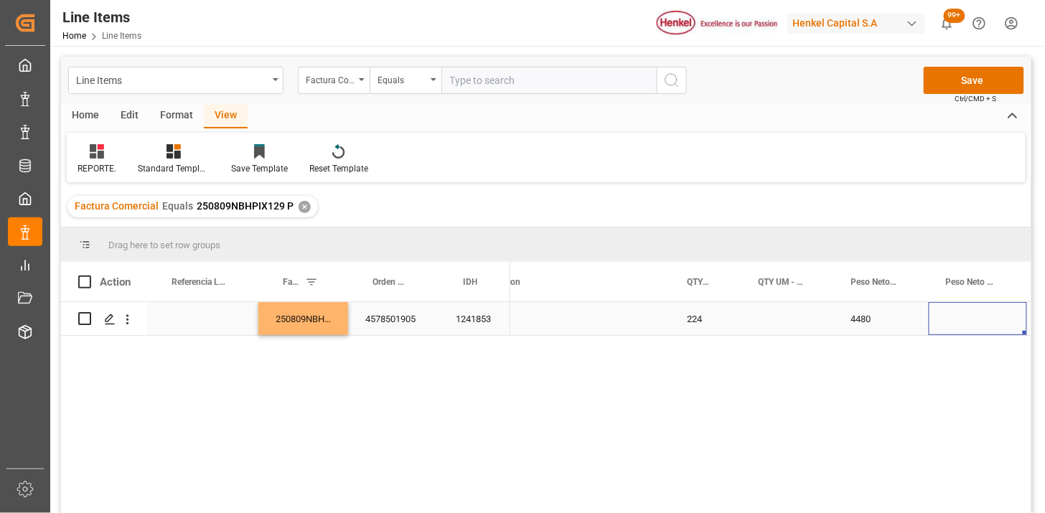
scroll to position [0, 409]
click at [689, 319] on div "Press SPACE to select this row." at bounding box center [687, 318] width 93 height 33
click at [689, 319] on input "Press SPACE to select this row." at bounding box center [688, 327] width 70 height 27
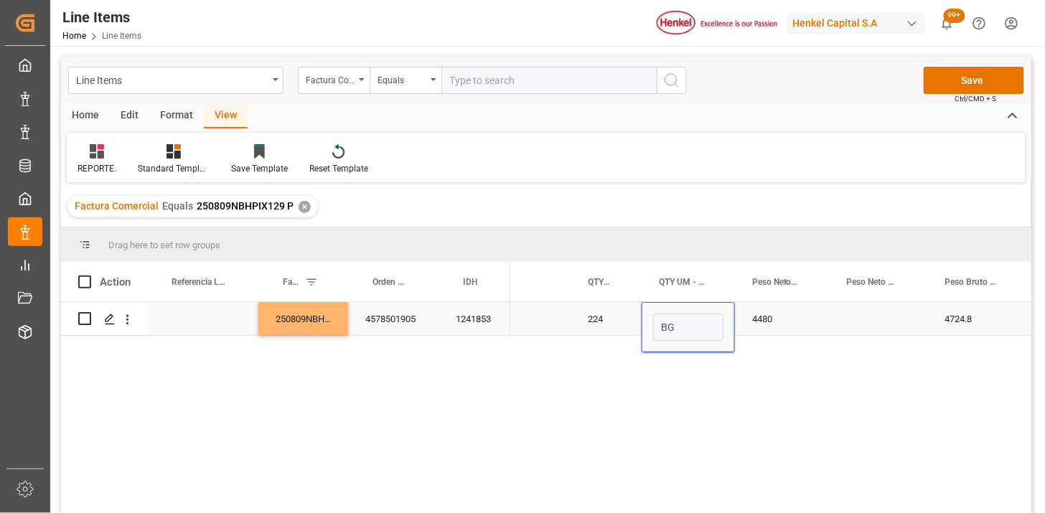
type input "BGS"
click at [885, 320] on div "Press SPACE to select this row." at bounding box center [878, 318] width 98 height 33
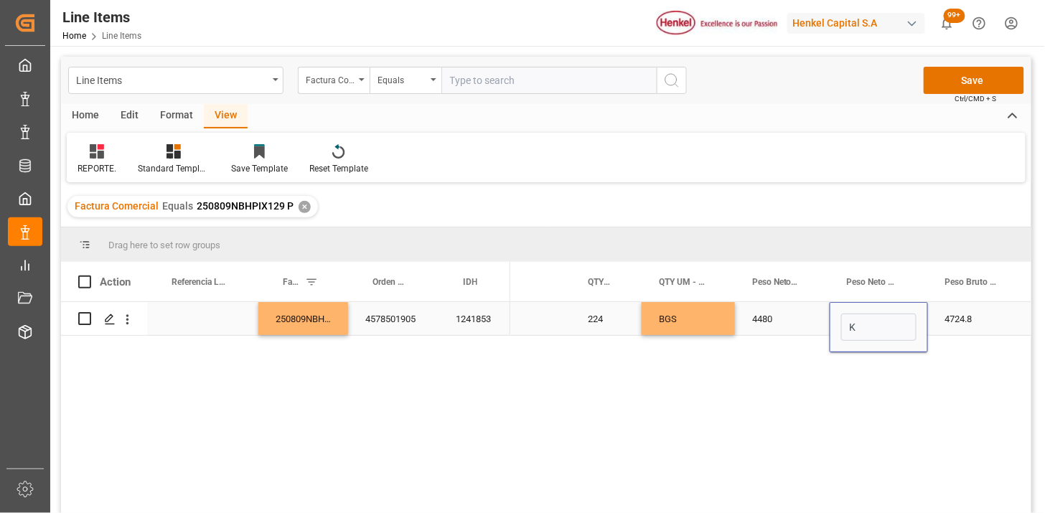
type input "KG"
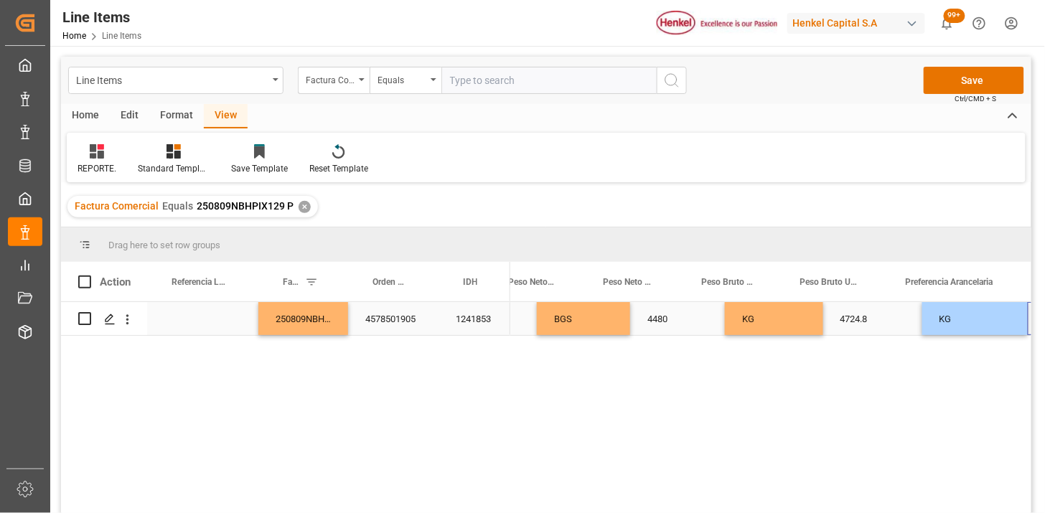
scroll to position [0, 761]
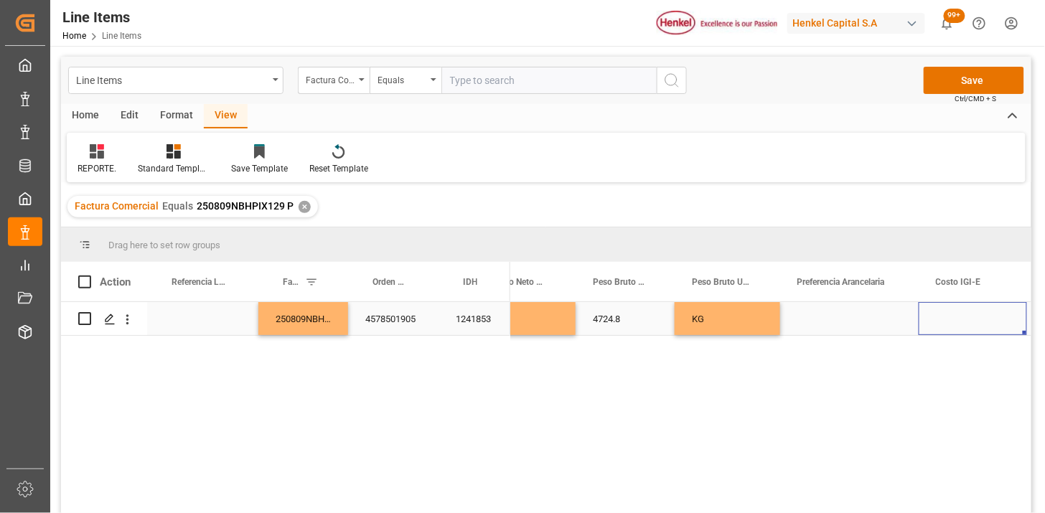
click at [868, 324] on div "Press SPACE to select this row." at bounding box center [849, 318] width 138 height 33
drag, startPoint x: 872, startPoint y: 324, endPoint x: 887, endPoint y: 339, distance: 22.3
click at [898, 332] on button "Select" at bounding box center [849, 327] width 116 height 27
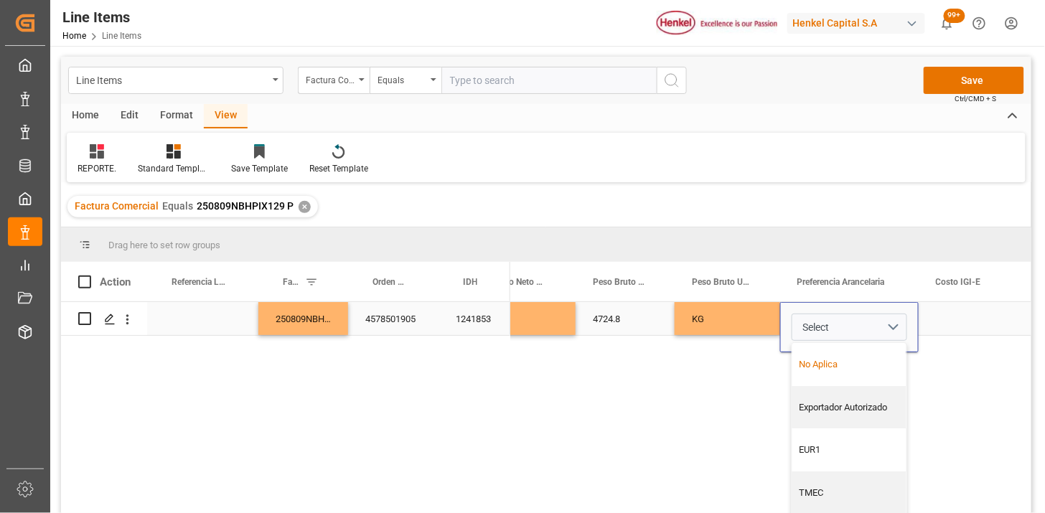
click at [859, 360] on div "No Aplica" at bounding box center [849, 364] width 99 height 14
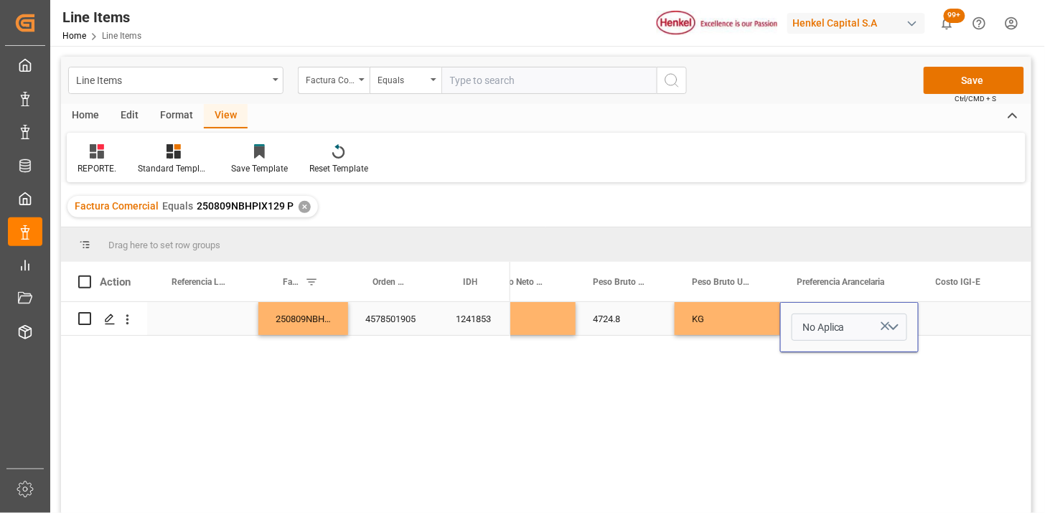
click at [950, 316] on div "Press SPACE to select this row." at bounding box center [972, 318] width 108 height 33
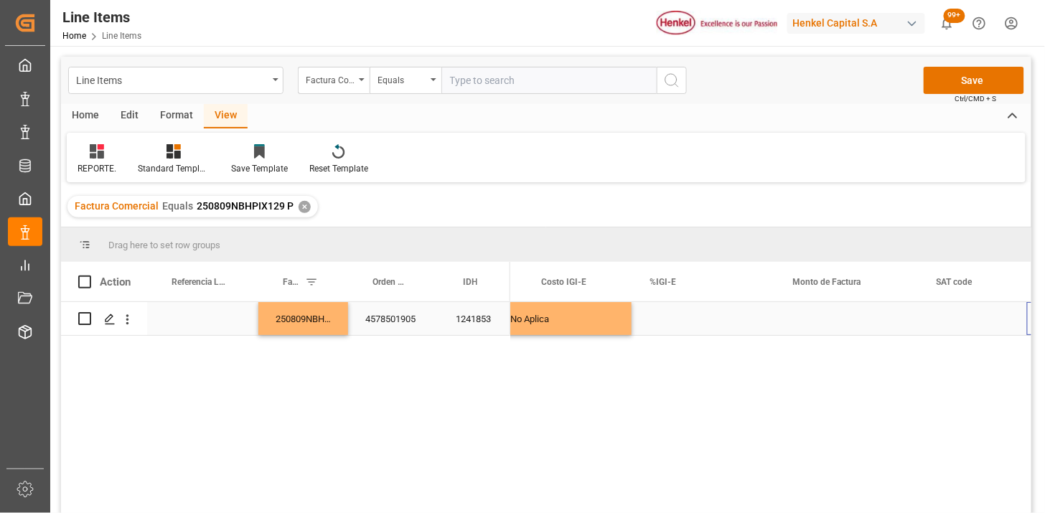
scroll to position [0, 1156]
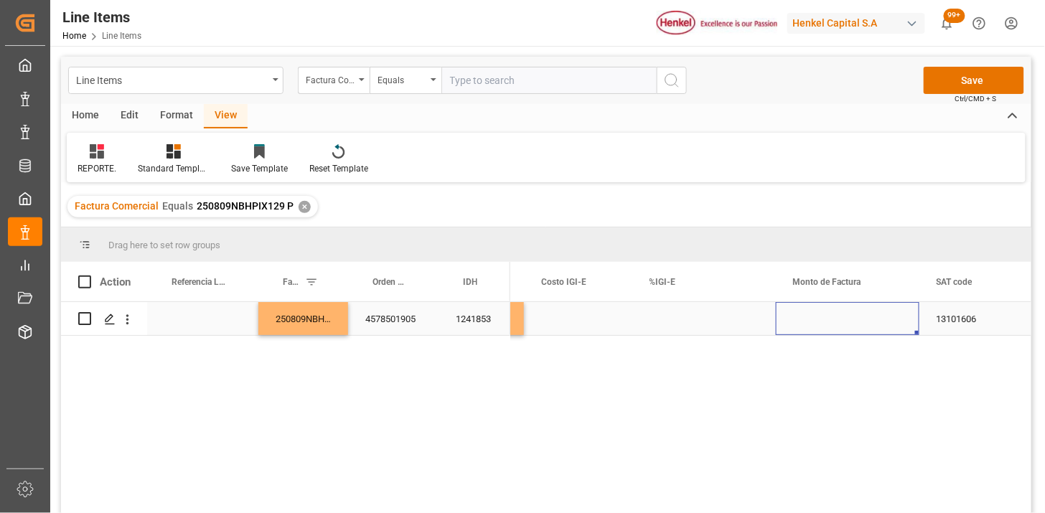
click at [816, 313] on div "Press SPACE to select this row." at bounding box center [847, 318] width 143 height 33
click at [825, 324] on input "Press SPACE to select this row." at bounding box center [847, 327] width 121 height 27
type input "11737.60"
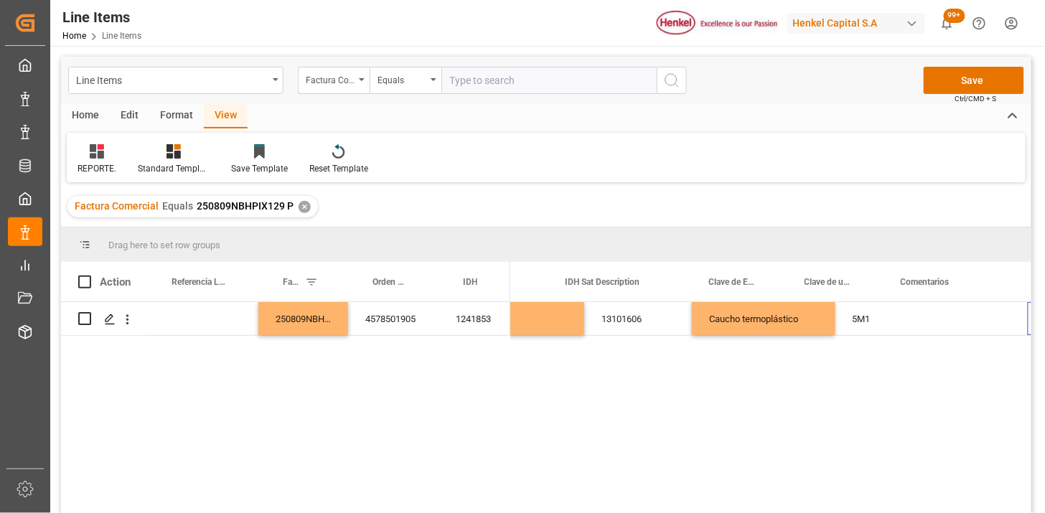
scroll to position [0, 1634]
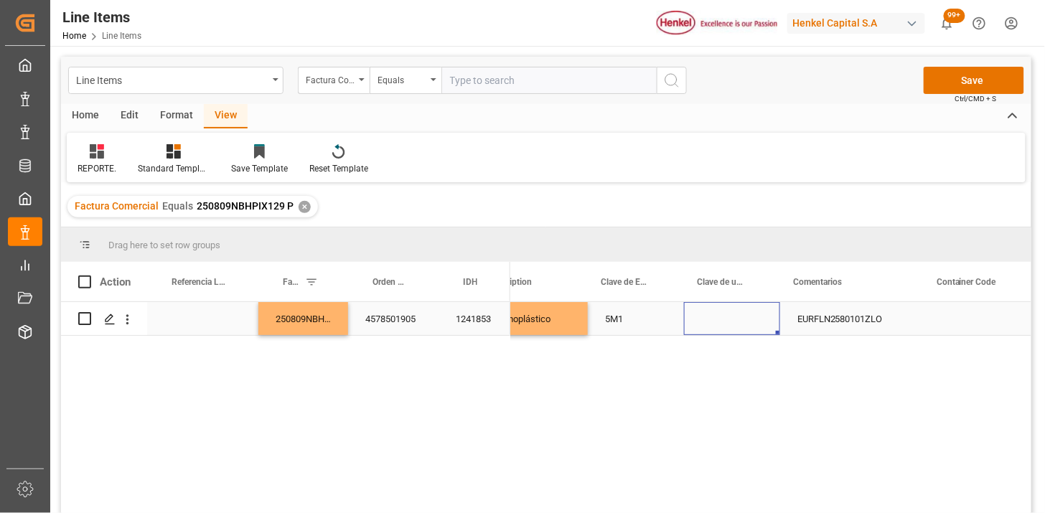
click at [739, 323] on div "Press SPACE to select this row." at bounding box center [732, 318] width 96 height 33
click at [742, 320] on button "open menu" at bounding box center [753, 327] width 22 height 22
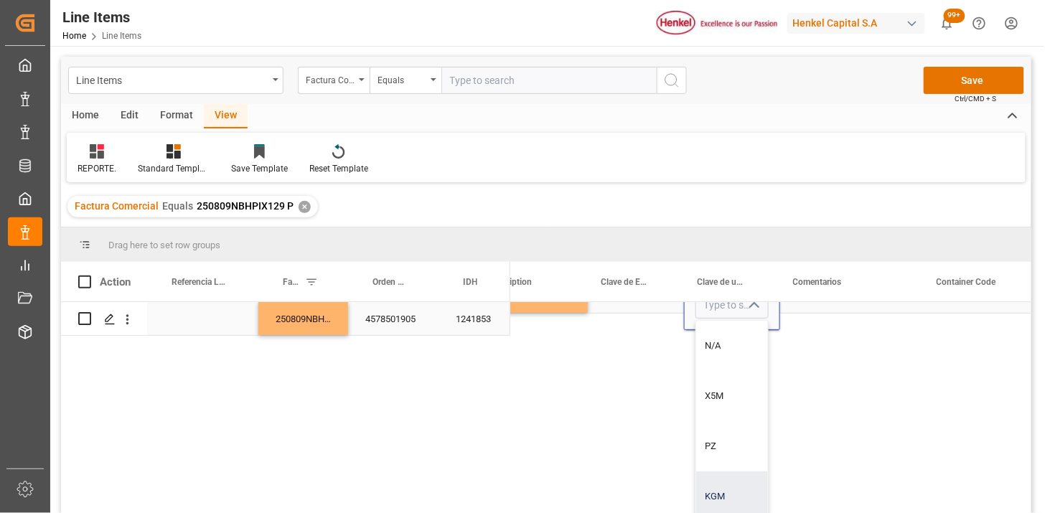
click at [725, 485] on div "KGM" at bounding box center [732, 496] width 72 height 50
type input "KGM"
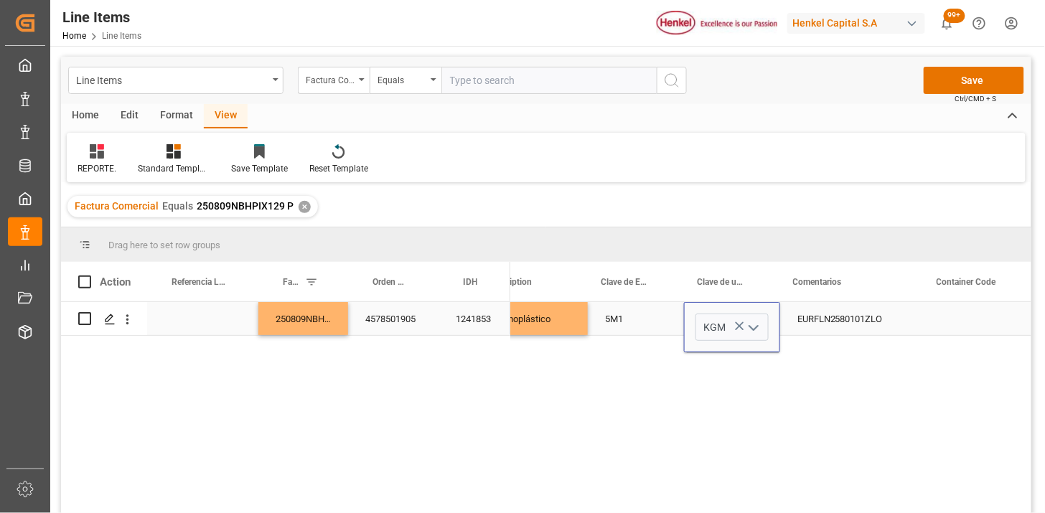
click at [639, 409] on div "13101606 Caucho termoplástico 5M1 KGM EURFLN2580101ZLO" at bounding box center [770, 412] width 521 height 220
click at [601, 321] on div "5M1" at bounding box center [636, 318] width 96 height 33
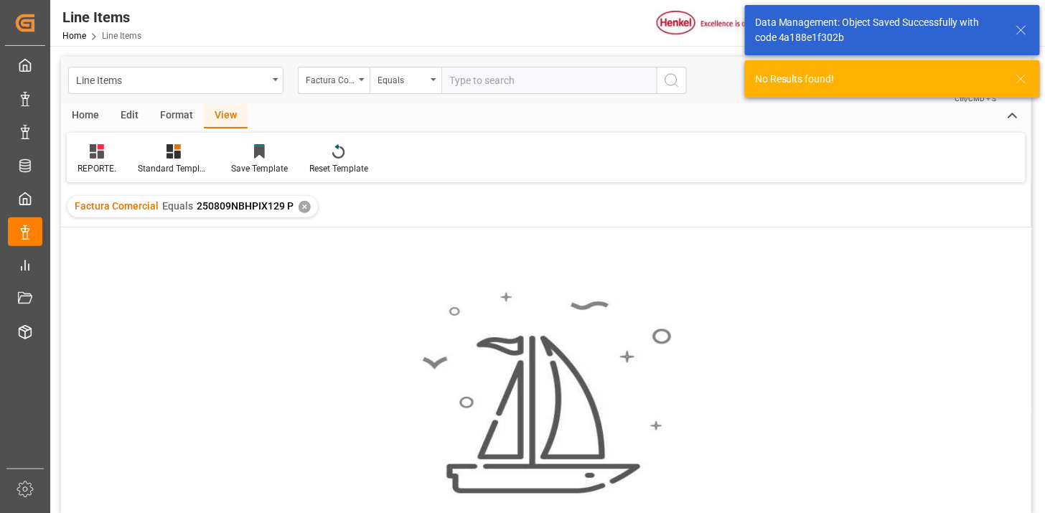
click at [298, 208] on div "✕" at bounding box center [304, 207] width 12 height 12
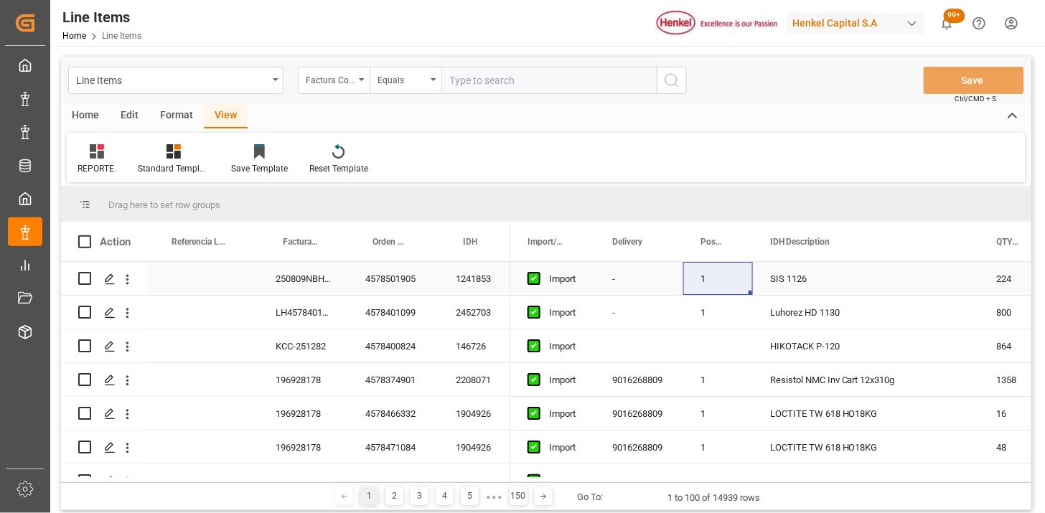
click at [291, 276] on div "250809NBHMX129" at bounding box center [303, 278] width 90 height 33
